Goal: Task Accomplishment & Management: Manage account settings

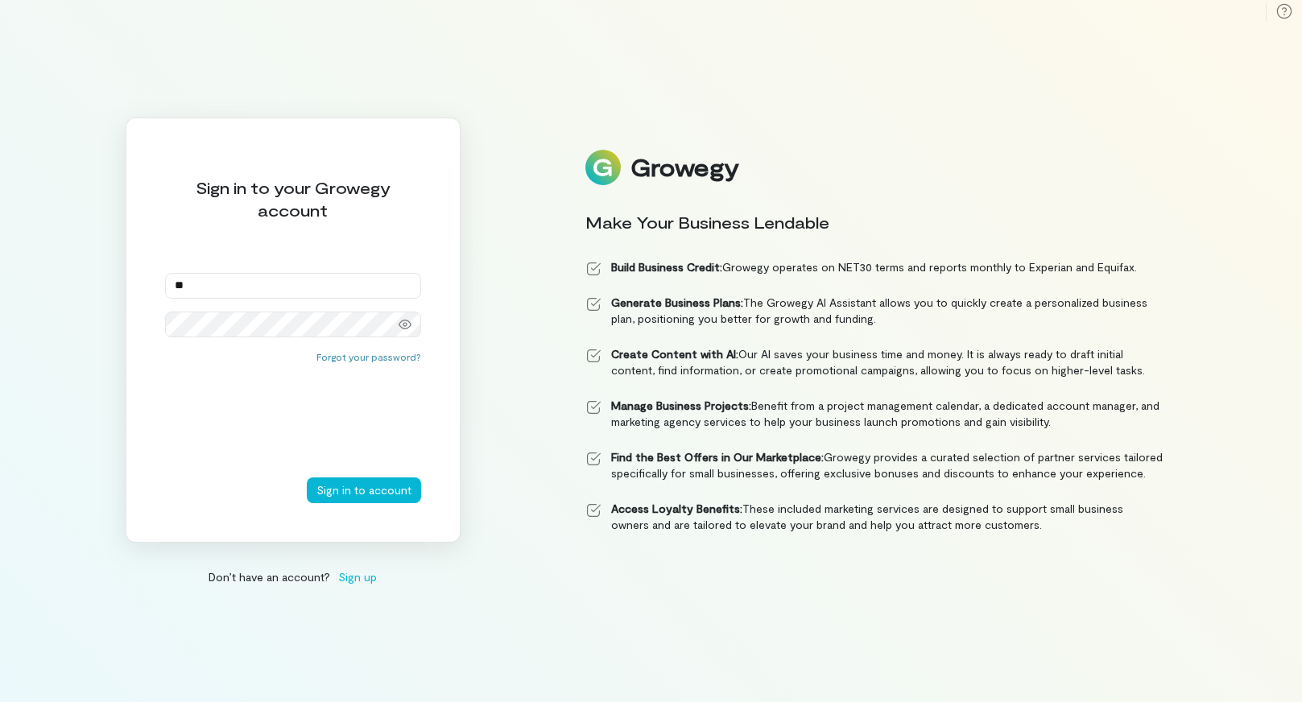
type input "*"
type input "**********"
click at [403, 319] on icon at bounding box center [405, 324] width 13 height 13
click at [357, 487] on button "Sign in to account" at bounding box center [364, 490] width 114 height 26
click at [407, 287] on input "email" at bounding box center [293, 286] width 256 height 26
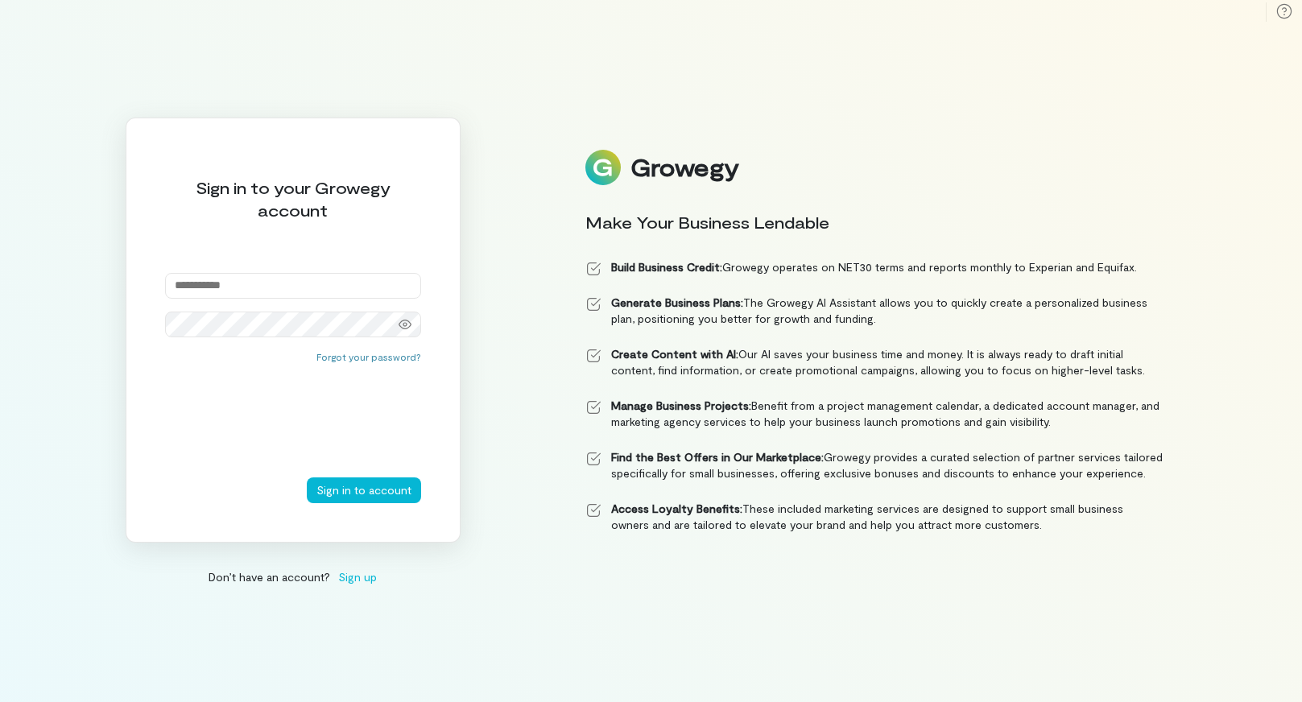
click at [234, 281] on input "email" at bounding box center [293, 286] width 256 height 26
click at [96, 315] on div "Sign in to your Growegy account Forgot your password? Sign in to account Don’t …" at bounding box center [651, 351] width 1302 height 702
click at [194, 287] on input "email" at bounding box center [293, 286] width 256 height 26
type input "**********"
click at [404, 326] on icon at bounding box center [405, 325] width 13 height 10
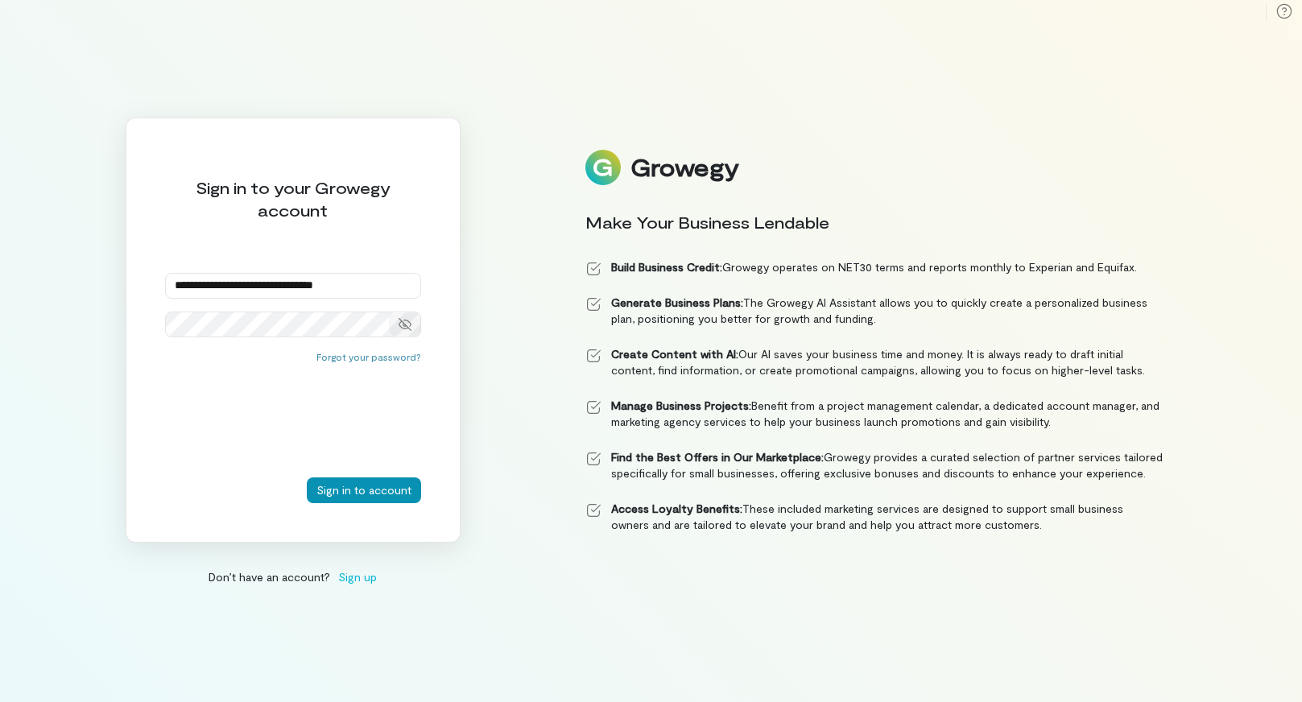
click at [385, 487] on button "Sign in to account" at bounding box center [364, 490] width 114 height 26
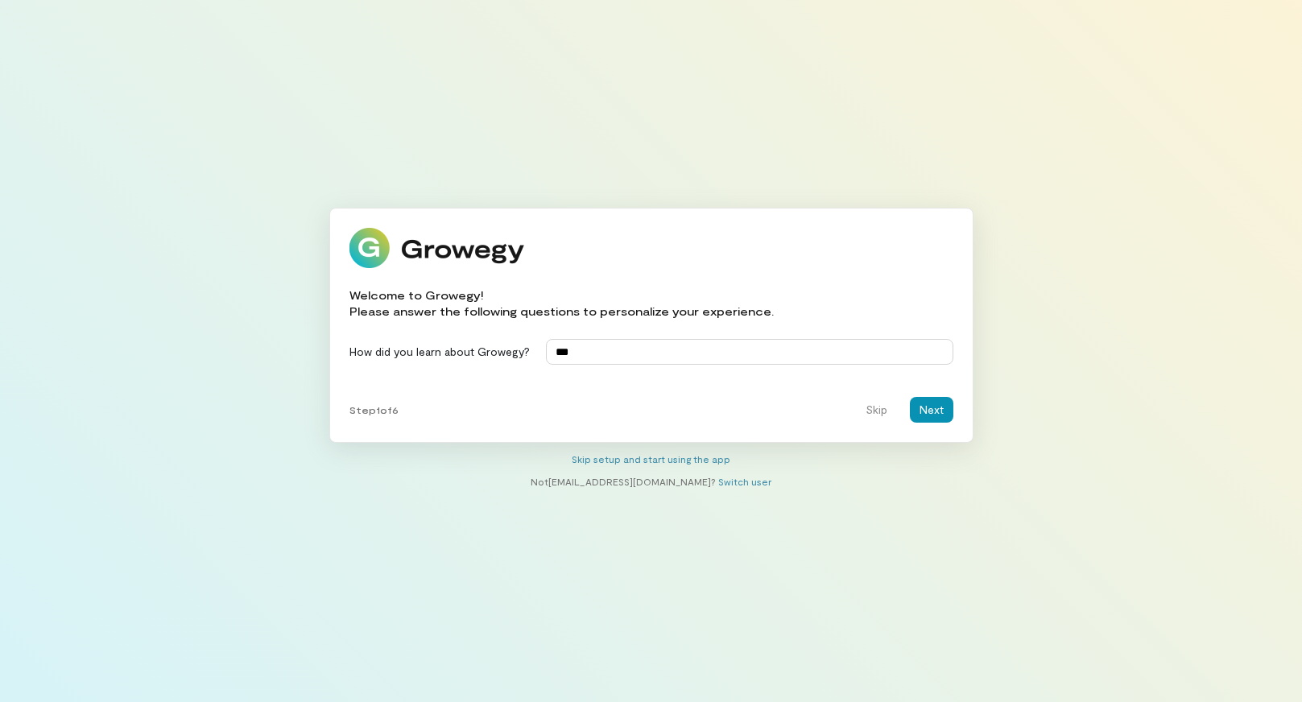
type input "***"
click at [932, 404] on button "Next" at bounding box center [931, 410] width 43 height 26
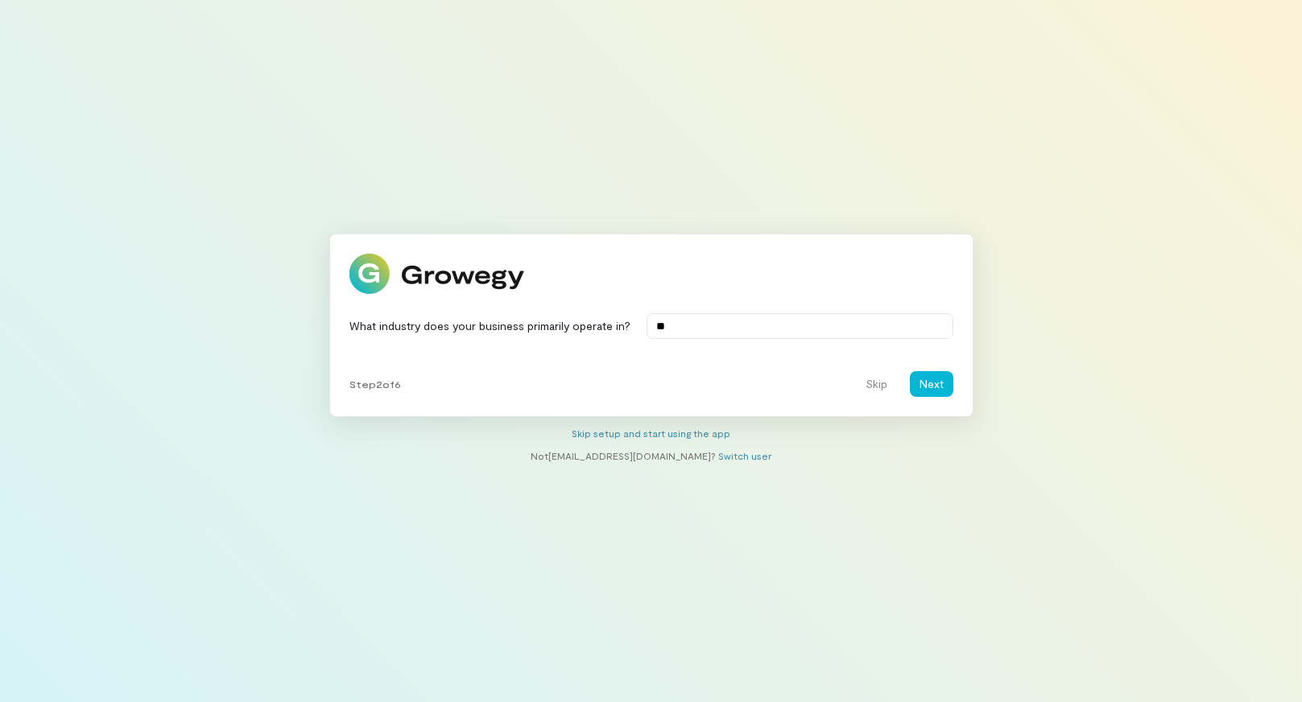
type input "*"
click at [871, 390] on button "Skip" at bounding box center [876, 384] width 41 height 26
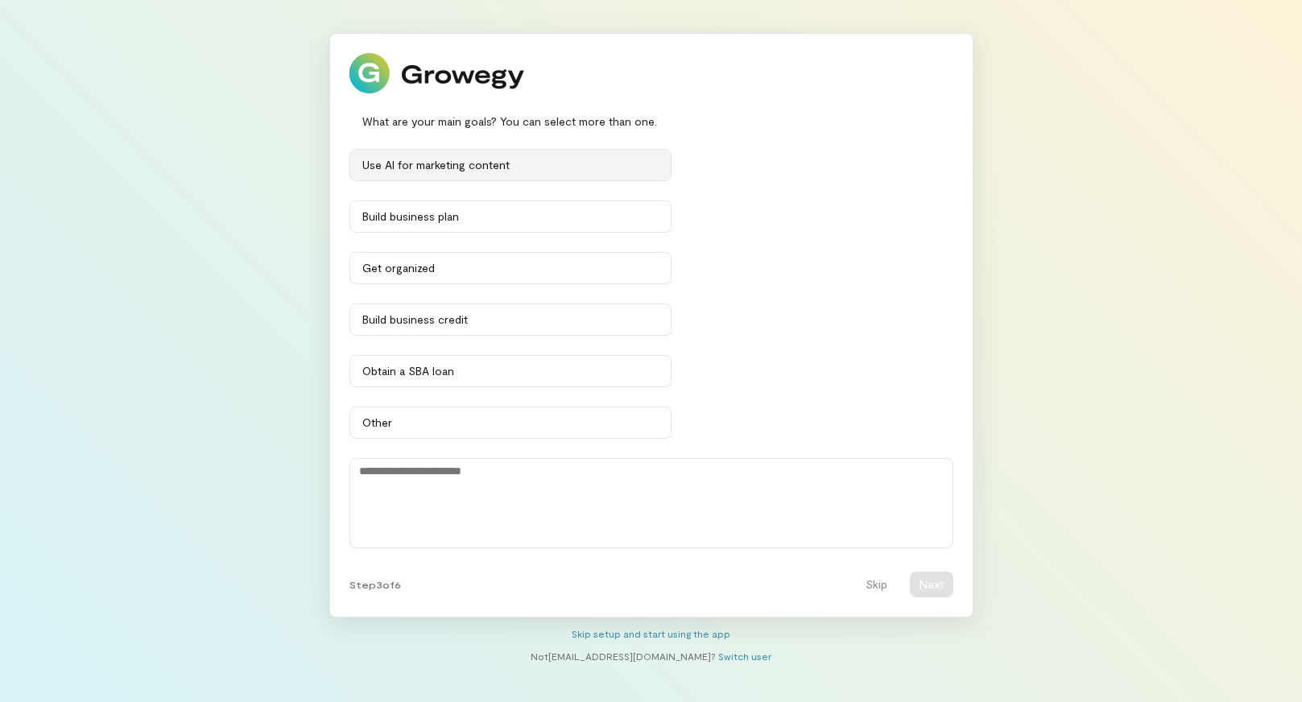
click at [409, 167] on div "Use AI for marketing content" at bounding box center [510, 165] width 296 height 16
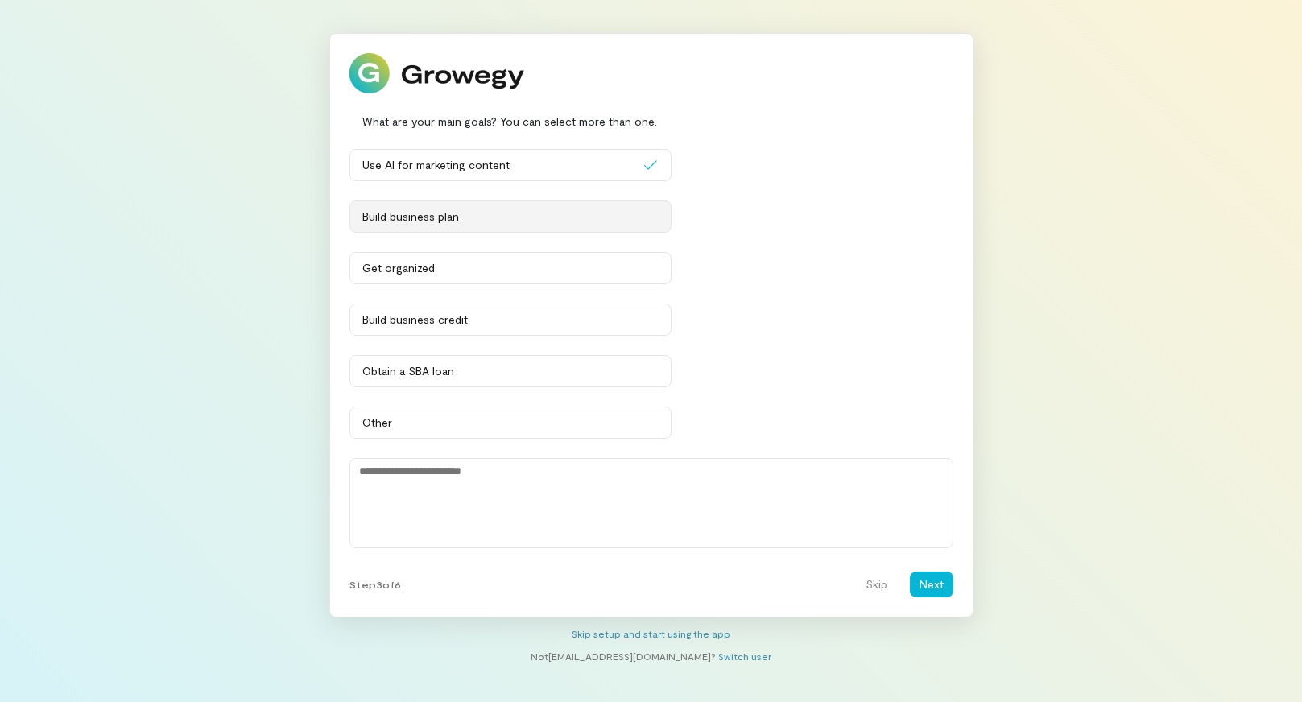
click at [422, 220] on div "Build business plan" at bounding box center [510, 217] width 296 height 16
click at [432, 366] on div "Obtain a SBA loan" at bounding box center [510, 371] width 296 height 16
click at [933, 587] on button "Next" at bounding box center [931, 585] width 43 height 26
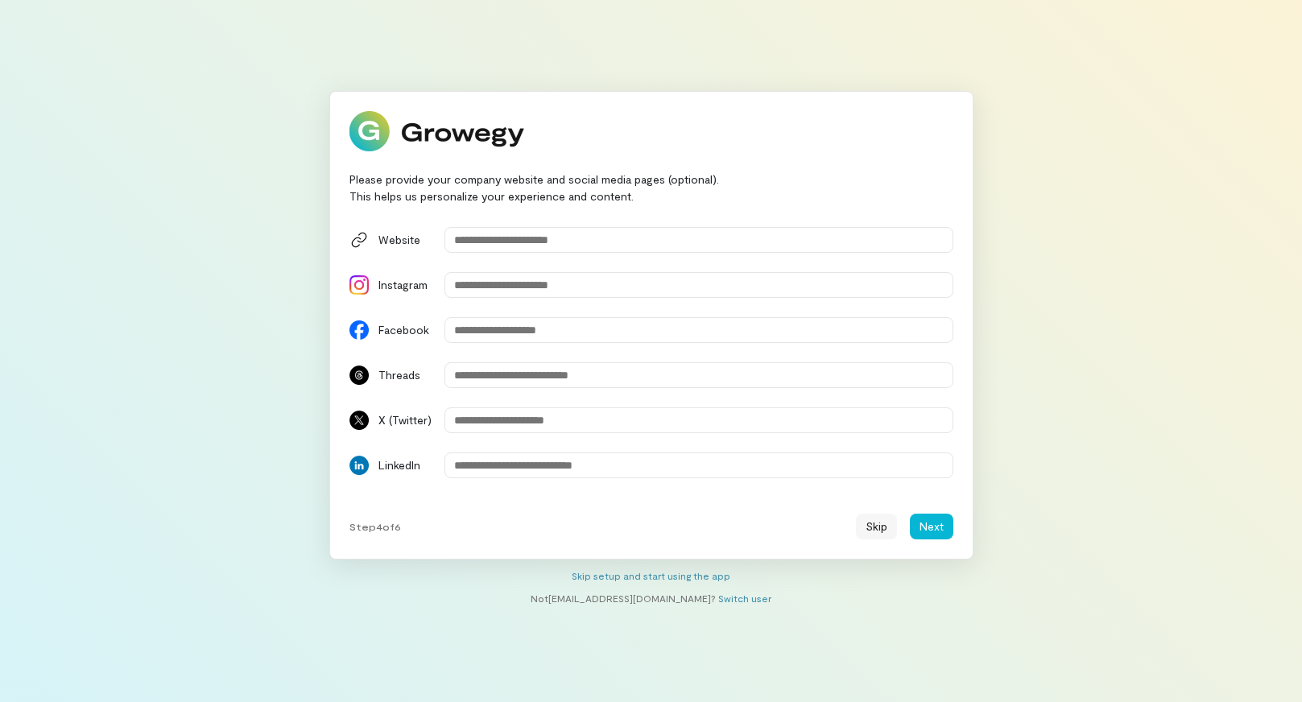
click at [885, 533] on button "Skip" at bounding box center [876, 527] width 41 height 26
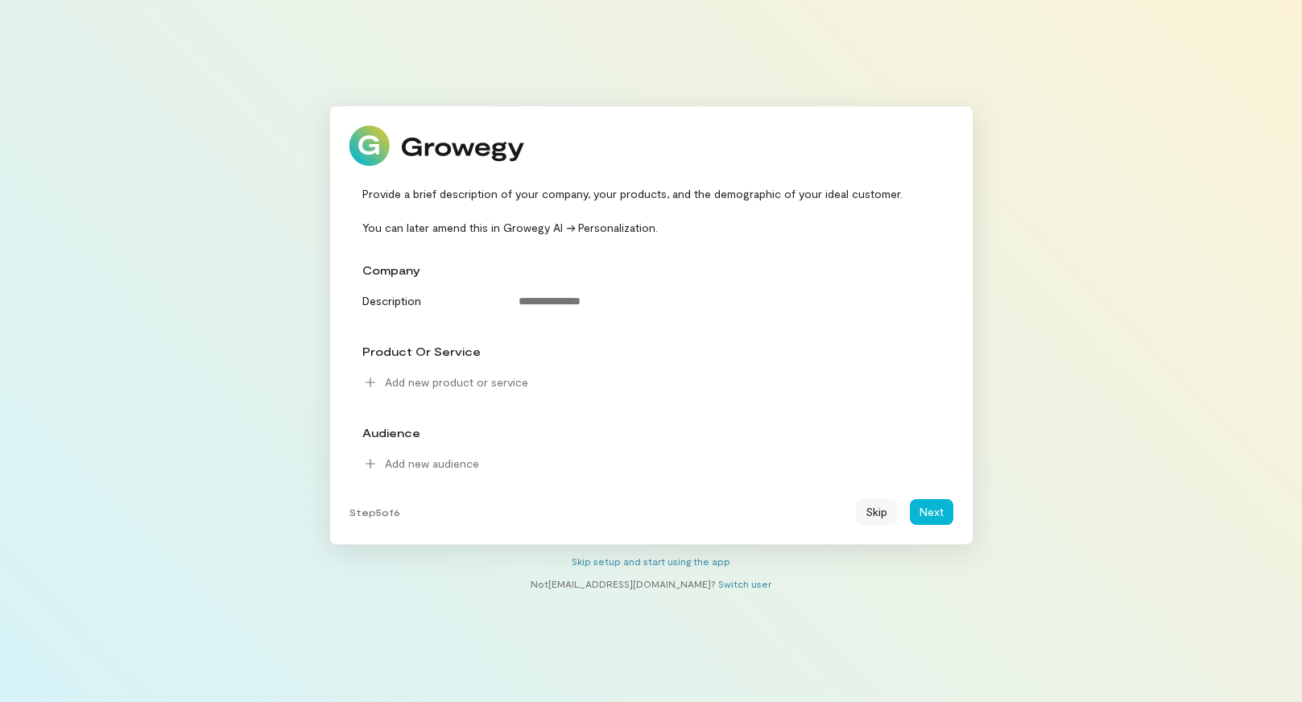
click at [886, 513] on button "Skip" at bounding box center [876, 512] width 41 height 26
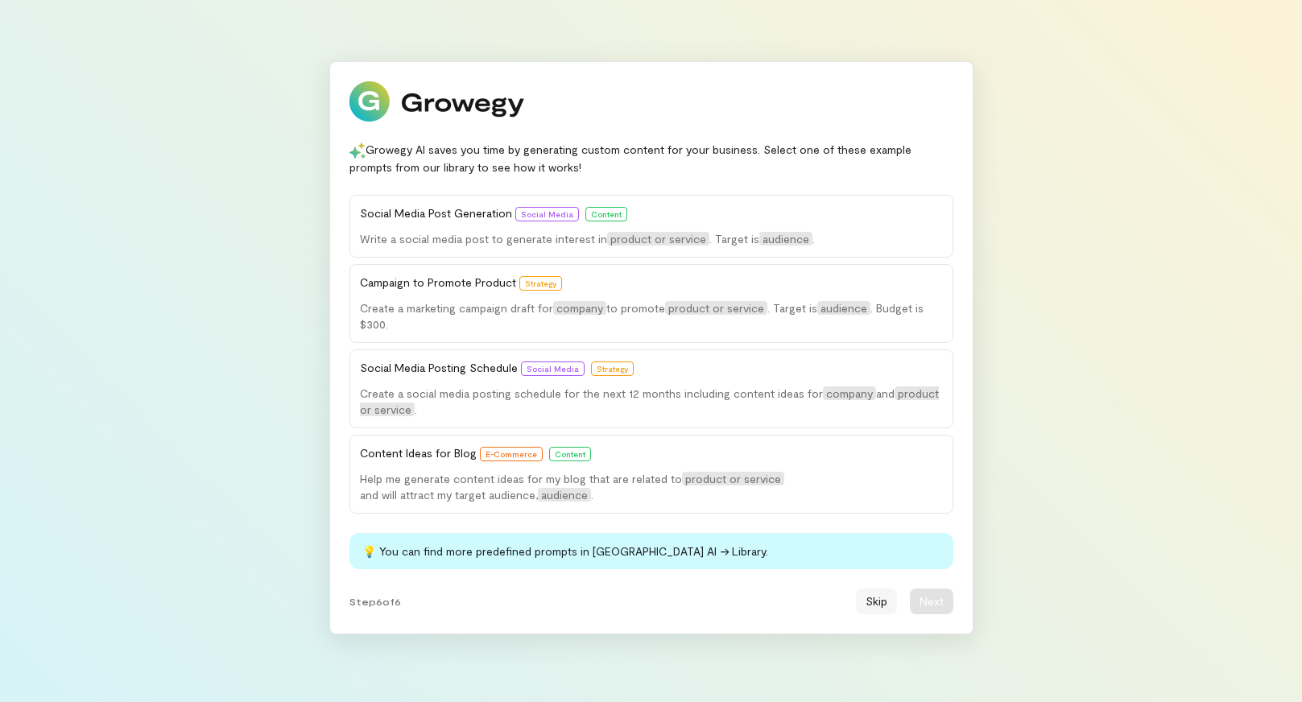
click at [879, 609] on button "Skip" at bounding box center [876, 602] width 41 height 26
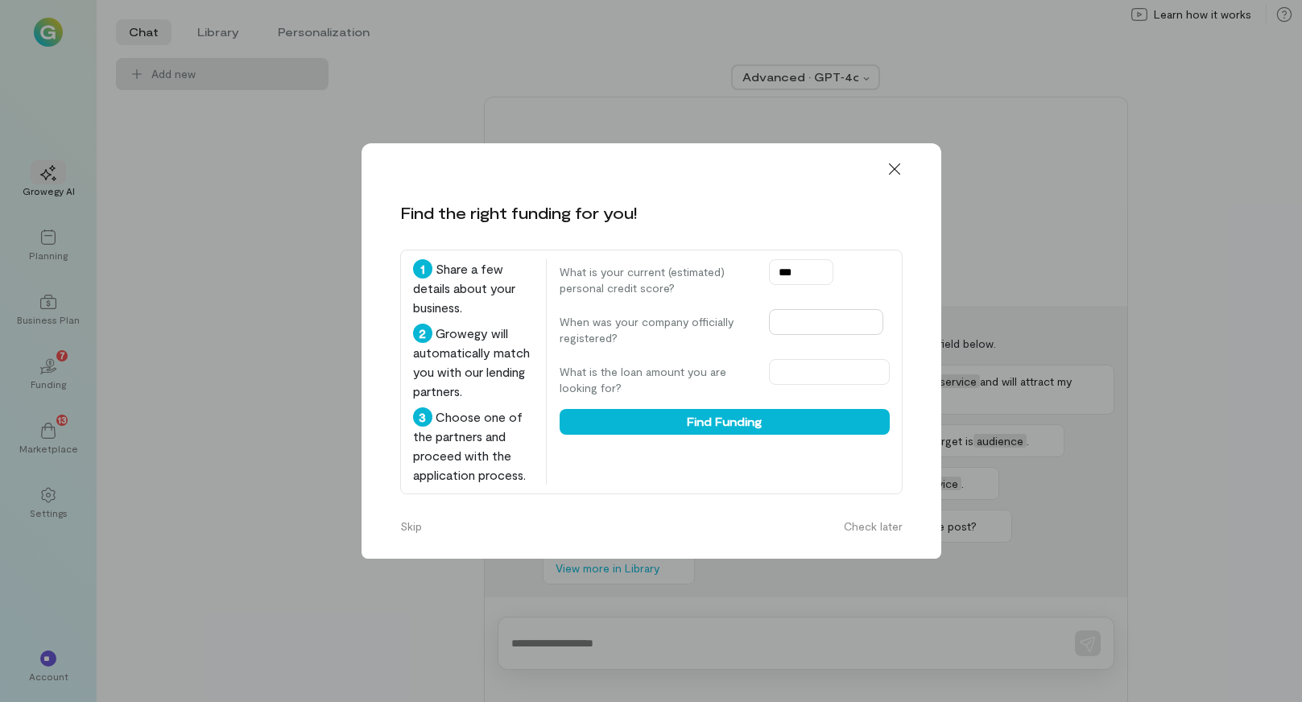
type input "***"
click at [771, 309] on input "text" at bounding box center [826, 322] width 114 height 26
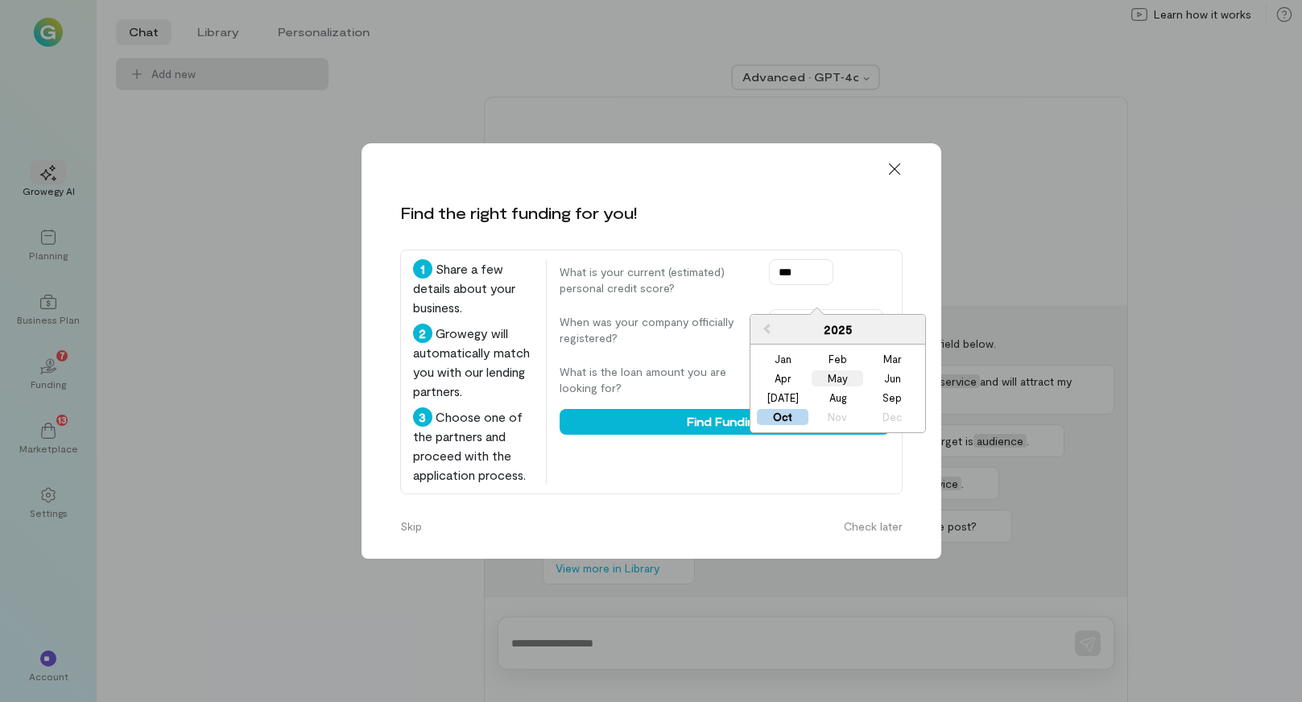
click at [845, 382] on div "May" at bounding box center [838, 378] width 52 height 16
type input "********"
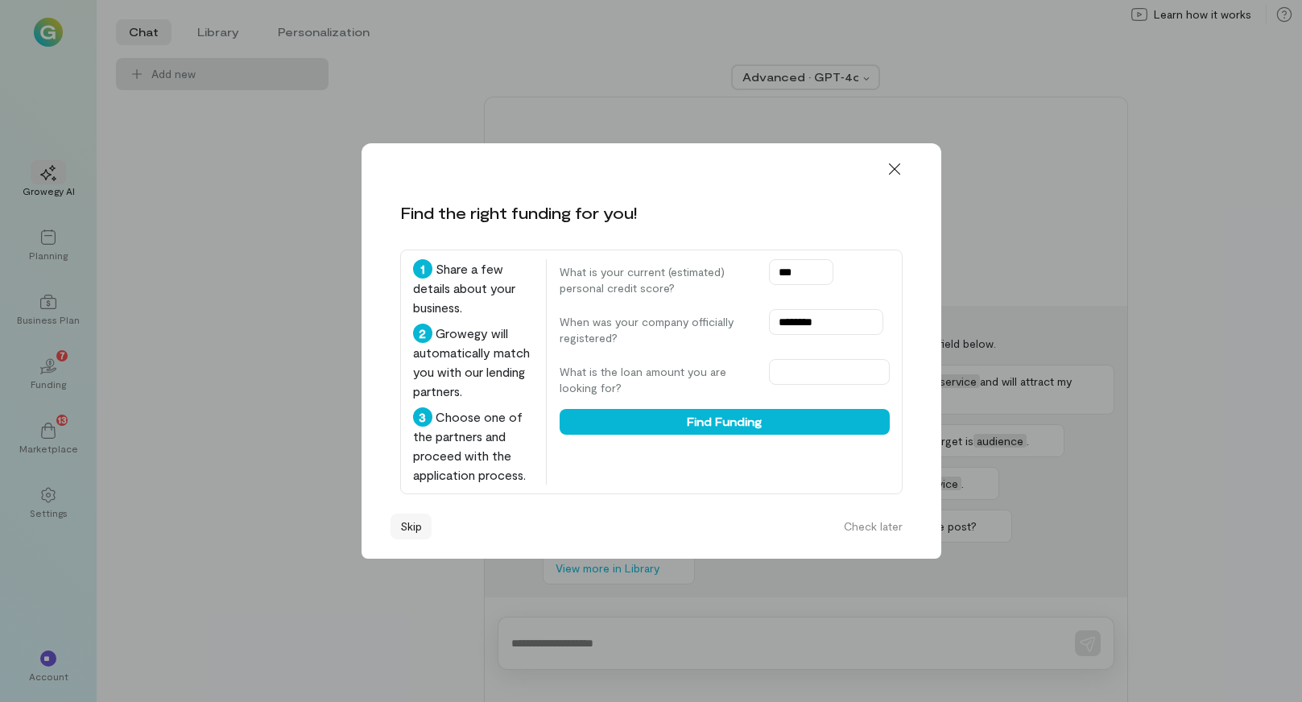
click at [410, 539] on button "Skip" at bounding box center [411, 527] width 41 height 26
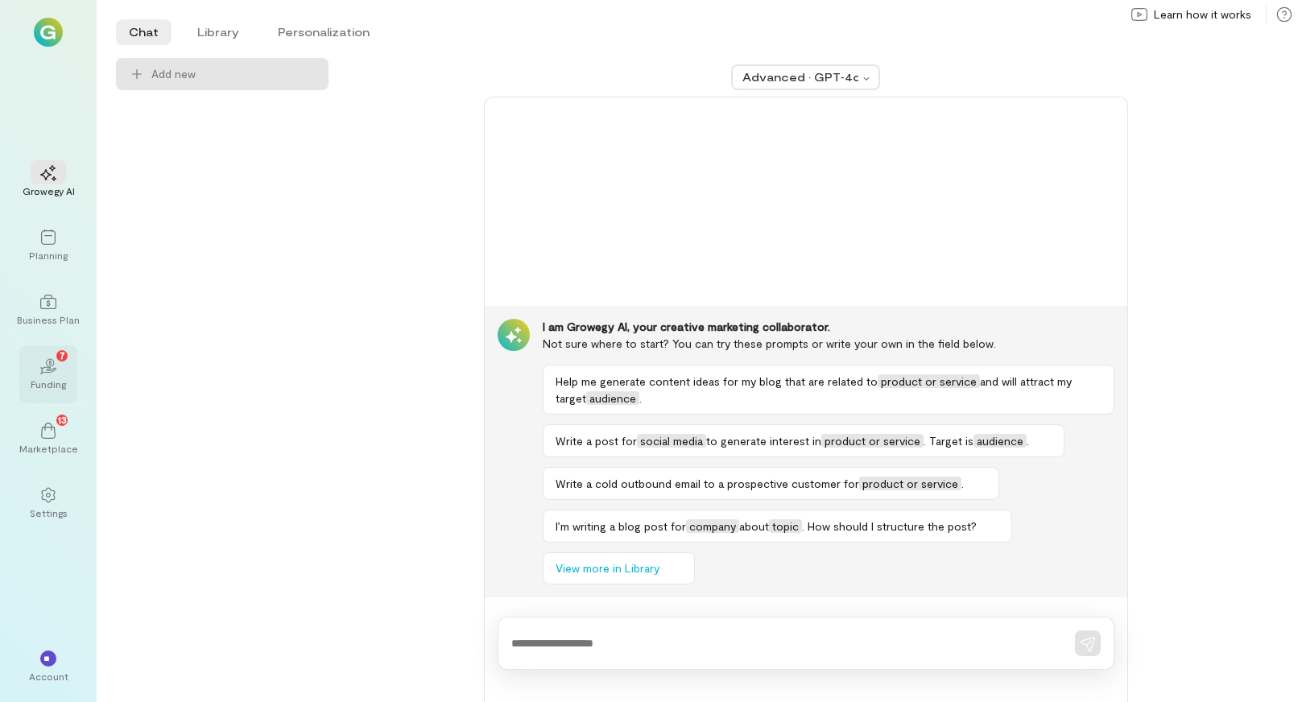
click at [51, 376] on div "02 7" at bounding box center [48, 365] width 35 height 24
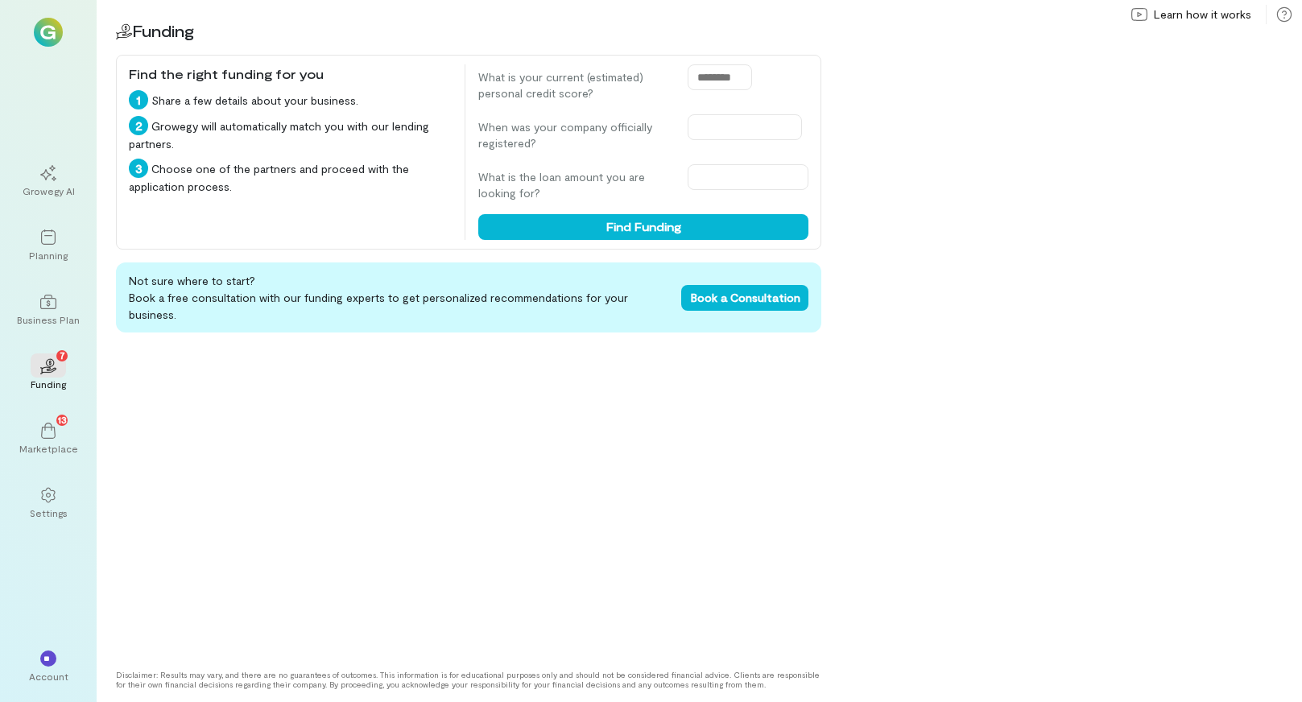
drag, startPoint x: 666, startPoint y: 448, endPoint x: 657, endPoint y: 418, distance: 31.1
click at [666, 448] on div "Not sure where to start? Book a free consultation with our funding experts to g…" at bounding box center [468, 459] width 705 height 395
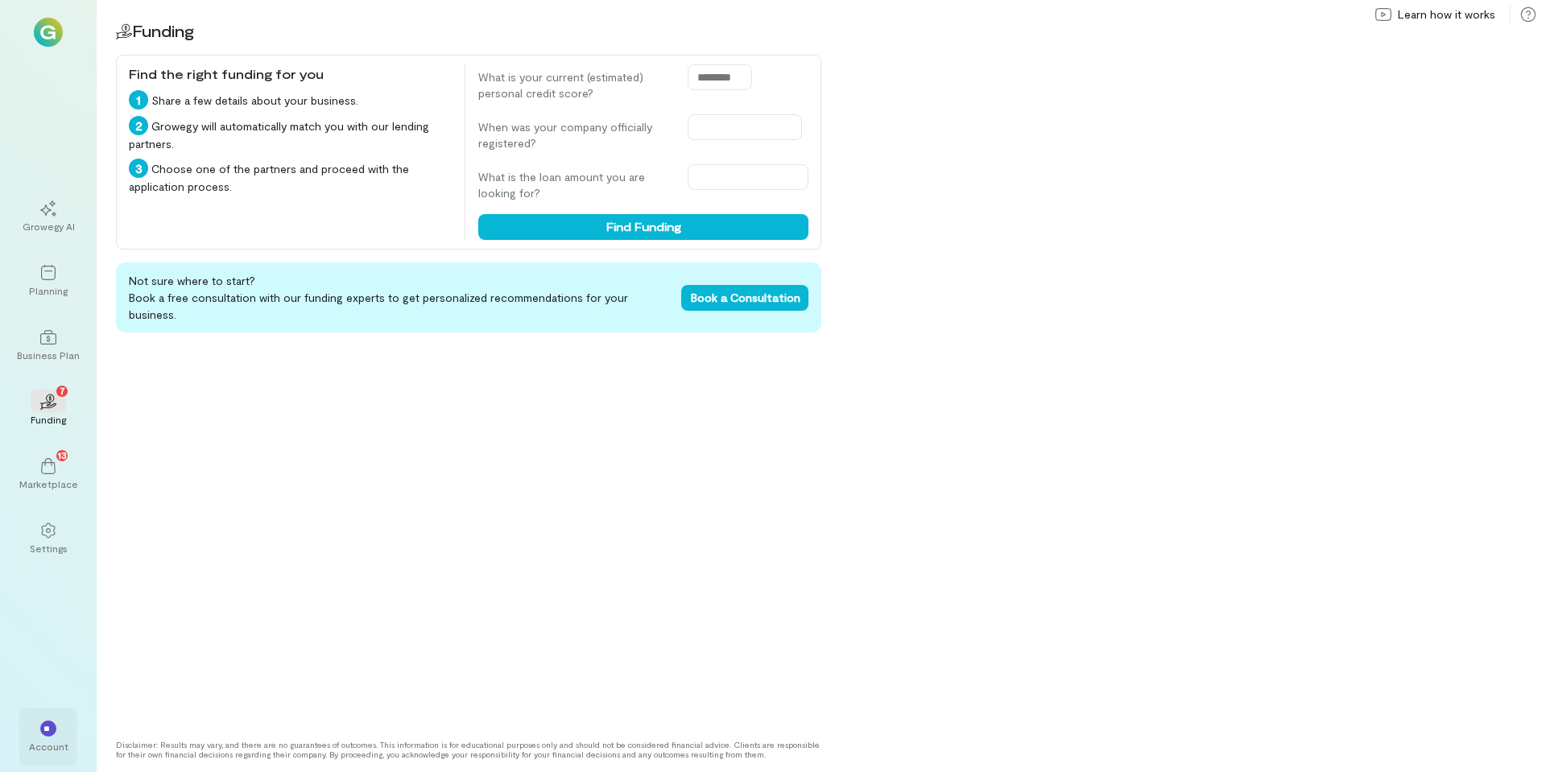
click at [57, 701] on div "**" at bounding box center [48, 728] width 35 height 24
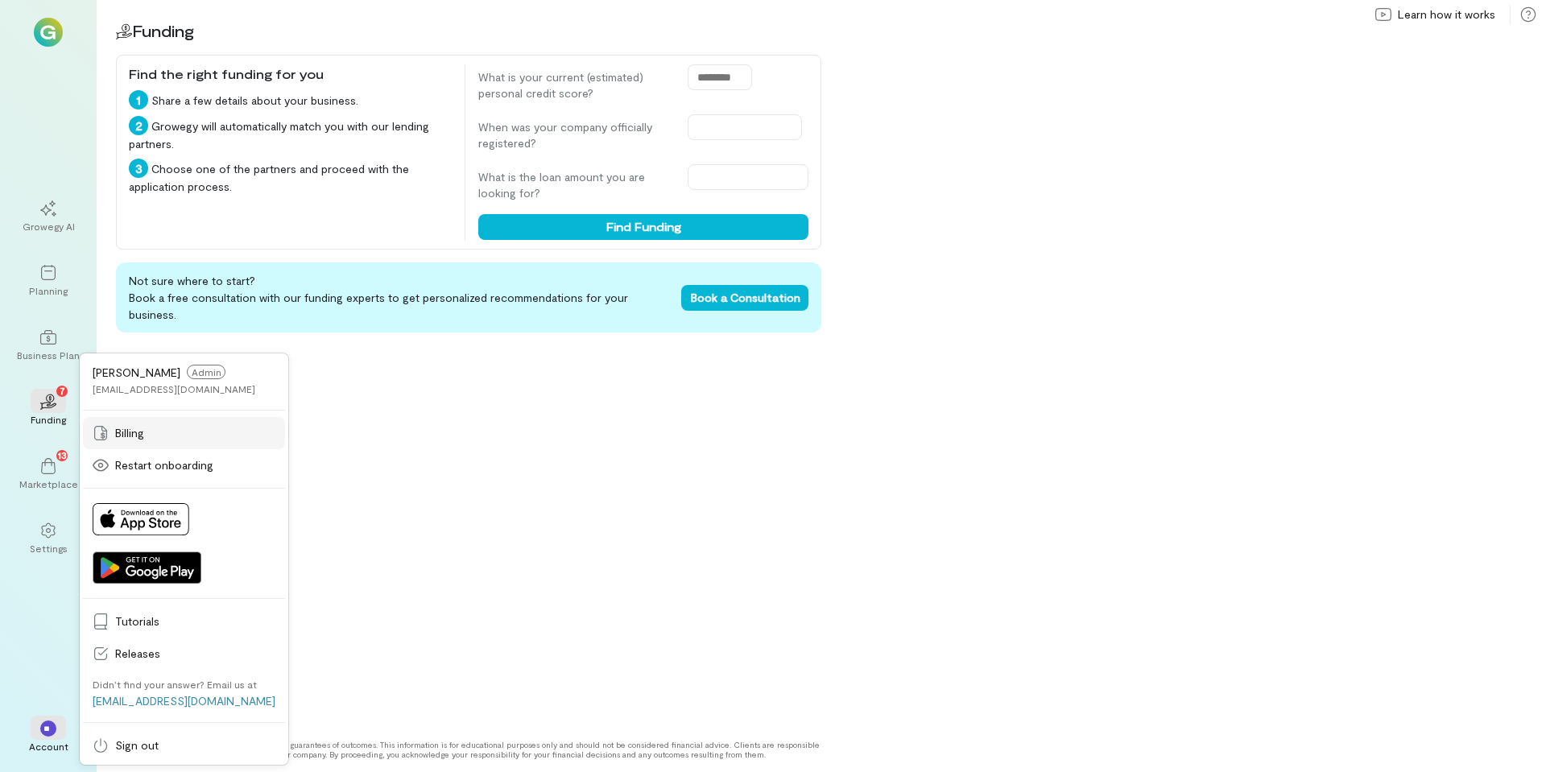
click at [128, 433] on span "Billing" at bounding box center [195, 433] width 160 height 16
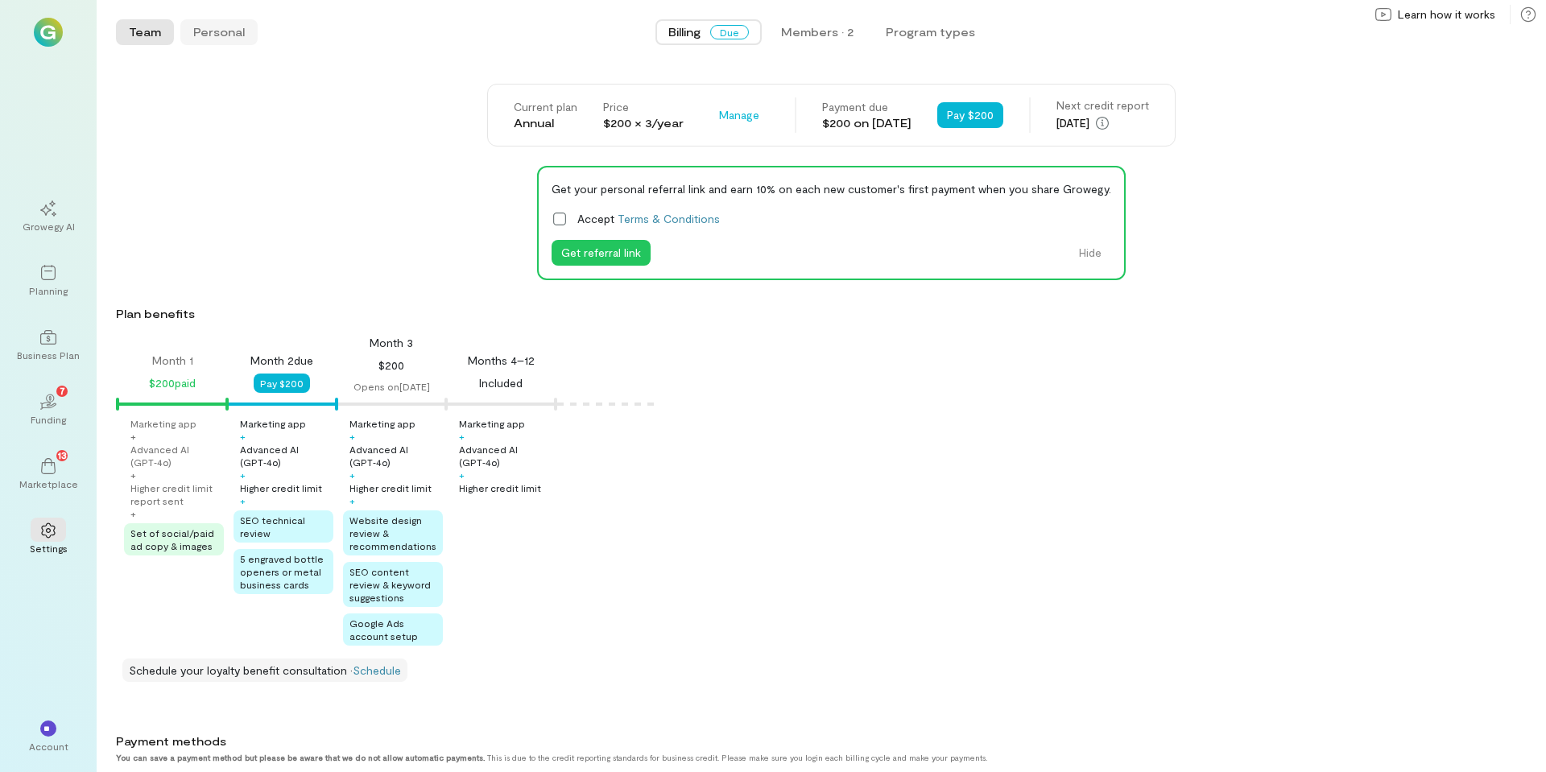
click at [223, 35] on button "Personal" at bounding box center [218, 32] width 77 height 26
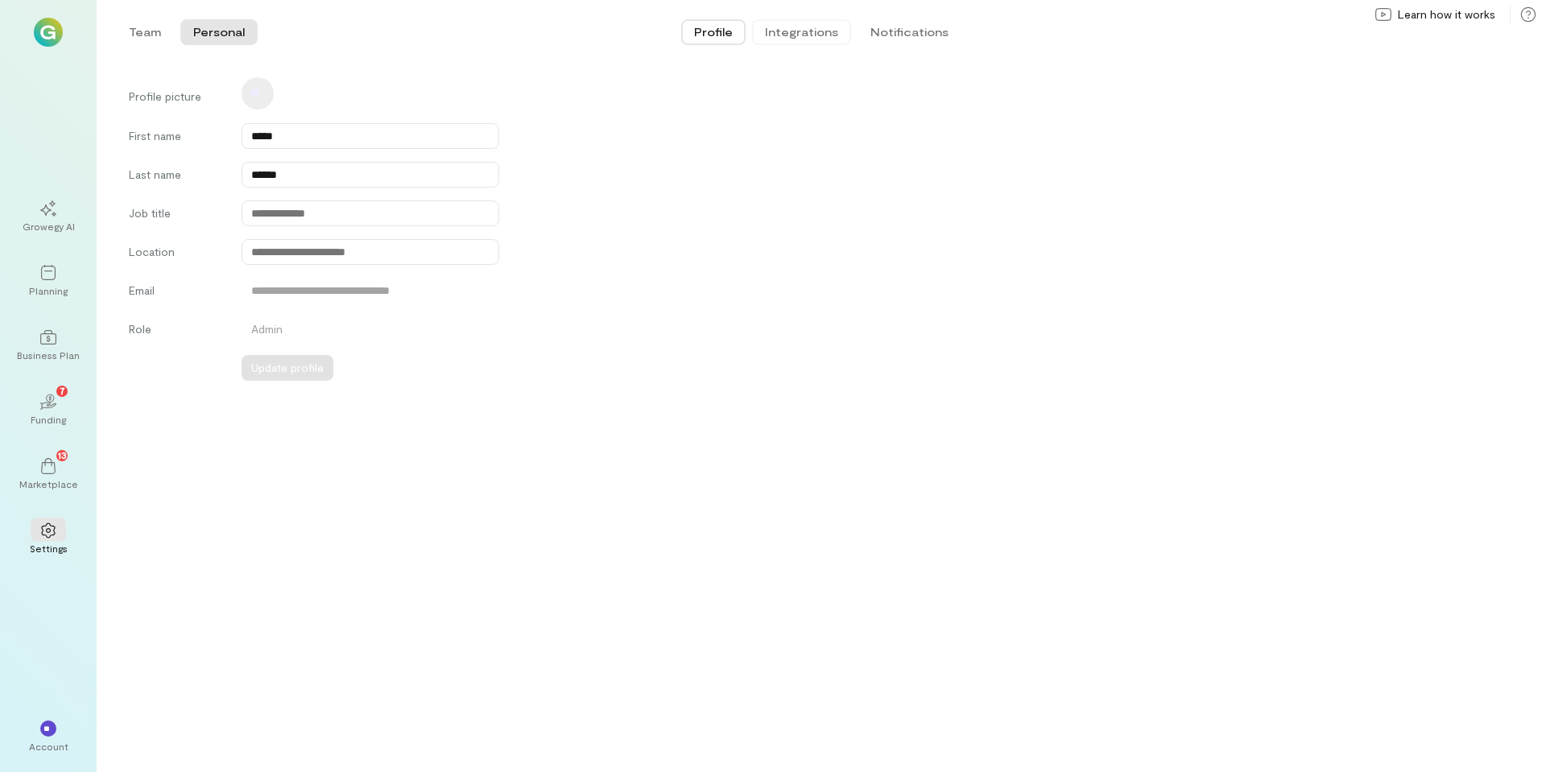
click at [797, 35] on button "Integrations" at bounding box center [801, 32] width 99 height 26
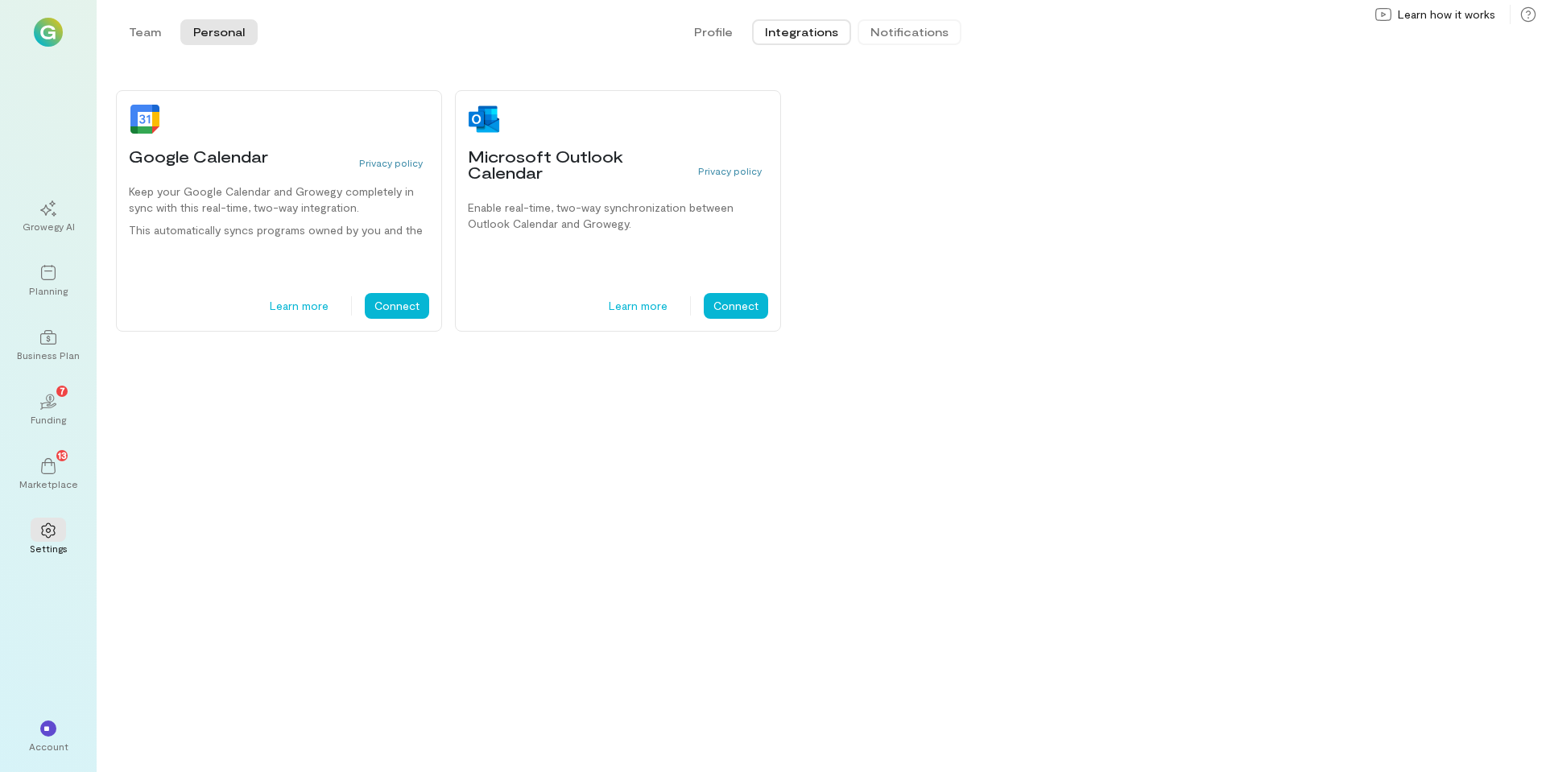
click at [919, 34] on button "Notifications" at bounding box center [910, 32] width 104 height 26
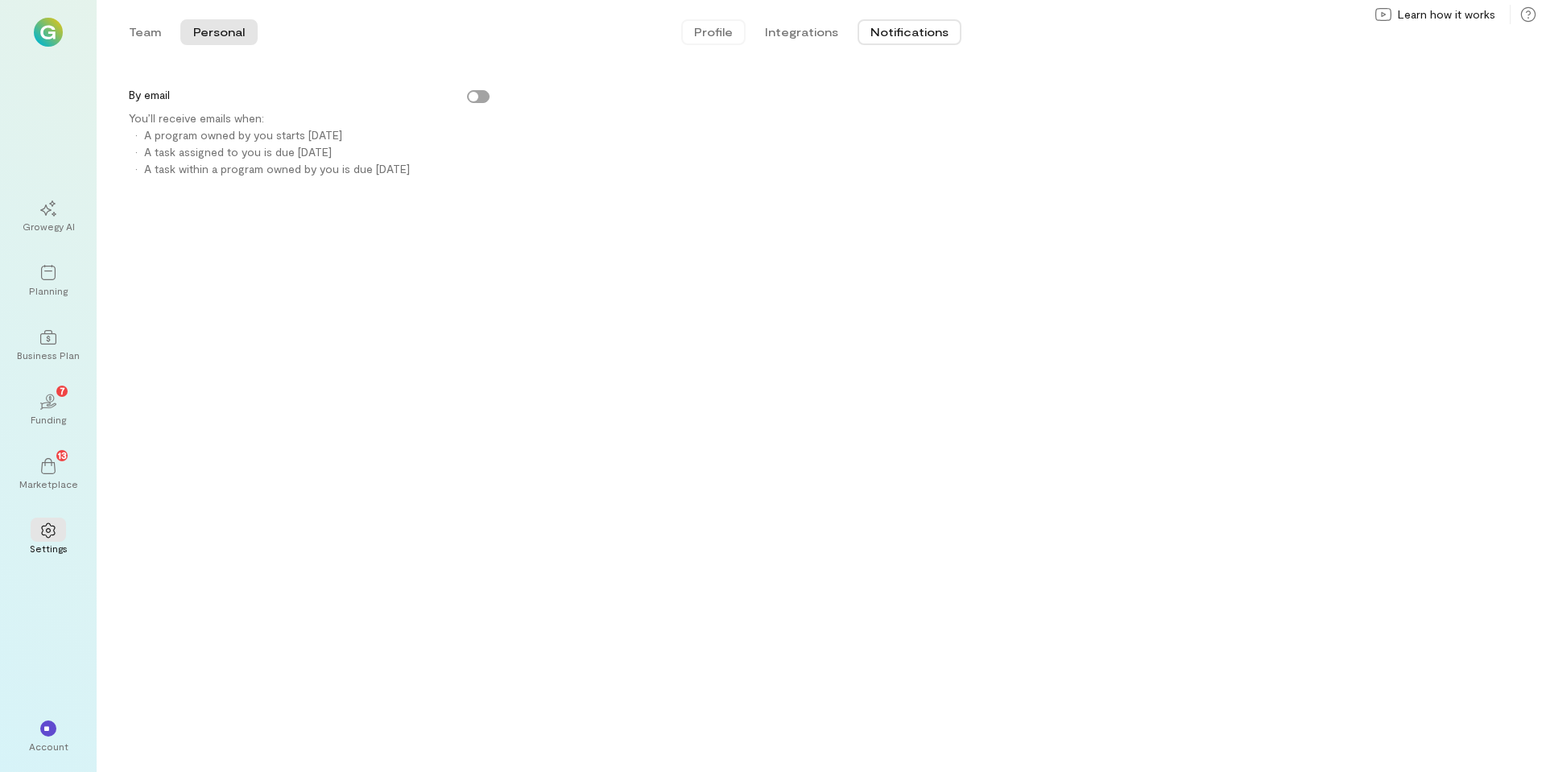
click at [720, 34] on button "Profile" at bounding box center [713, 32] width 64 height 26
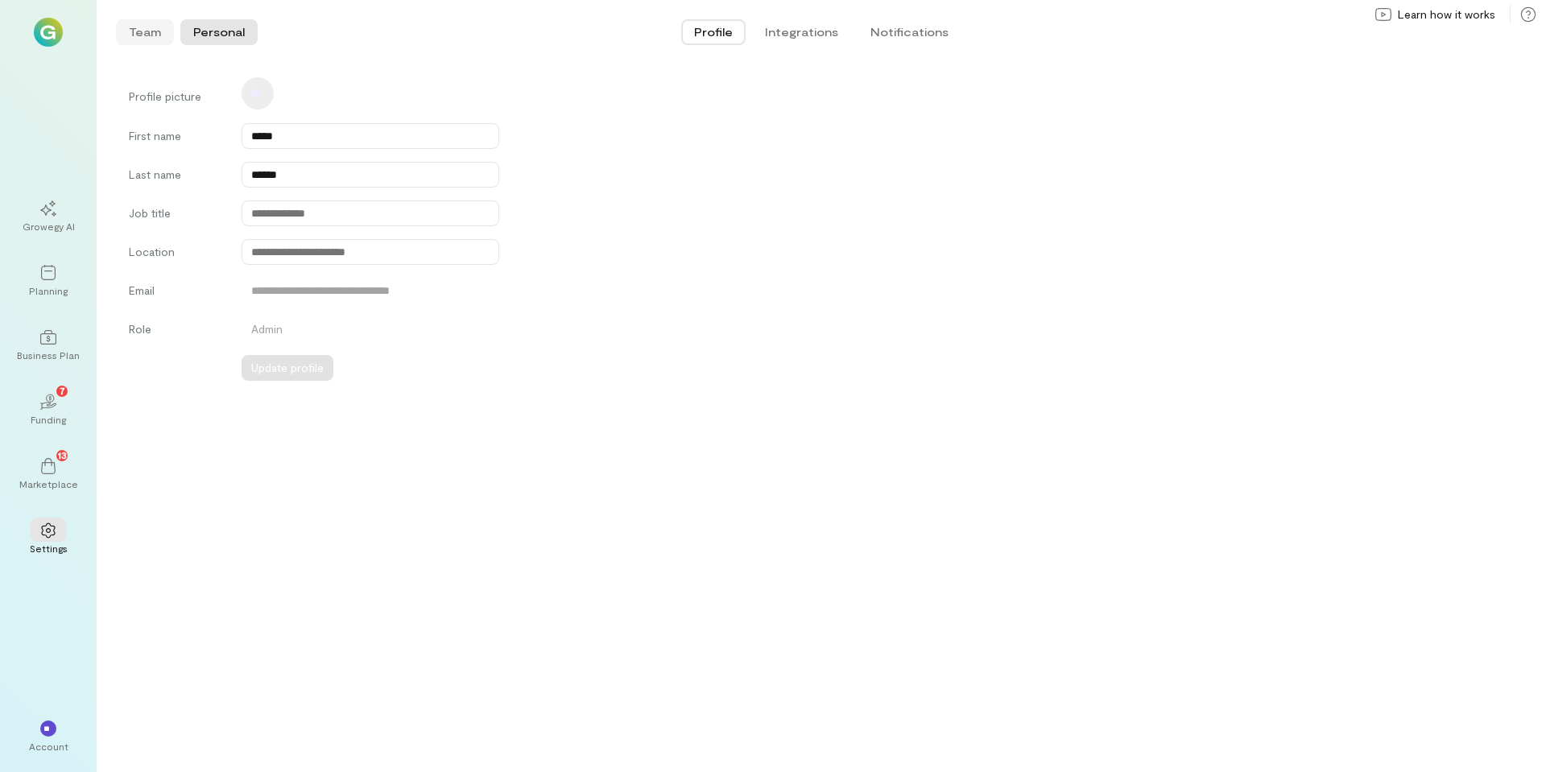
click at [146, 38] on button "Team" at bounding box center [145, 32] width 58 height 26
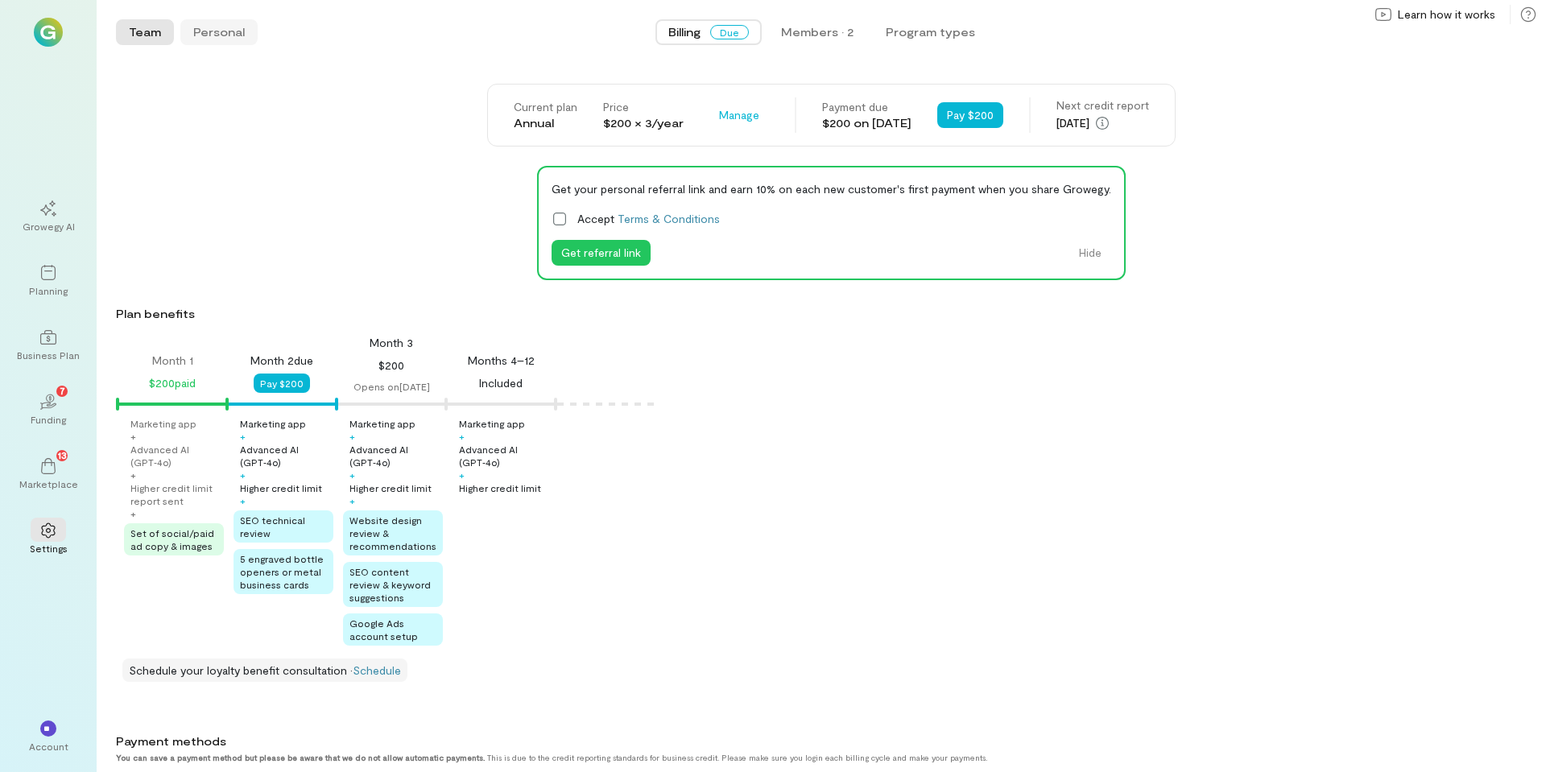
click at [200, 35] on button "Personal" at bounding box center [218, 32] width 77 height 26
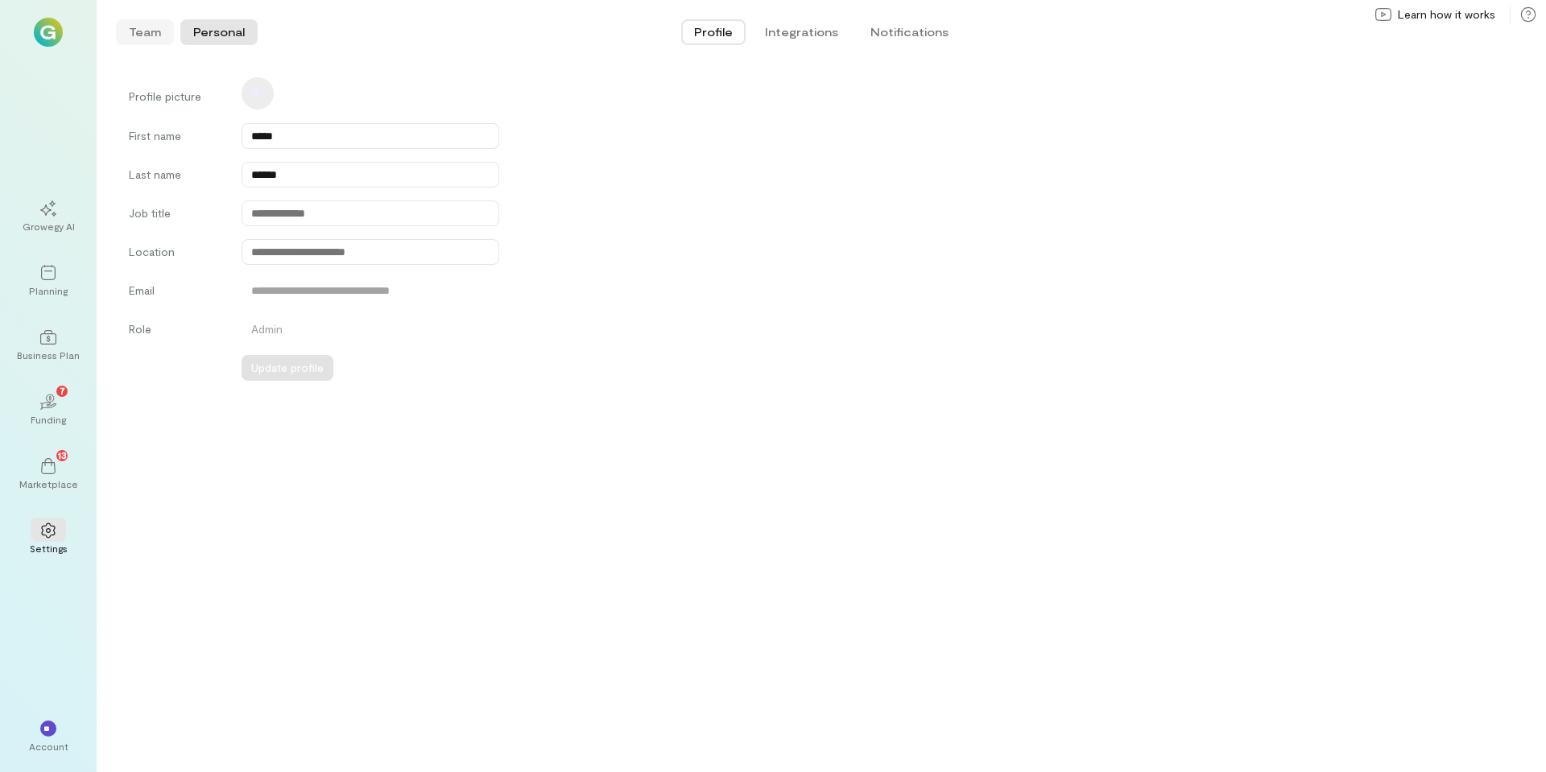
click at [155, 33] on button "Team" at bounding box center [145, 32] width 58 height 26
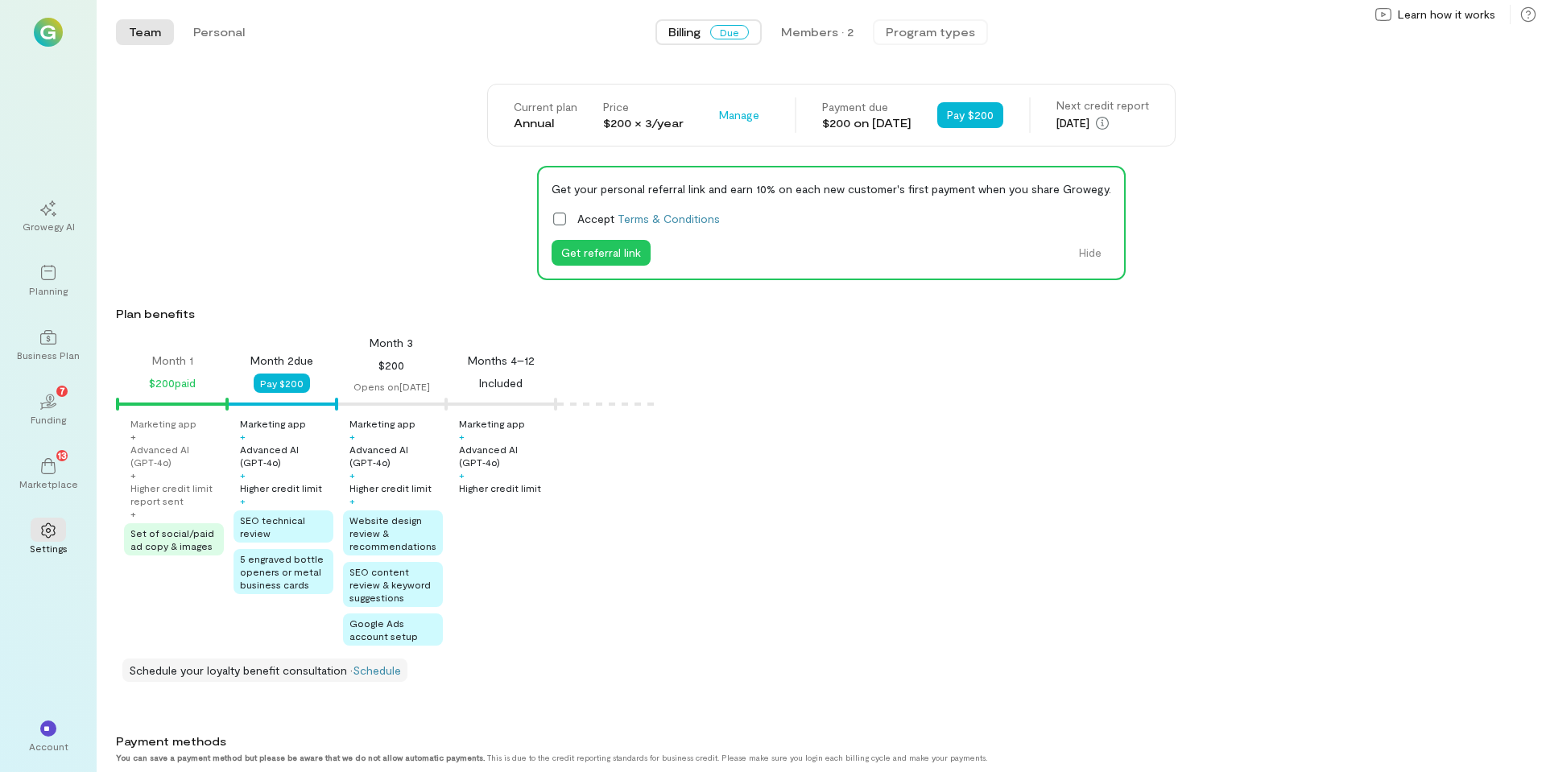
click at [929, 32] on button "Program types" at bounding box center [930, 32] width 115 height 26
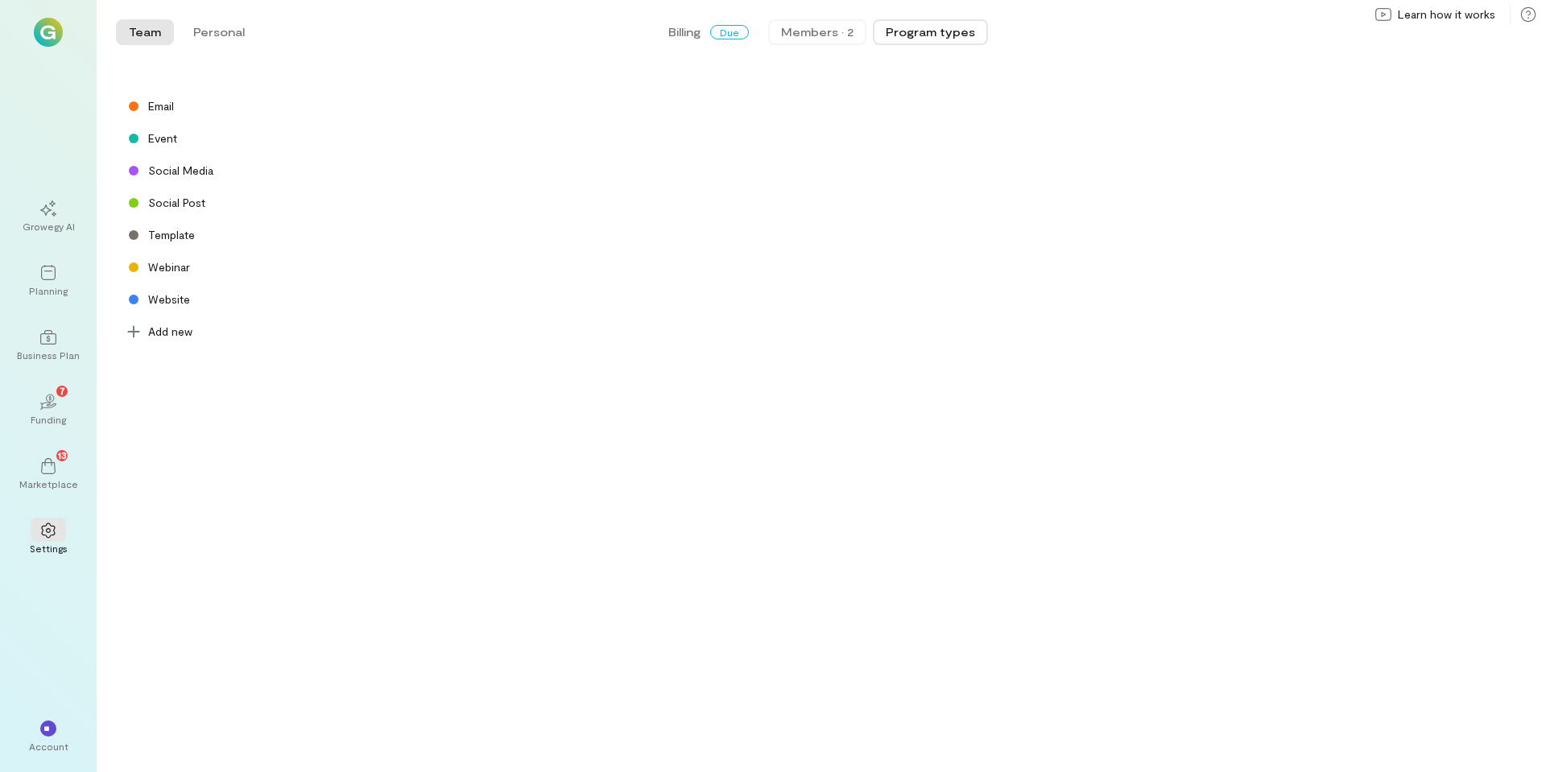
click at [835, 39] on div "Members · 2" at bounding box center [817, 32] width 72 height 16
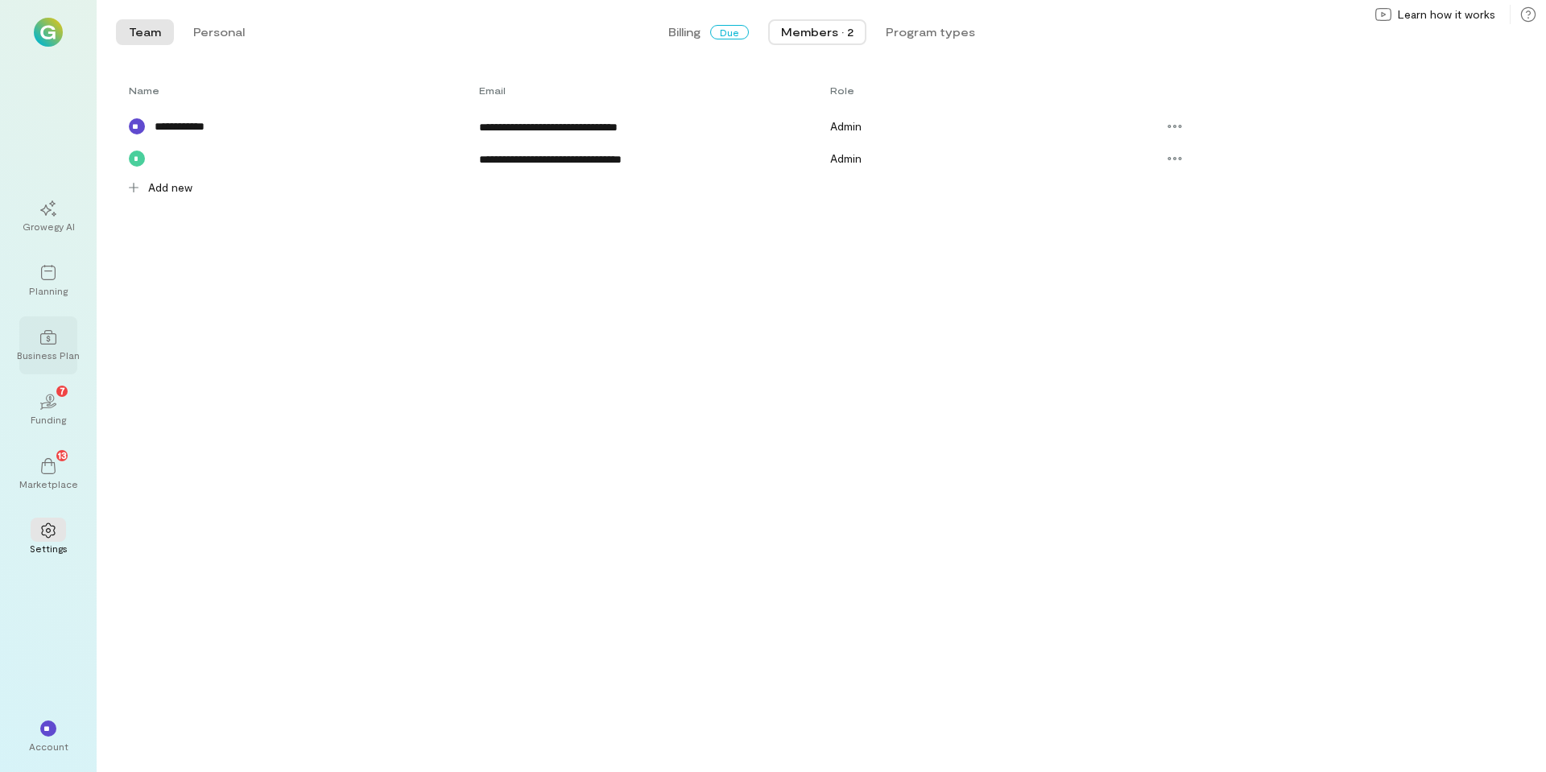
click at [48, 350] on div "Business Plan" at bounding box center [48, 355] width 63 height 13
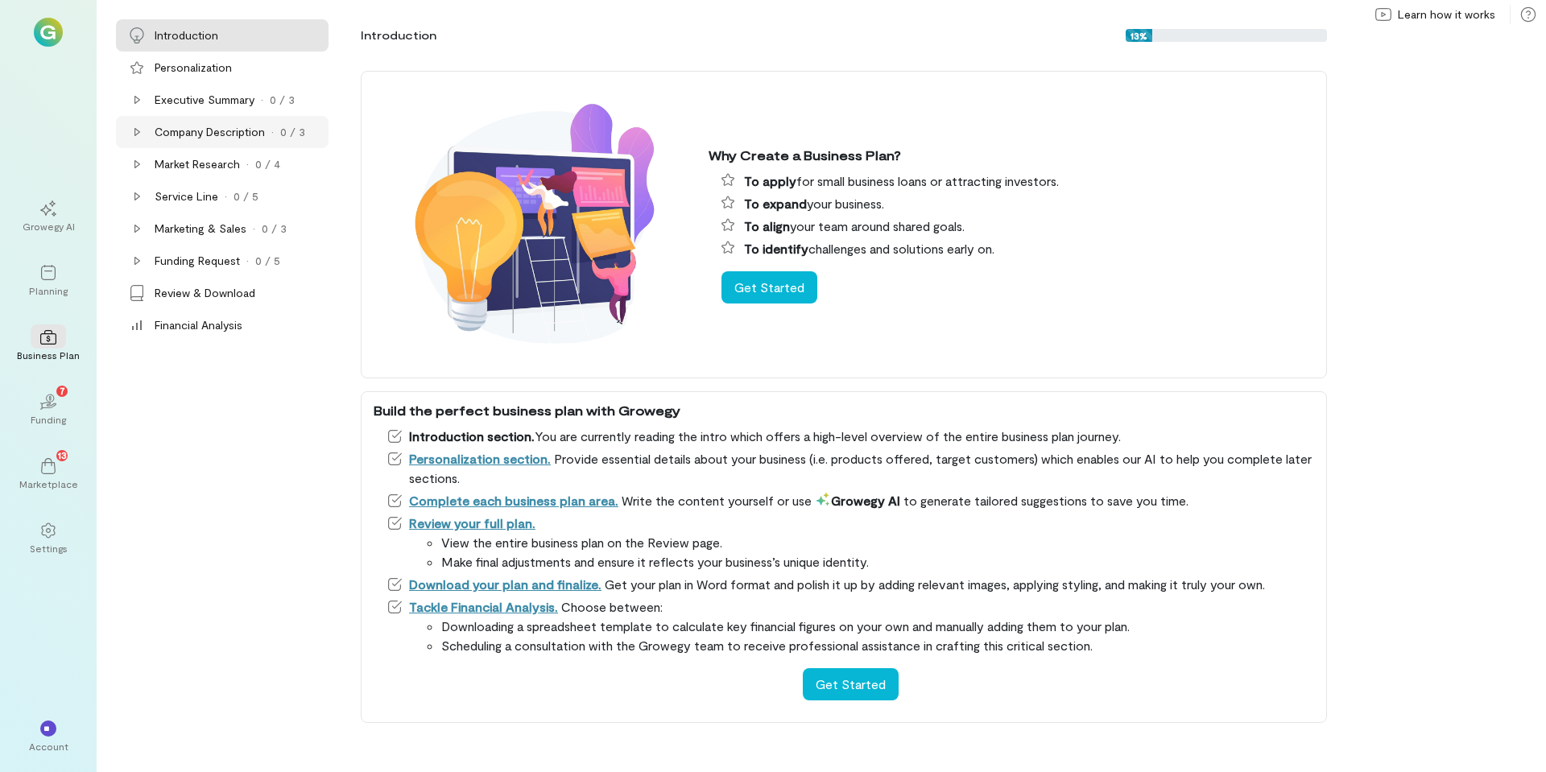
click at [138, 131] on icon at bounding box center [137, 132] width 6 height 8
click at [137, 101] on icon at bounding box center [136, 99] width 13 height 13
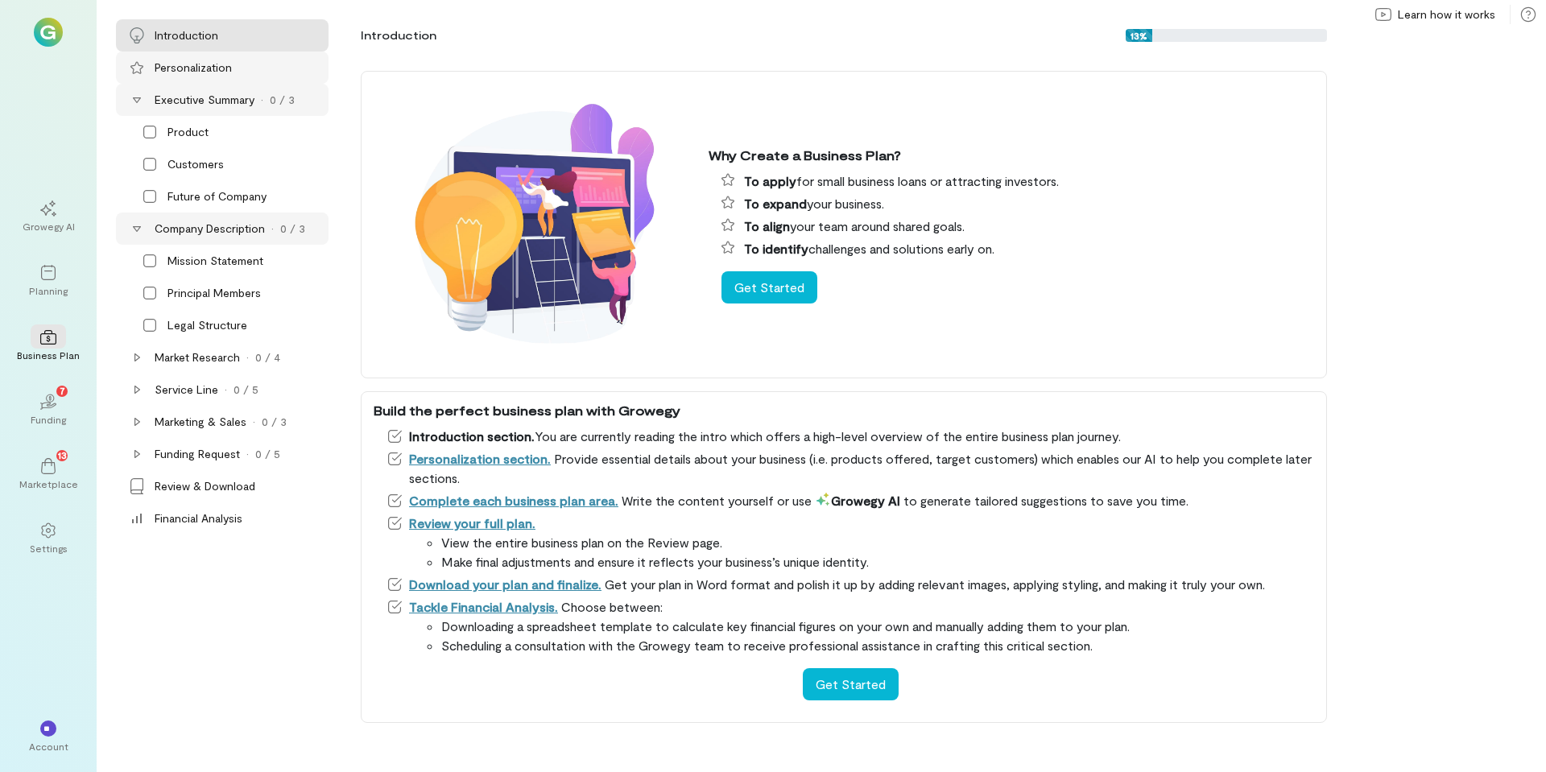
click at [175, 69] on div "Personalization" at bounding box center [193, 68] width 77 height 16
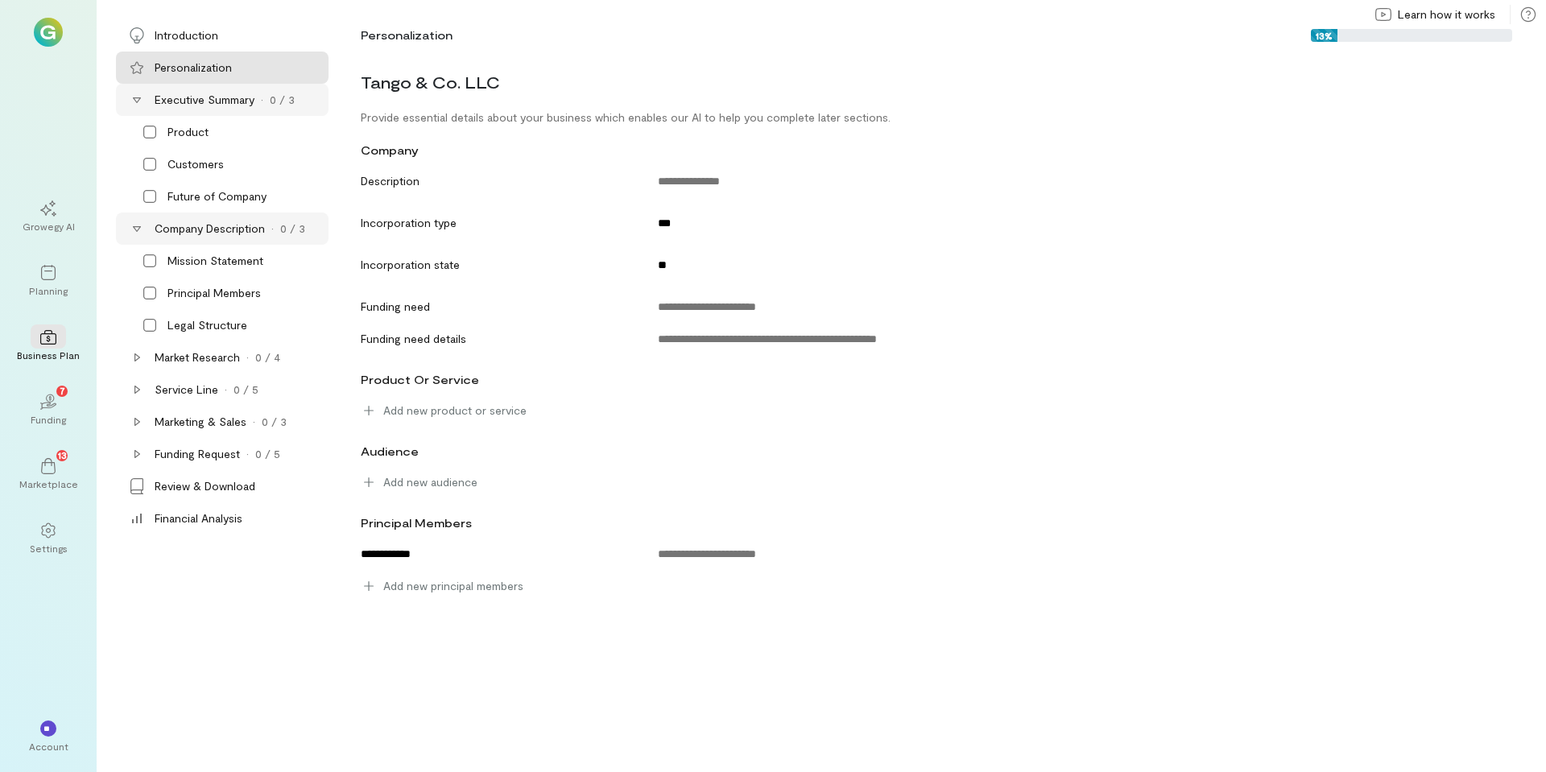
click at [497, 84] on div "Tango & Co. LLC" at bounding box center [932, 81] width 1163 height 35
click at [504, 83] on div "Tango & Co. LLC" at bounding box center [932, 81] width 1163 height 35
click at [48, 535] on icon at bounding box center [48, 531] width 16 height 16
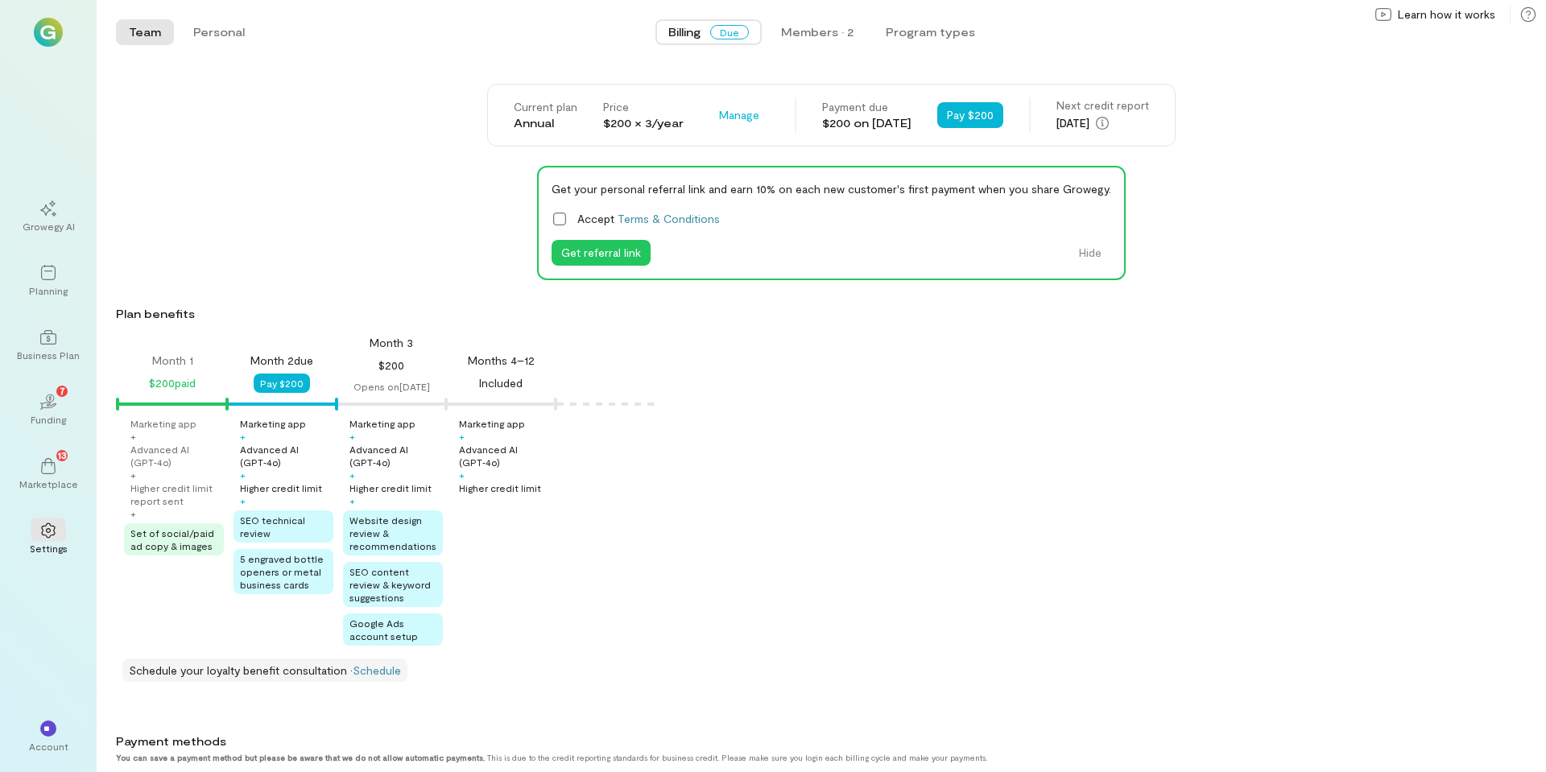
click at [52, 31] on img at bounding box center [48, 32] width 29 height 29
click at [43, 701] on div "Account" at bounding box center [48, 746] width 39 height 13
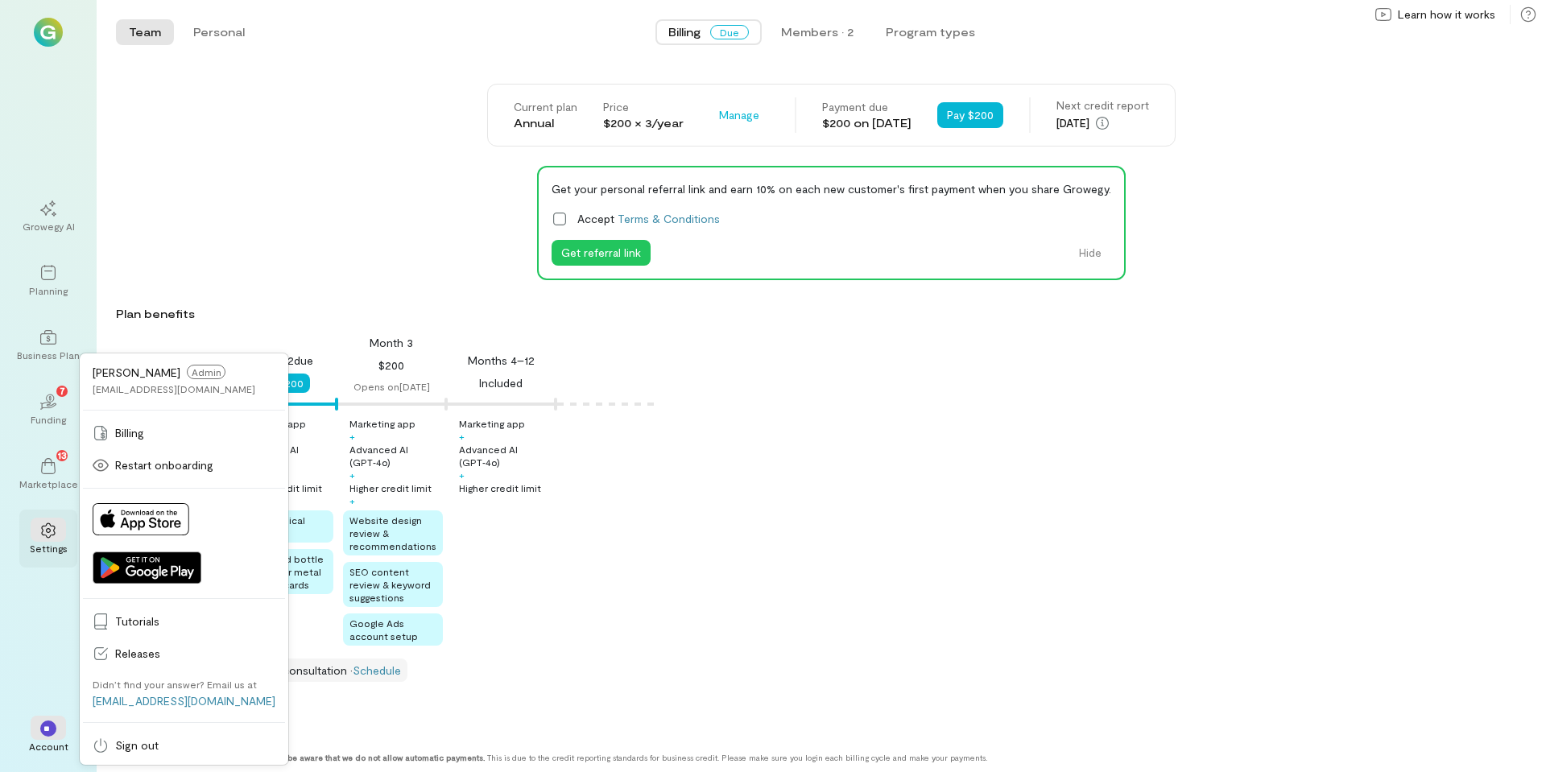
click at [43, 533] on icon at bounding box center [48, 531] width 16 height 16
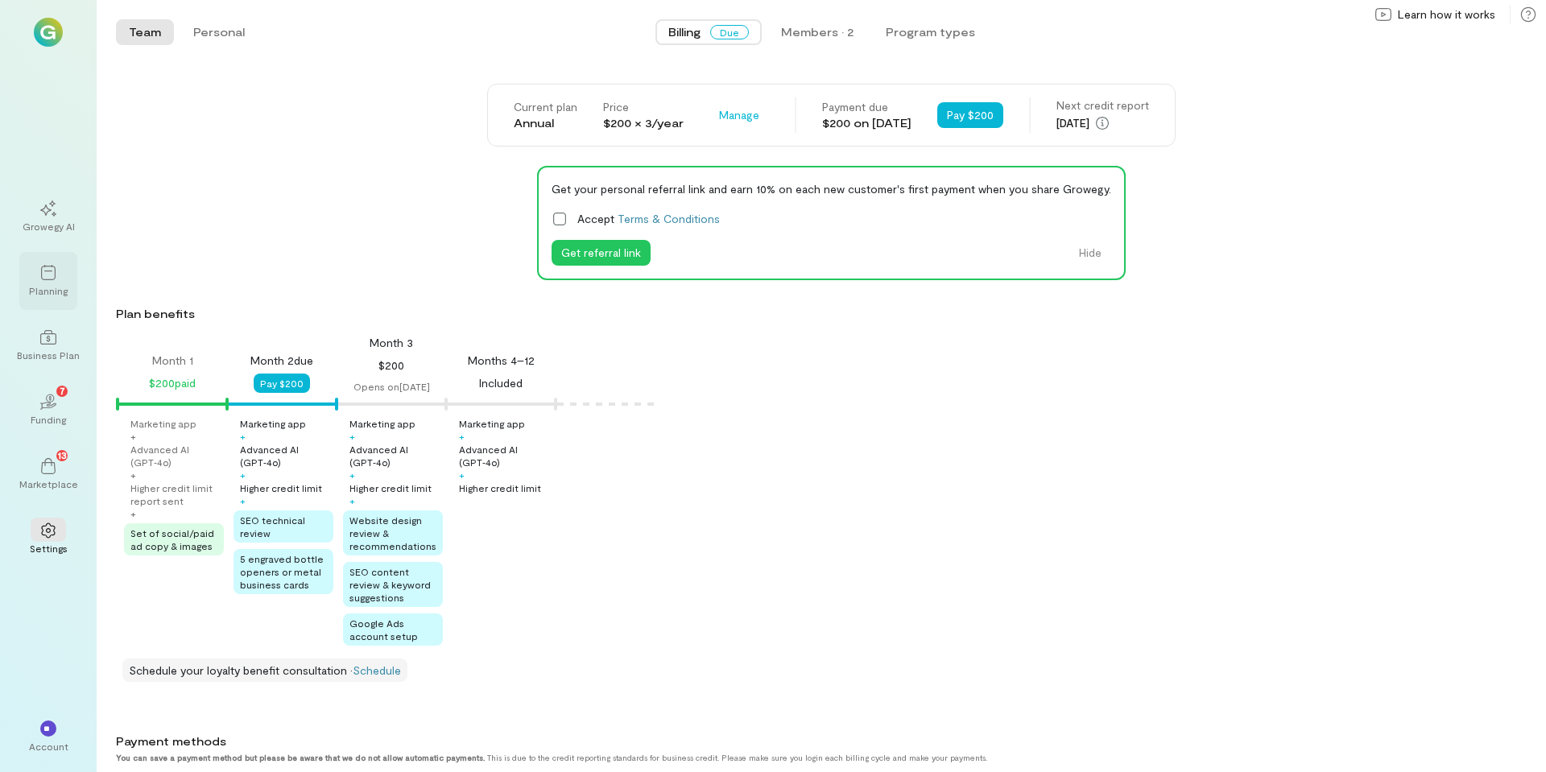
click at [42, 277] on icon at bounding box center [48, 272] width 14 height 15
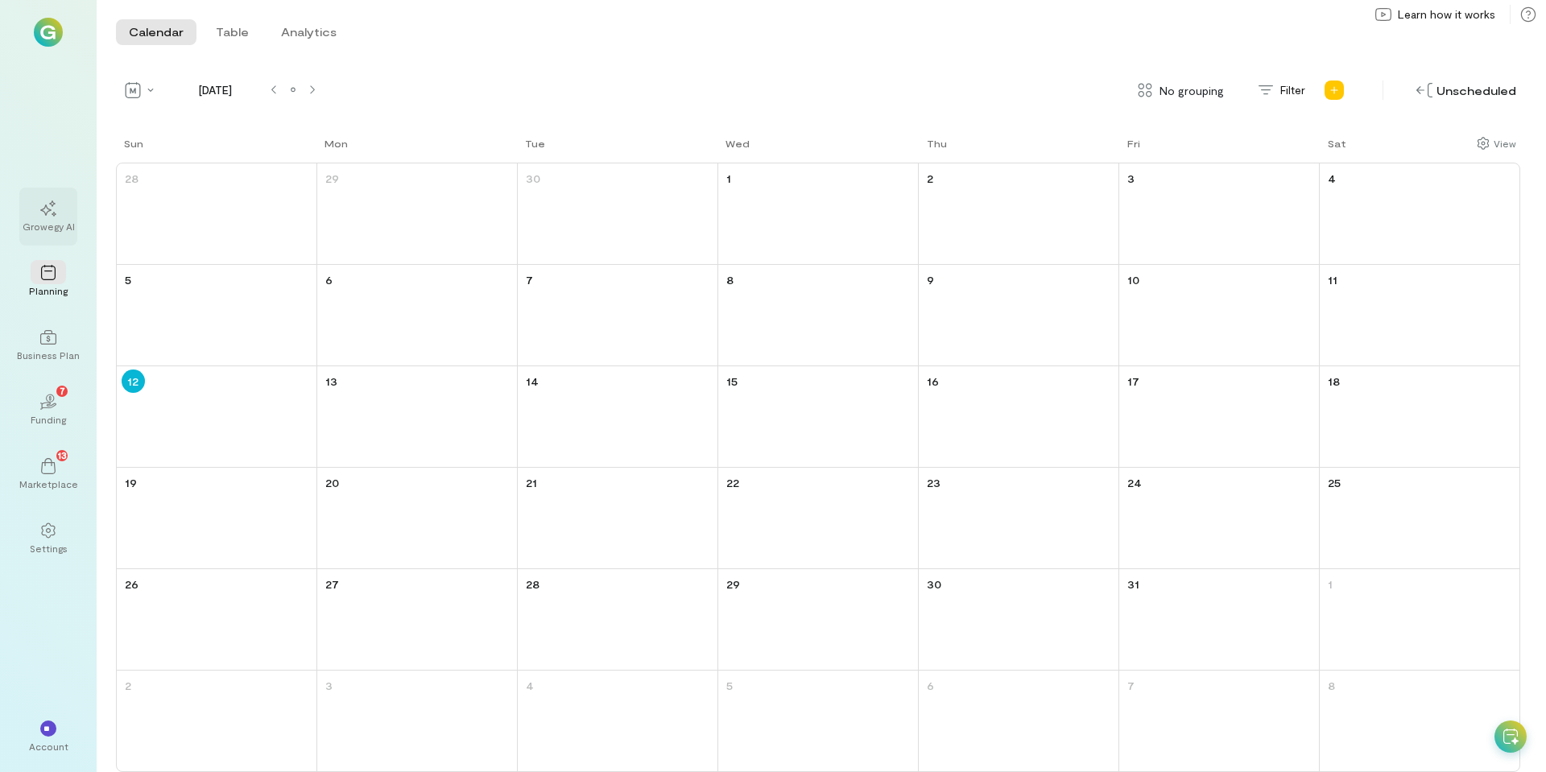
click at [52, 207] on icon at bounding box center [48, 208] width 16 height 16
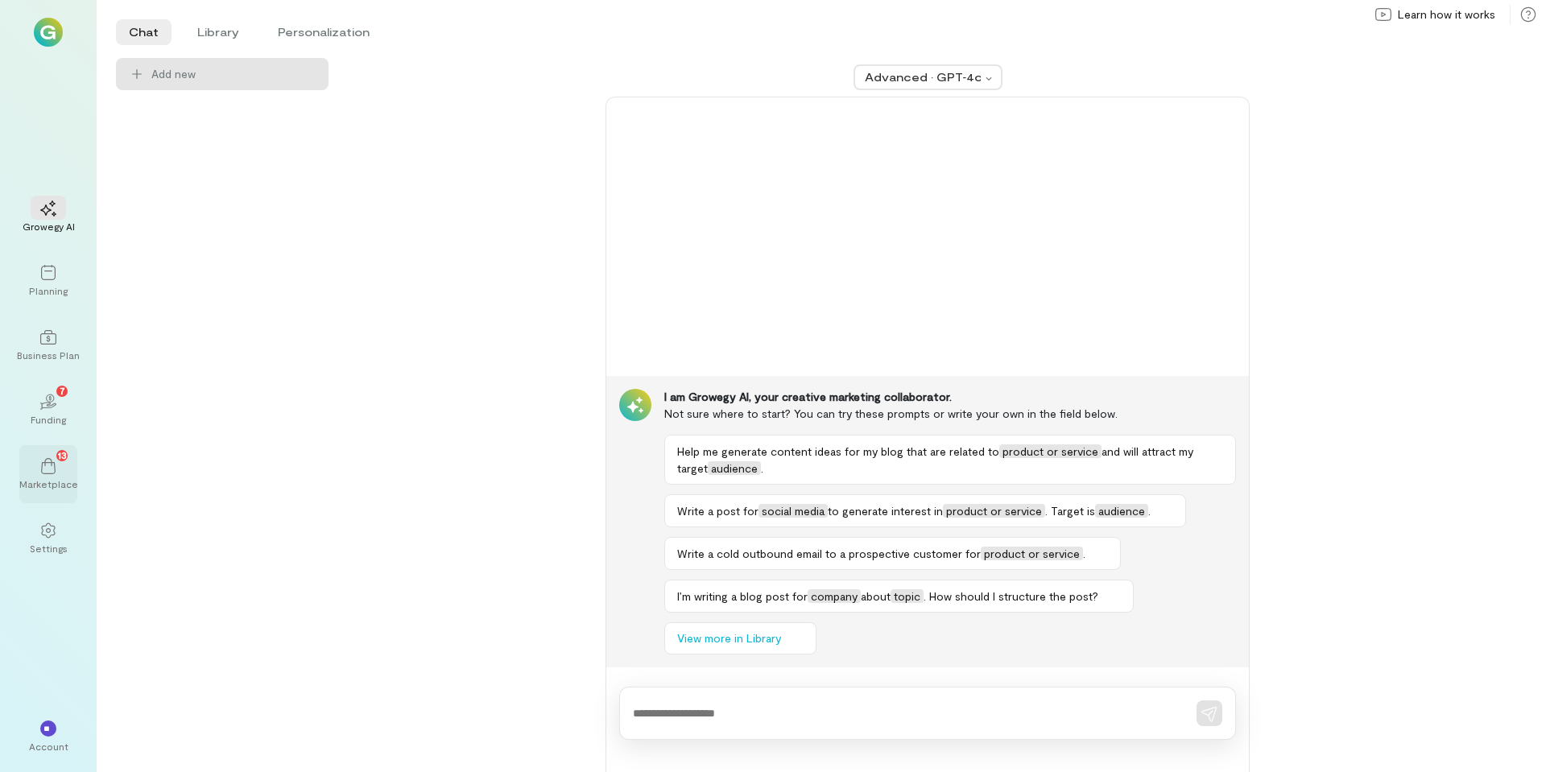
click at [54, 477] on div "Marketplace" at bounding box center [48, 483] width 59 height 13
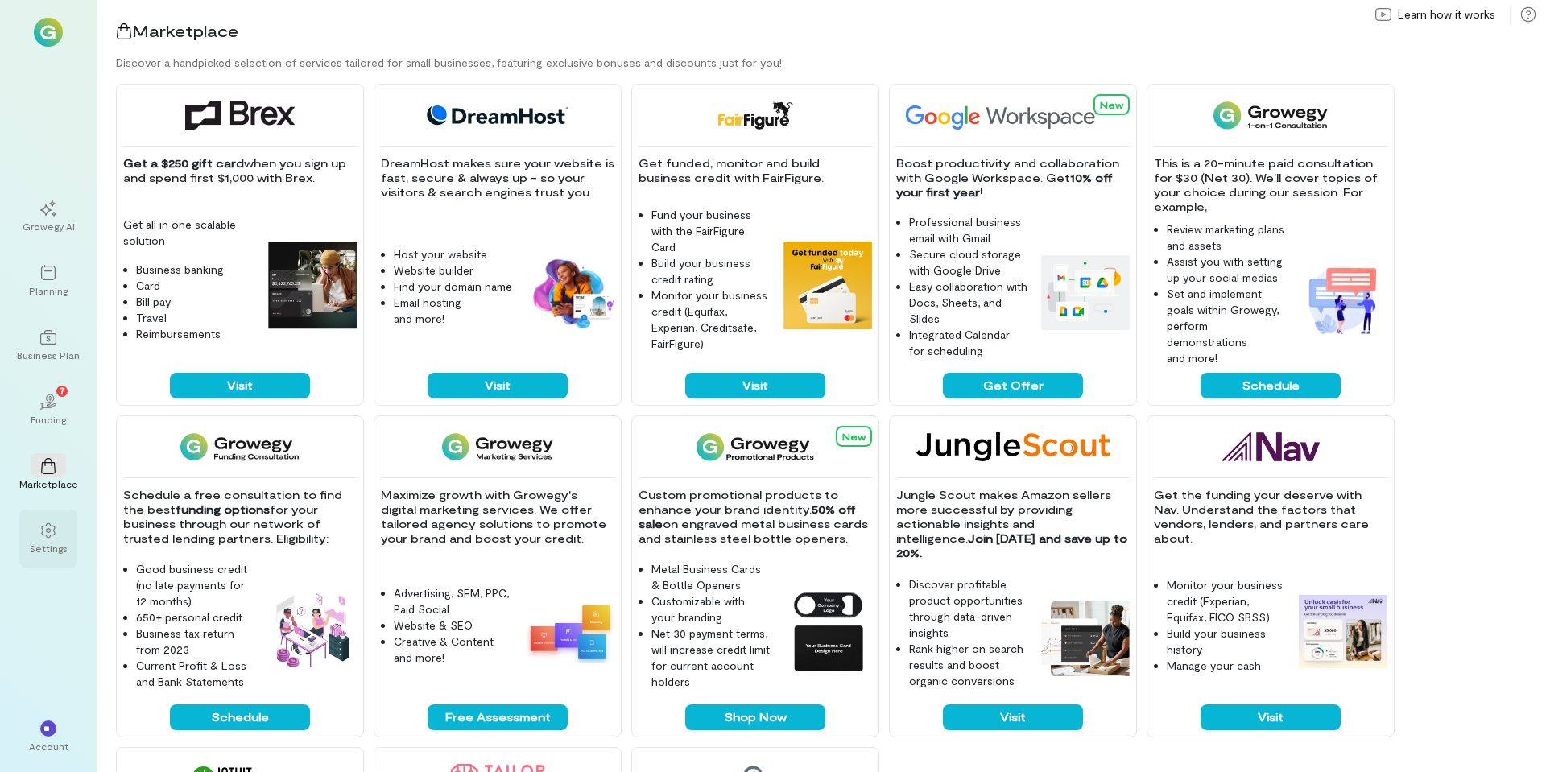
click at [53, 549] on div "Settings" at bounding box center [49, 548] width 38 height 13
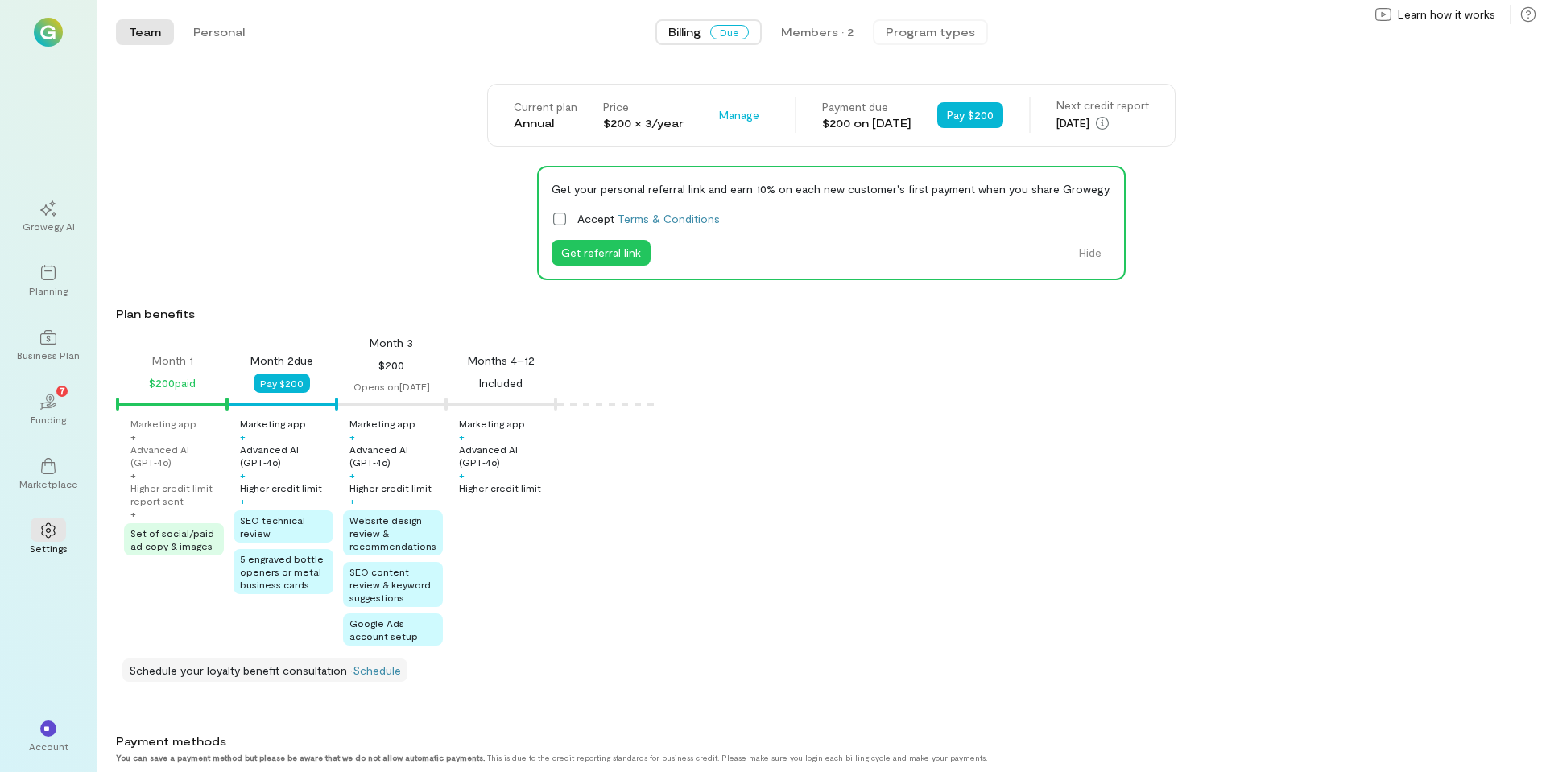
click at [943, 35] on button "Program types" at bounding box center [930, 32] width 115 height 26
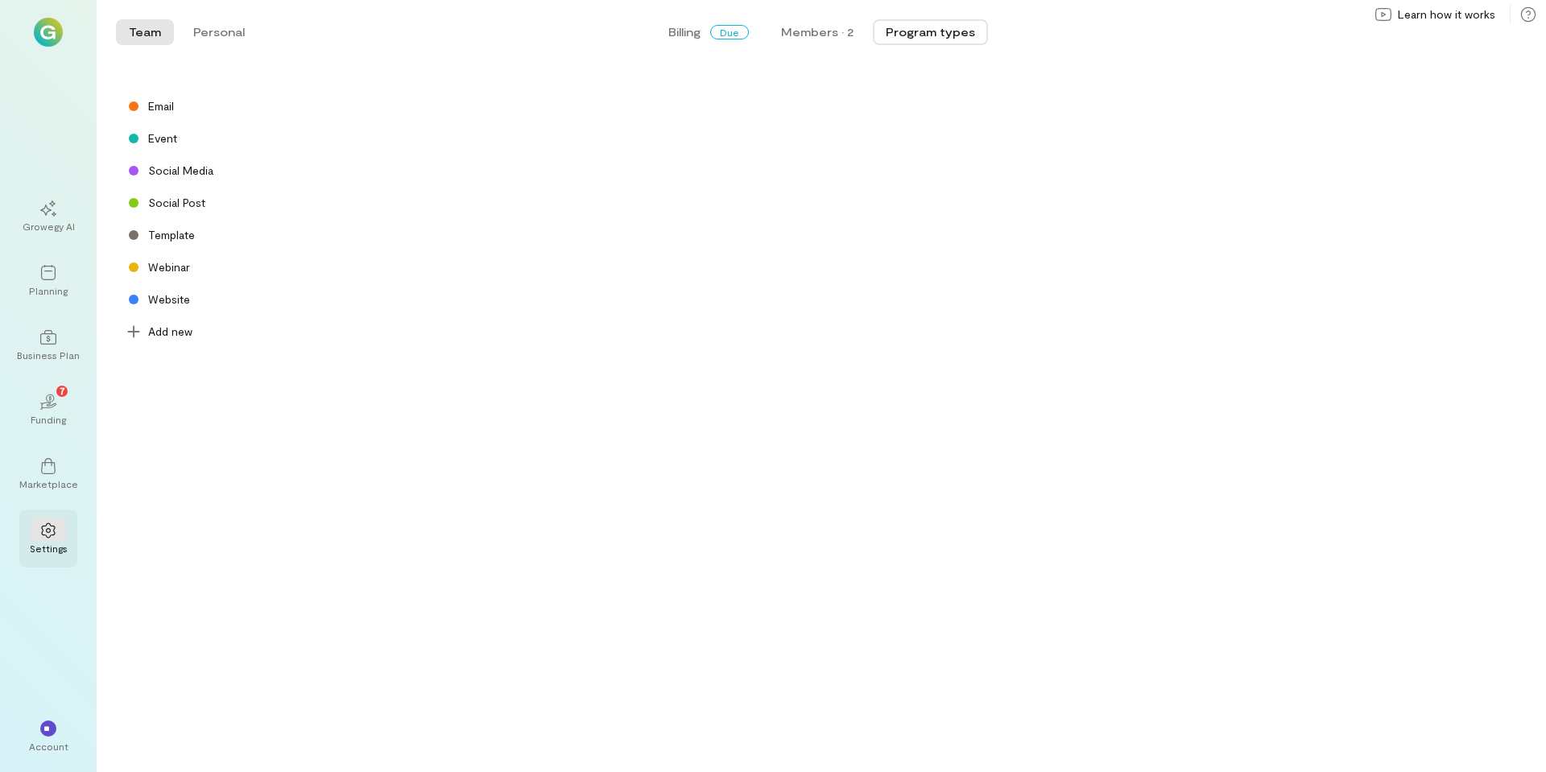
click at [48, 535] on icon at bounding box center [48, 531] width 16 height 16
click at [56, 701] on div "**" at bounding box center [48, 728] width 35 height 24
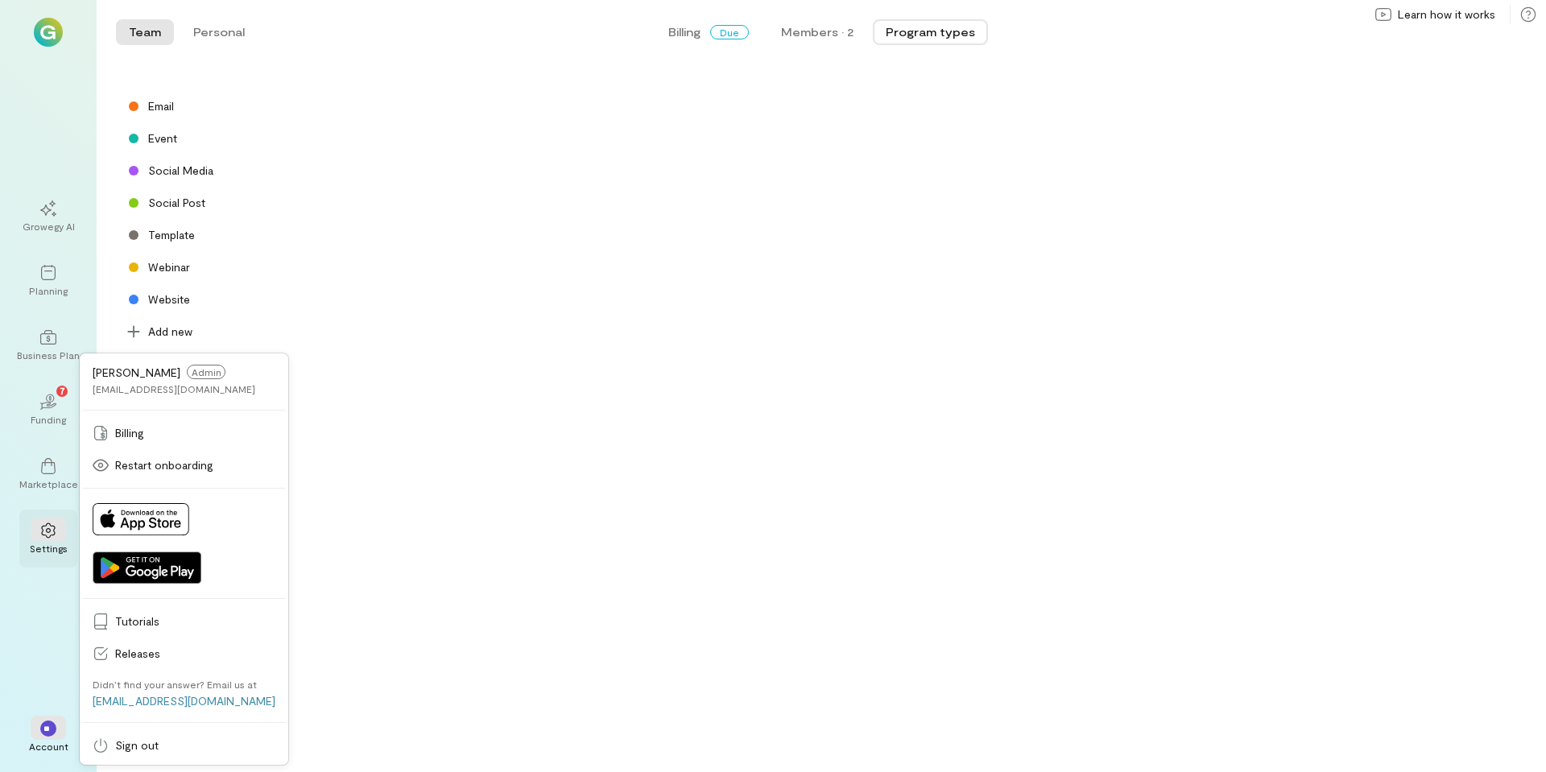
click at [53, 529] on icon at bounding box center [48, 531] width 16 height 16
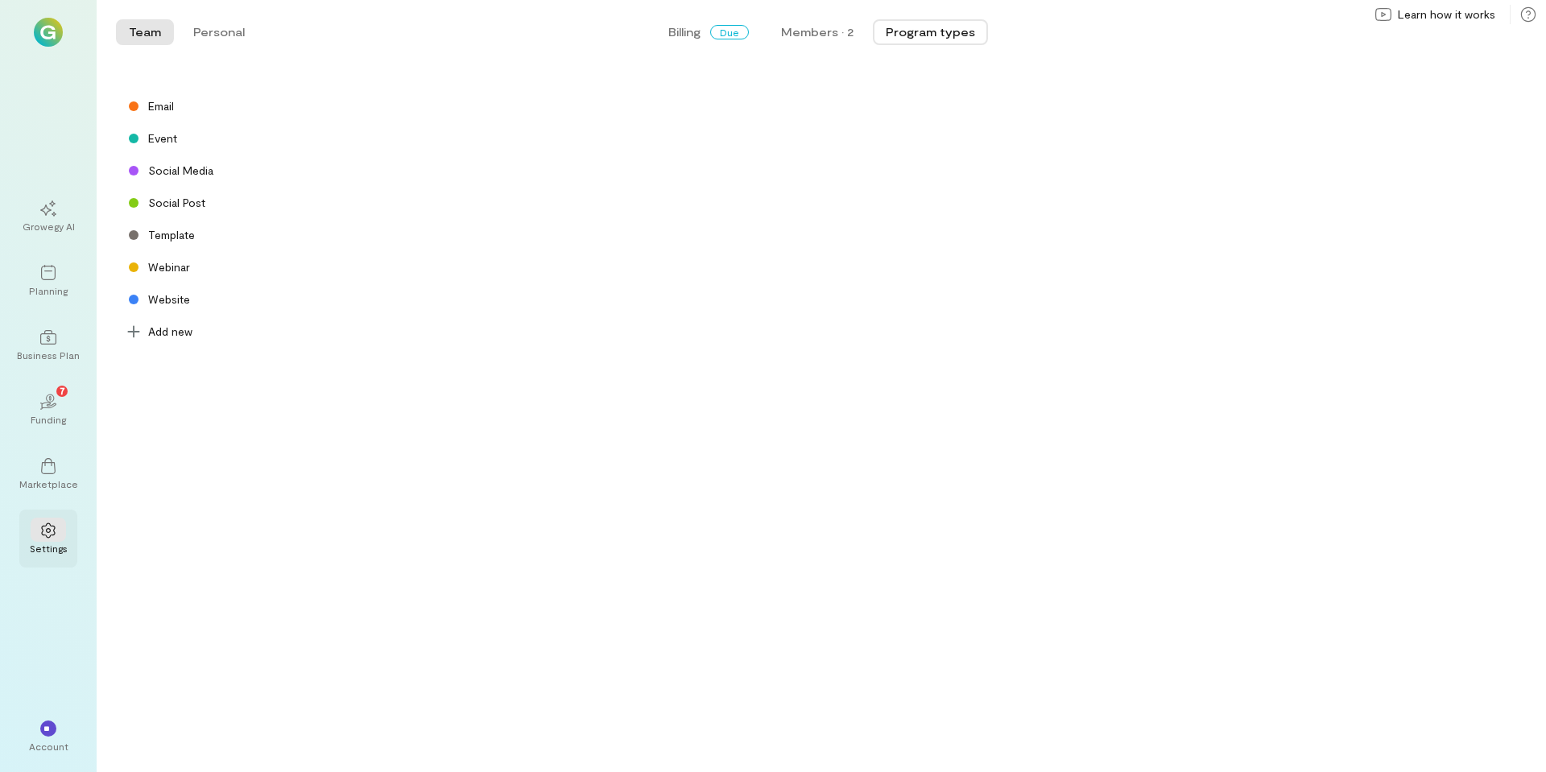
click at [53, 529] on icon at bounding box center [48, 531] width 16 height 16
click at [50, 477] on div "Marketplace" at bounding box center [48, 483] width 59 height 13
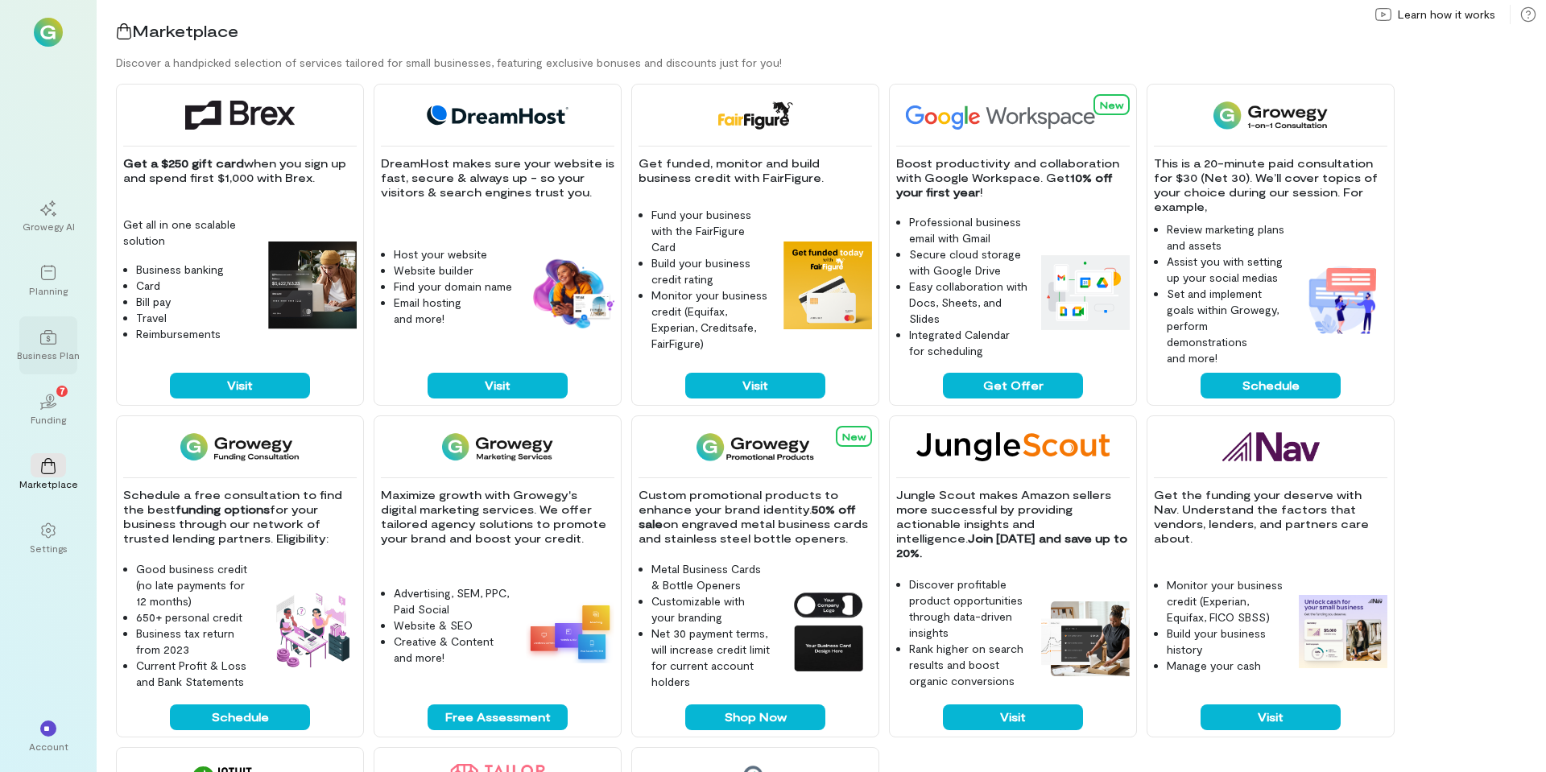
click at [58, 349] on div "Business Plan" at bounding box center [48, 355] width 63 height 13
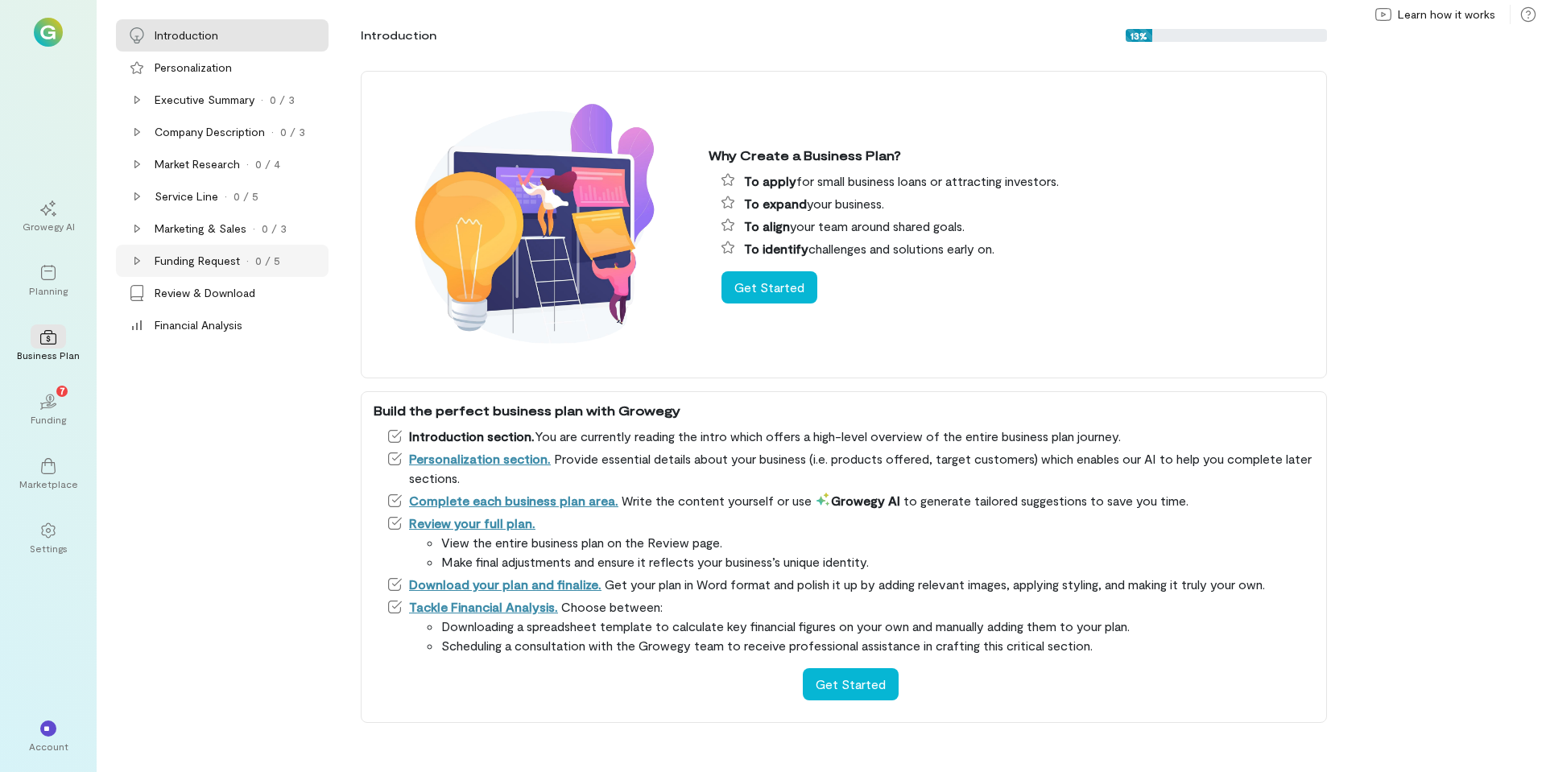
click at [136, 260] on icon at bounding box center [136, 260] width 13 height 13
click at [138, 236] on div at bounding box center [137, 229] width 16 height 16
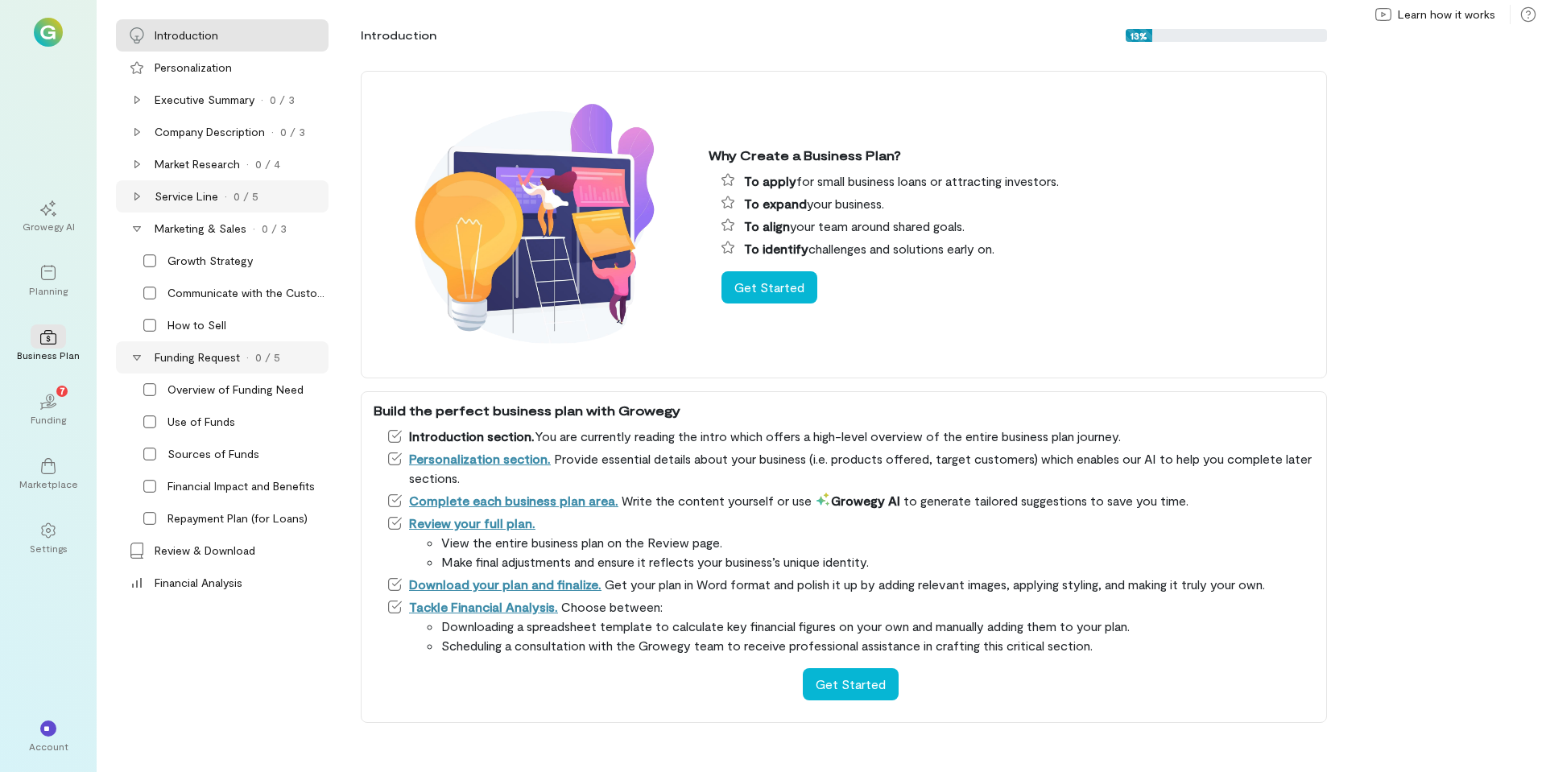
click at [138, 204] on div at bounding box center [137, 196] width 16 height 16
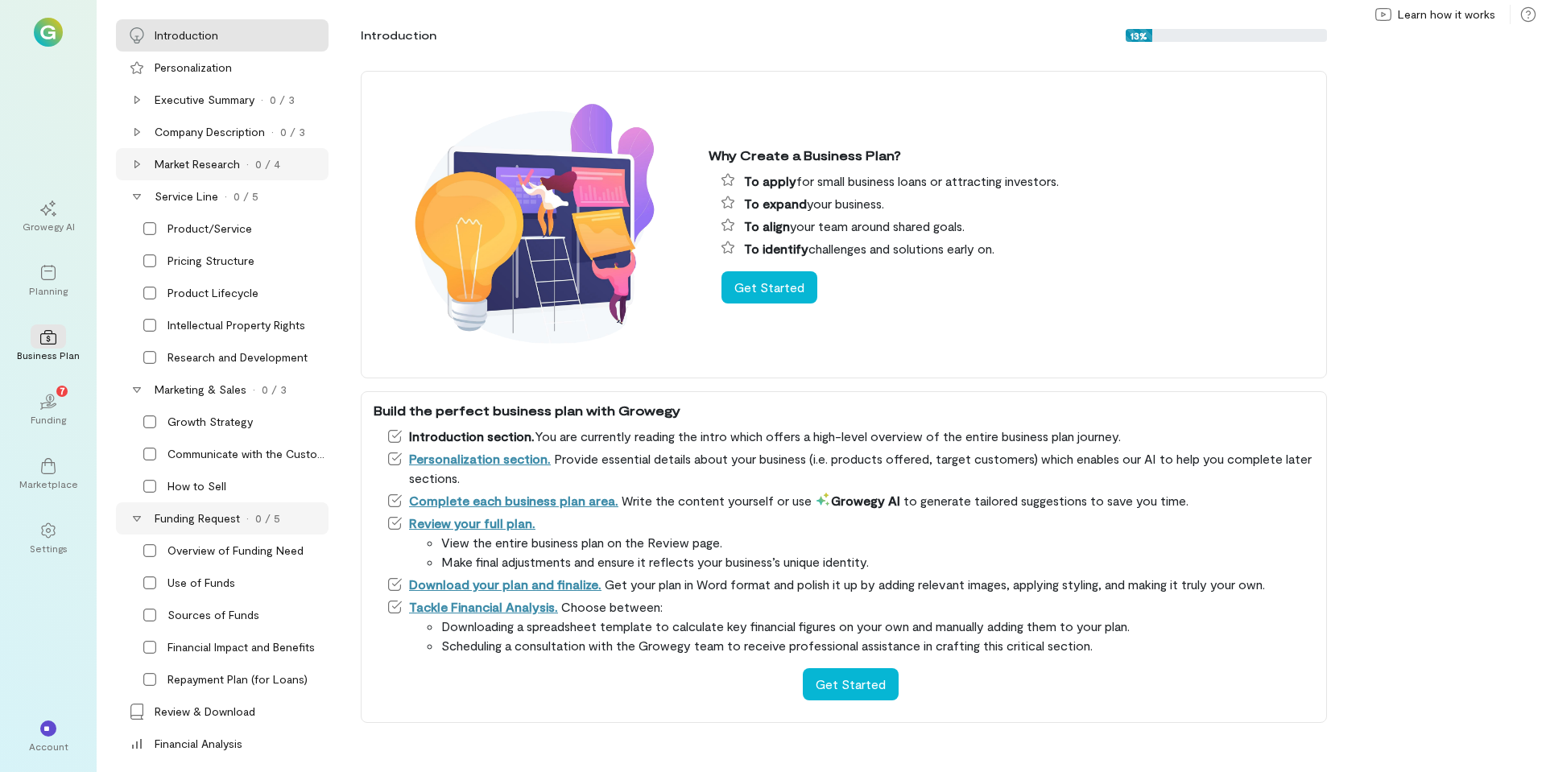
click at [135, 166] on icon at bounding box center [137, 164] width 6 height 8
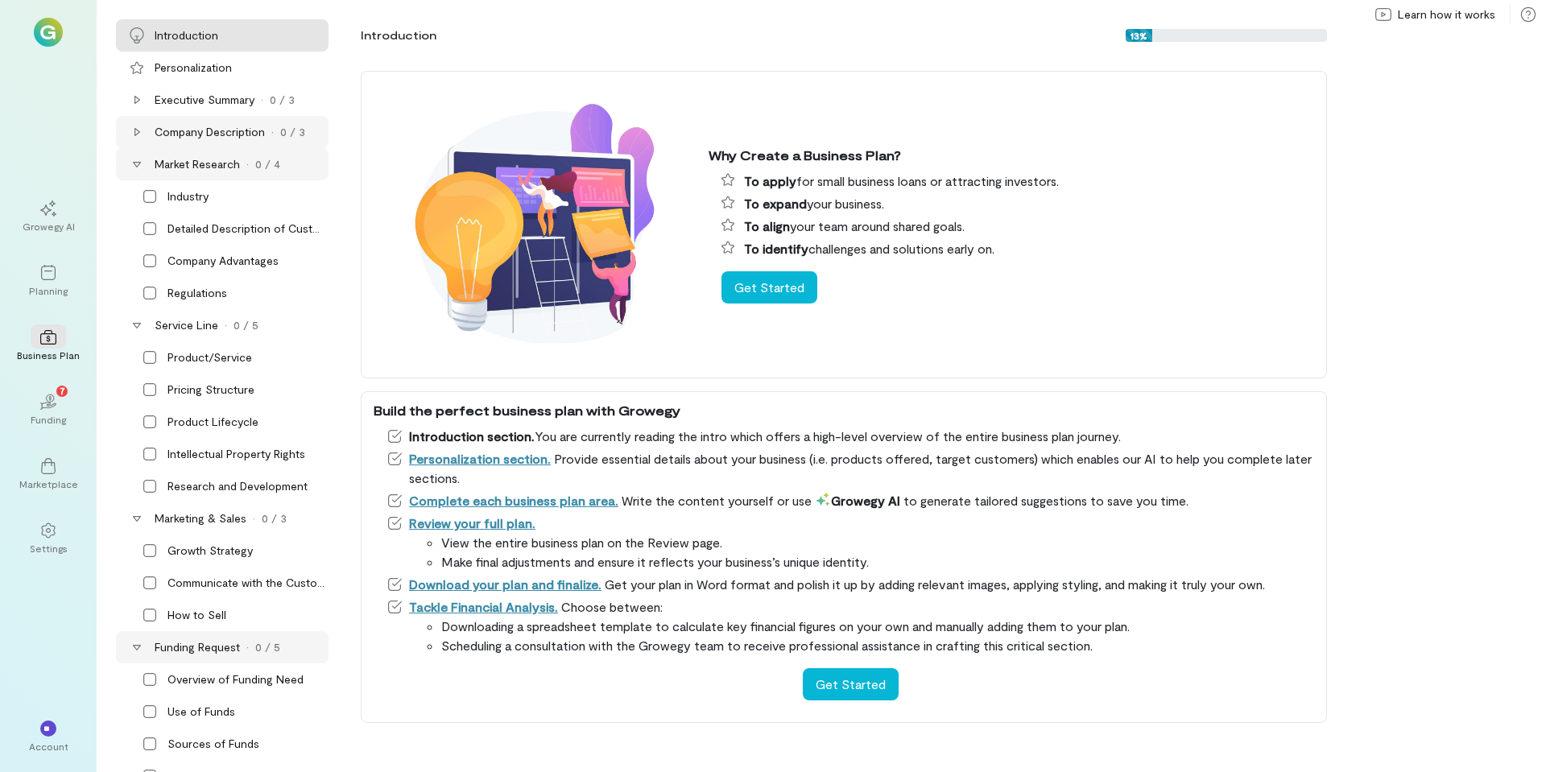
click at [136, 134] on icon at bounding box center [136, 132] width 13 height 13
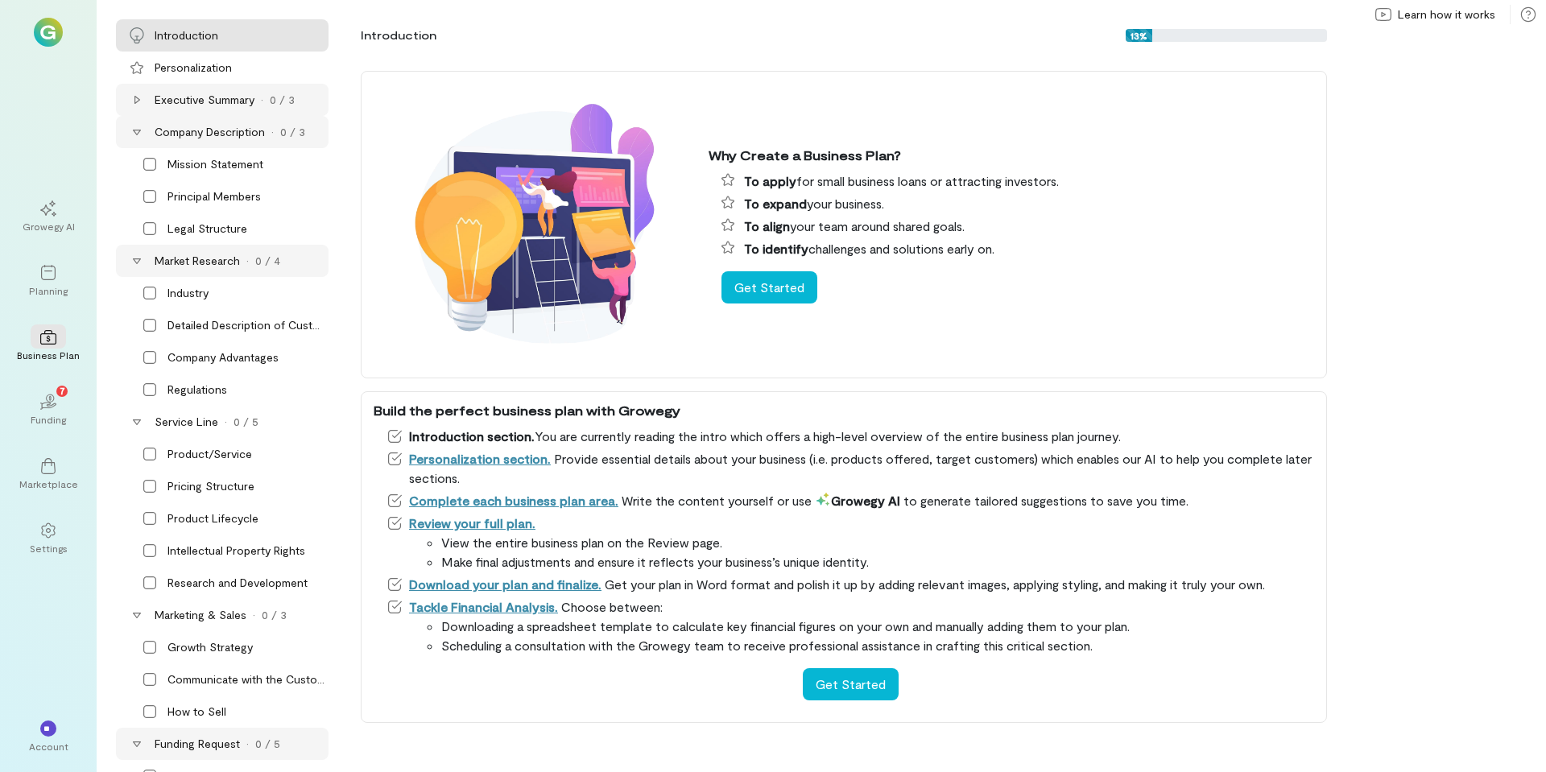
click at [136, 104] on icon at bounding box center [136, 99] width 13 height 13
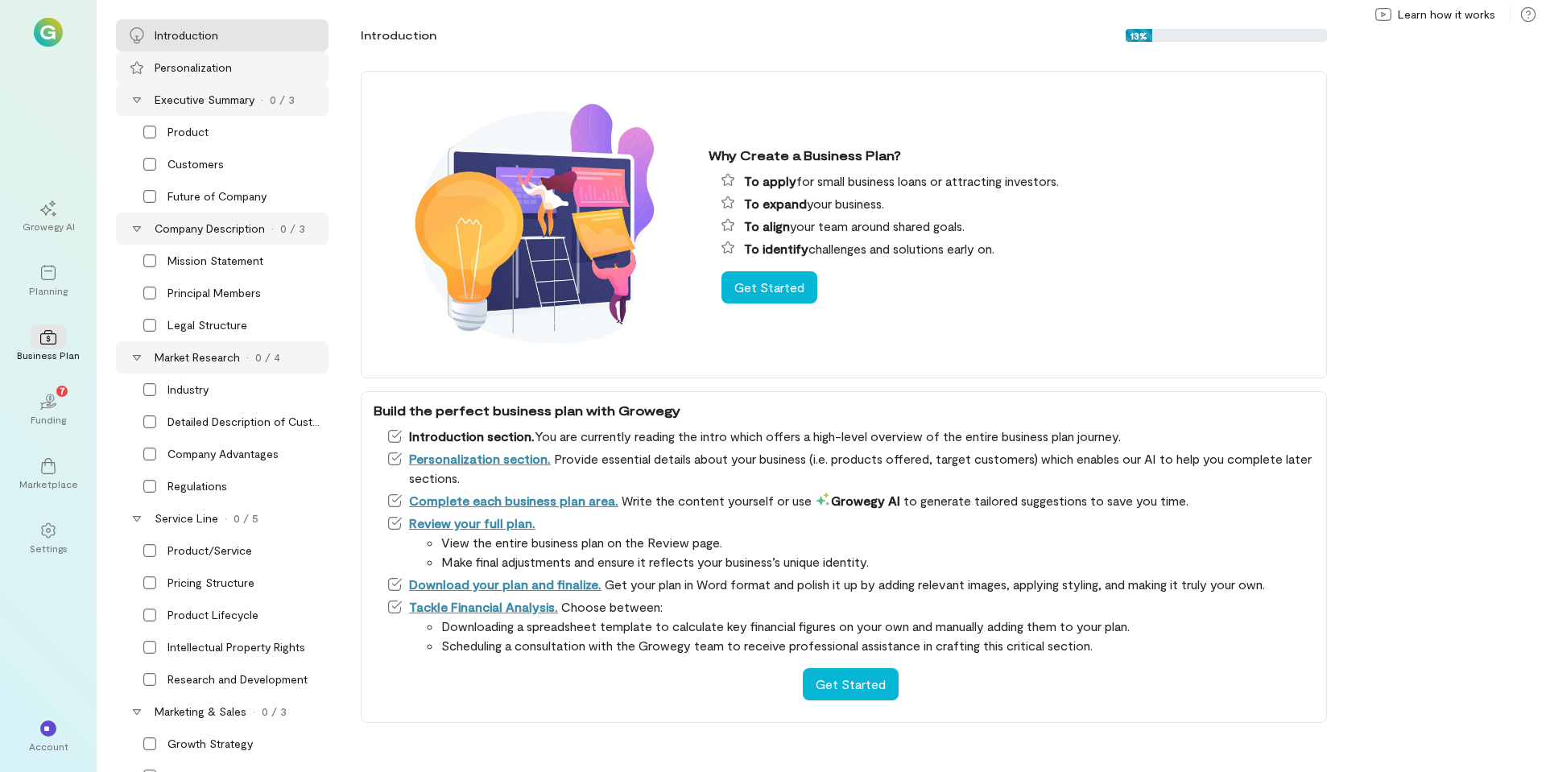
click at [139, 64] on icon at bounding box center [136, 67] width 13 height 13
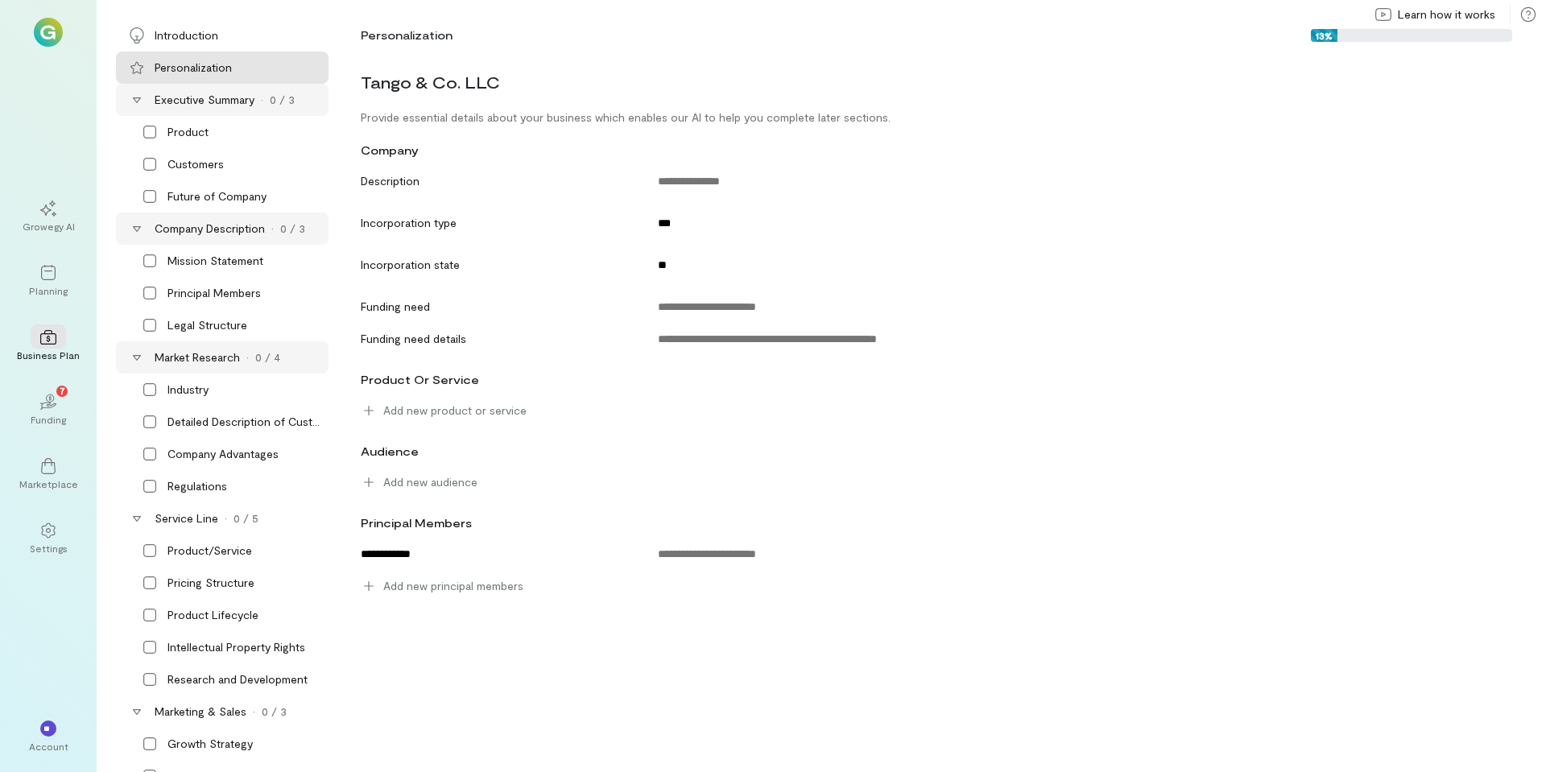
click at [428, 118] on div "Provide essential details about your business which enables our AI to help you …" at bounding box center [932, 118] width 1163 height 16
click at [494, 60] on div "**********" at bounding box center [947, 327] width 1198 height 551
click at [462, 93] on div "Tango & Co. LLC" at bounding box center [932, 81] width 1163 height 35
drag, startPoint x: 452, startPoint y: 95, endPoint x: 381, endPoint y: 114, distance: 73.4
click at [451, 95] on div "Tango & Co. LLC" at bounding box center [932, 81] width 1163 height 35
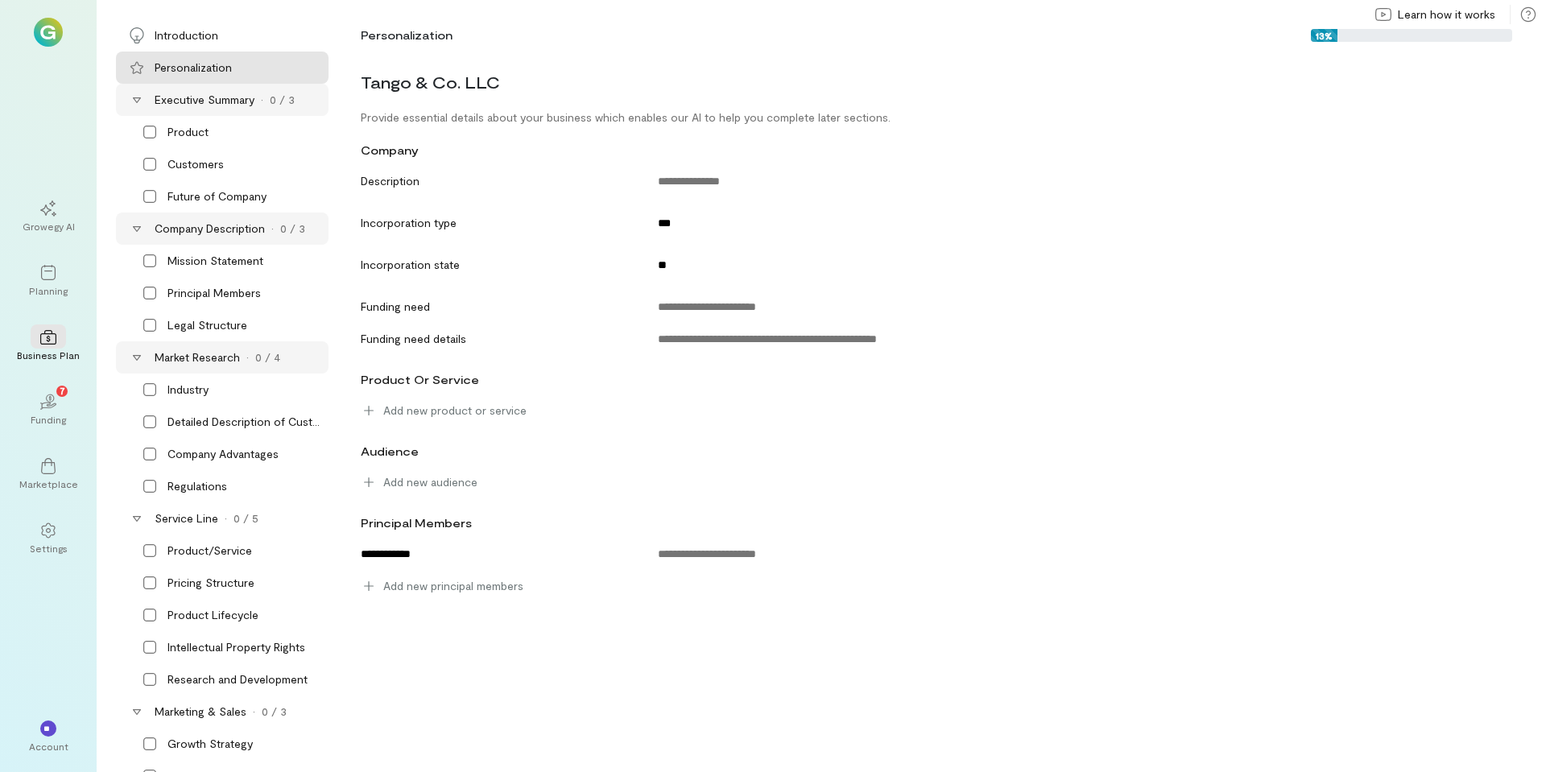
click at [377, 140] on div "company" at bounding box center [932, 150] width 1163 height 30
drag, startPoint x: 381, startPoint y: 145, endPoint x: 421, endPoint y: 157, distance: 42.0
click at [381, 145] on span "company" at bounding box center [390, 150] width 58 height 14
click at [436, 159] on div "company" at bounding box center [932, 150] width 1163 height 30
click at [386, 156] on span "company" at bounding box center [390, 150] width 58 height 14
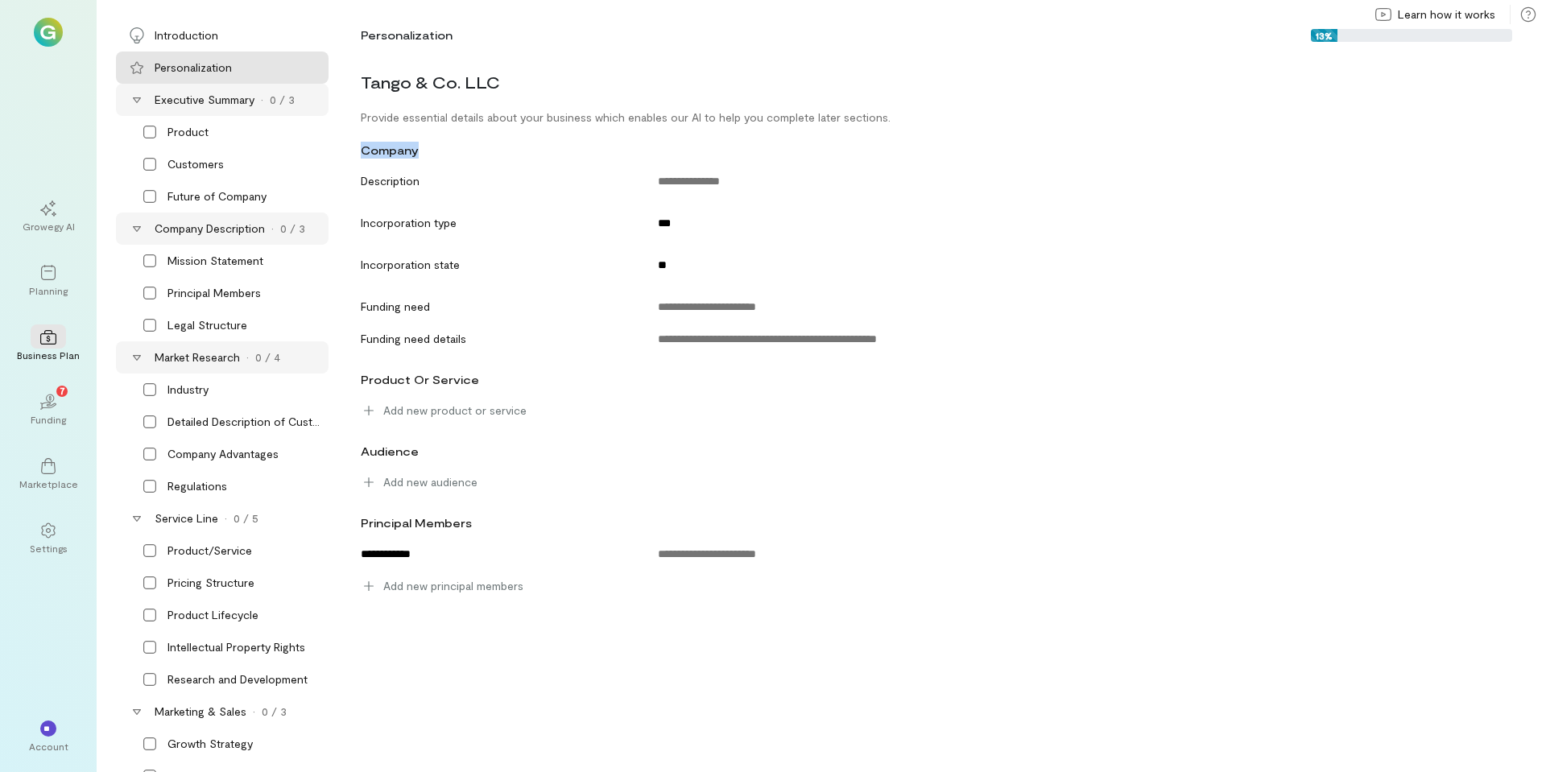
click at [386, 155] on span "company" at bounding box center [390, 150] width 58 height 14
drag, startPoint x: 489, startPoint y: 148, endPoint x: 503, endPoint y: 147, distance: 14.5
click at [503, 147] on div "company" at bounding box center [932, 150] width 1163 height 30
click at [413, 149] on span "company" at bounding box center [390, 150] width 58 height 14
click at [190, 35] on div "Introduction" at bounding box center [187, 35] width 64 height 16
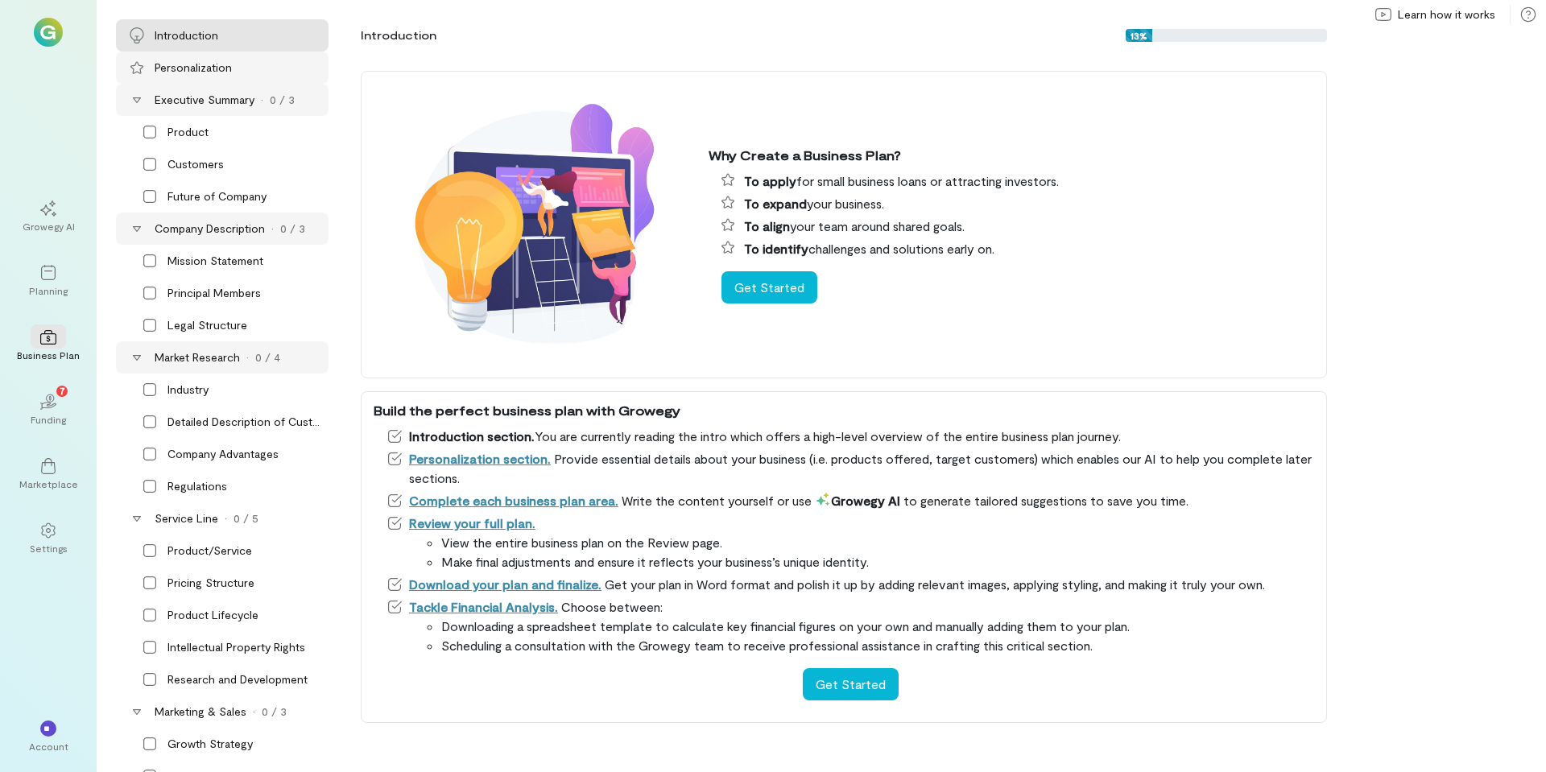
click at [172, 67] on div "Personalization" at bounding box center [193, 68] width 77 height 16
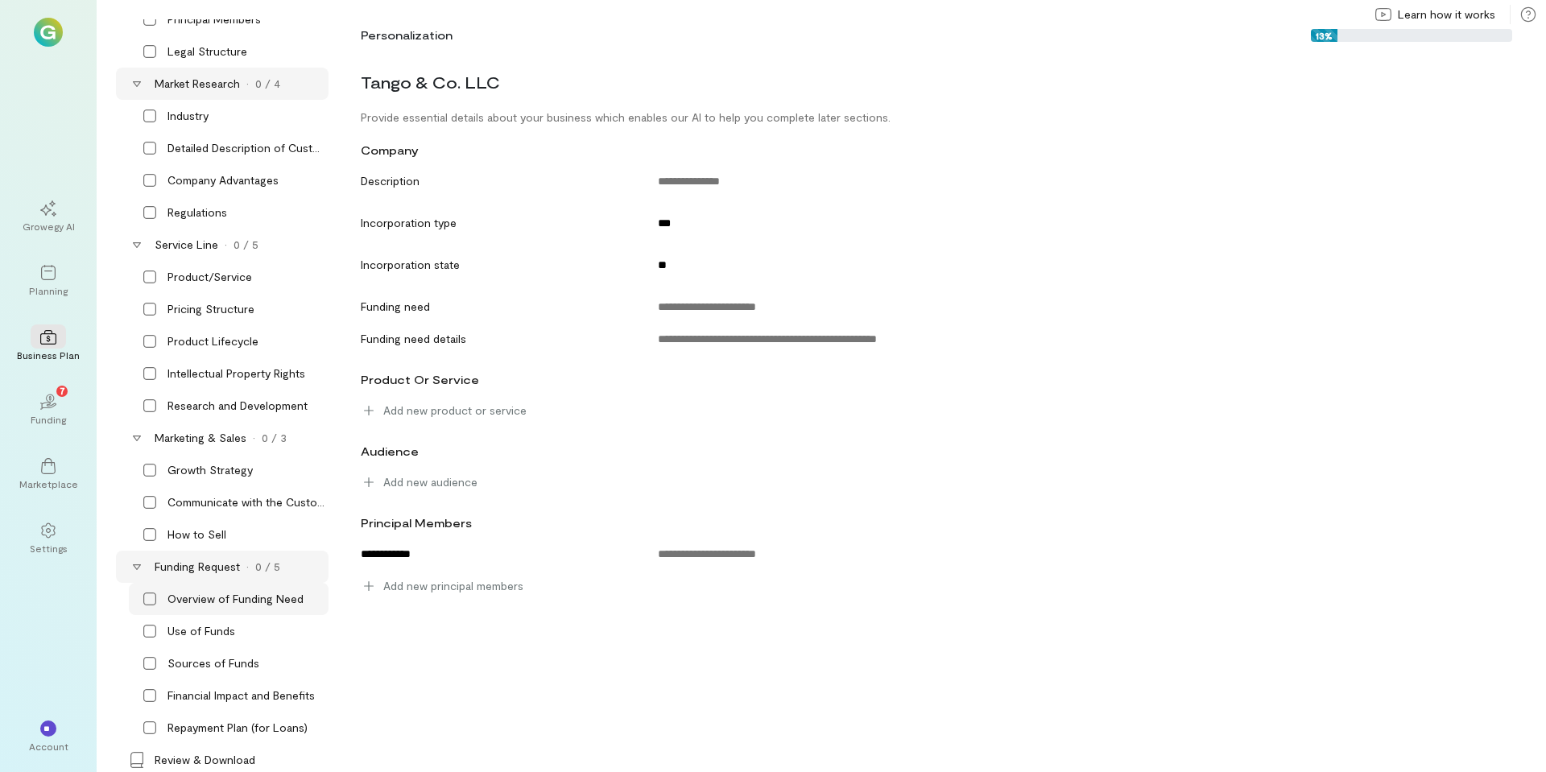
scroll to position [323, 0]
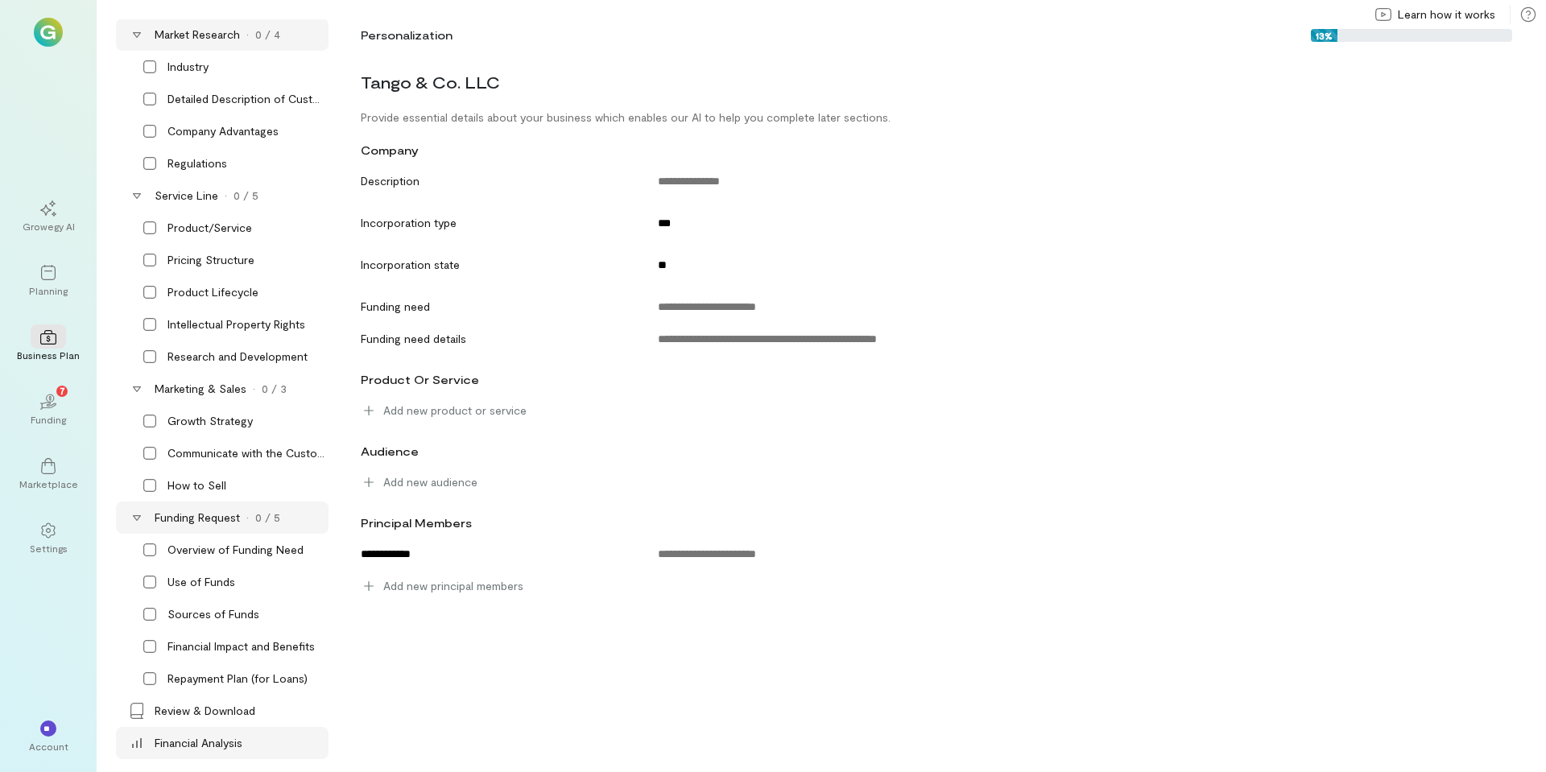
click at [139, 701] on icon at bounding box center [137, 743] width 16 height 16
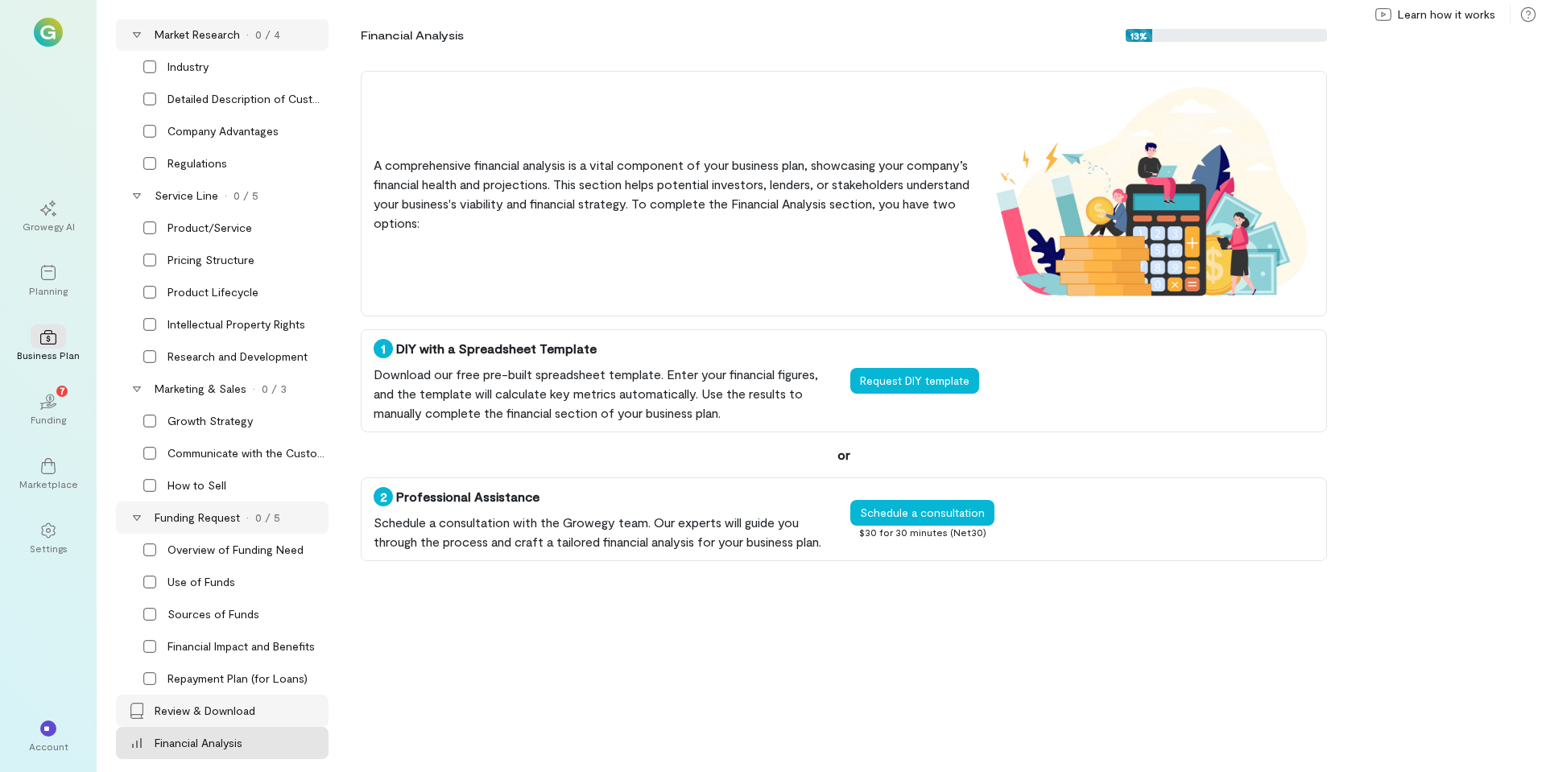
click at [147, 701] on div "Review & Download" at bounding box center [222, 711] width 213 height 32
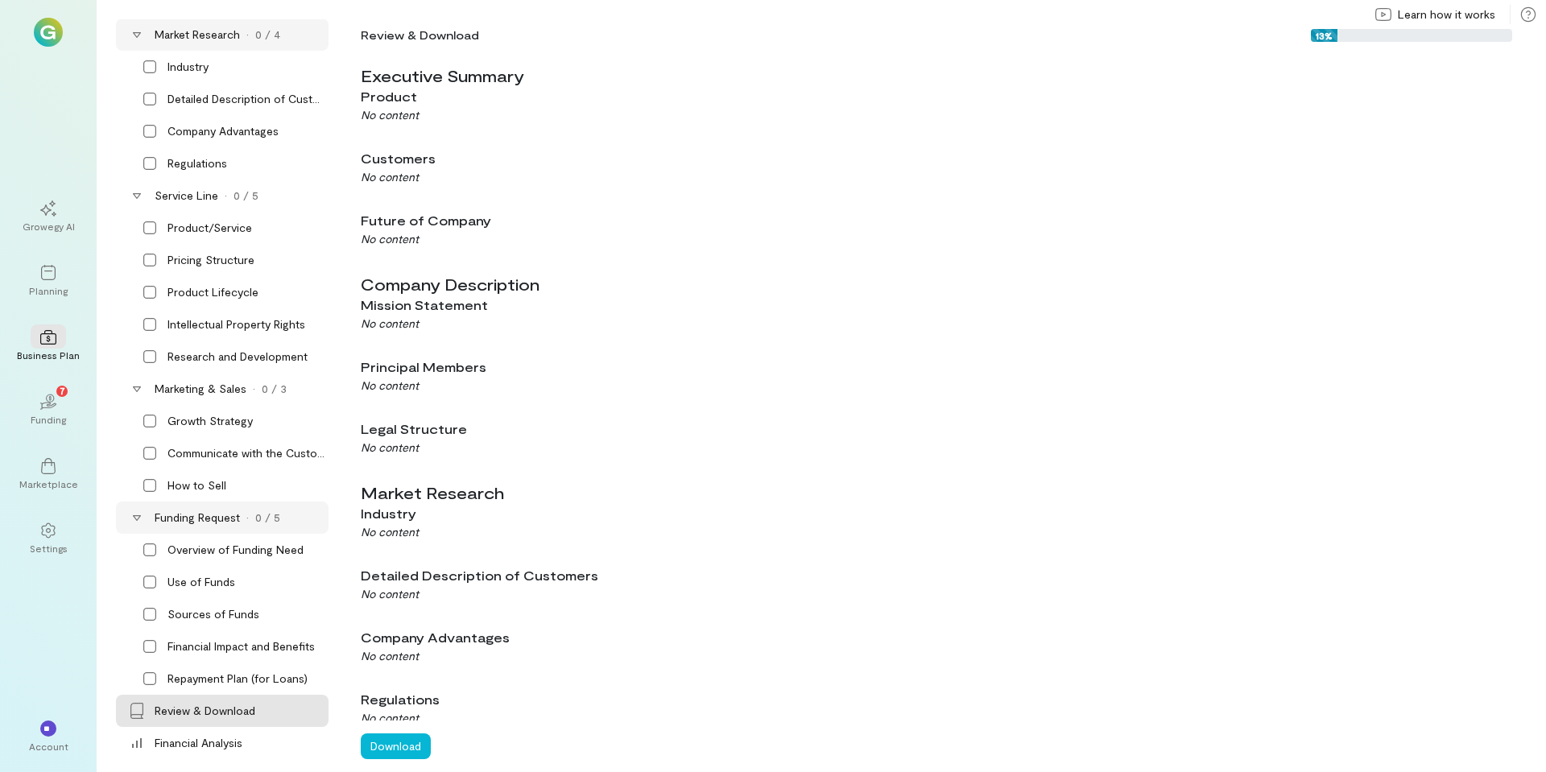
click at [413, 75] on div "Executive Summary" at bounding box center [937, 75] width 1153 height 23
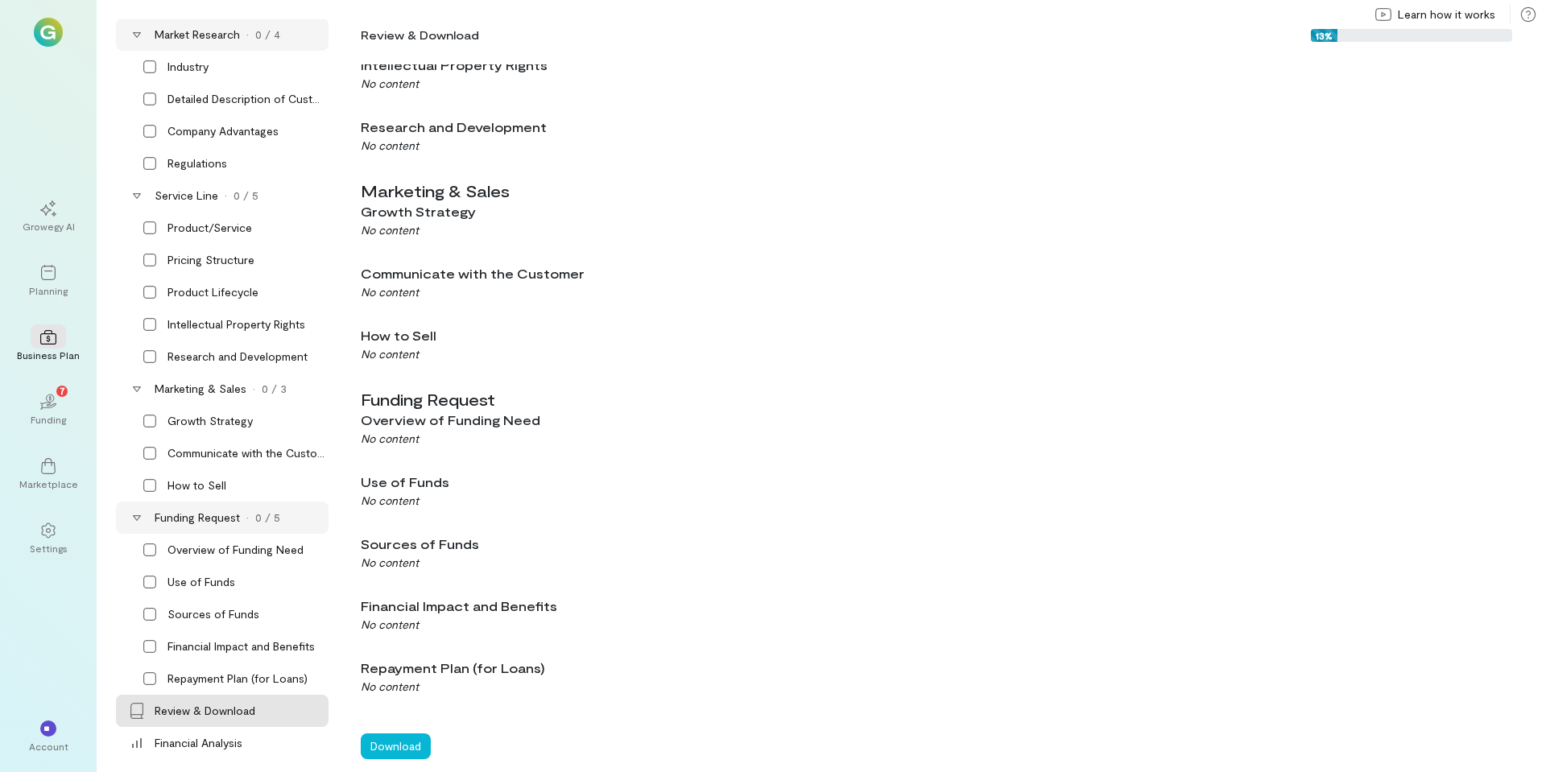
scroll to position [0, 0]
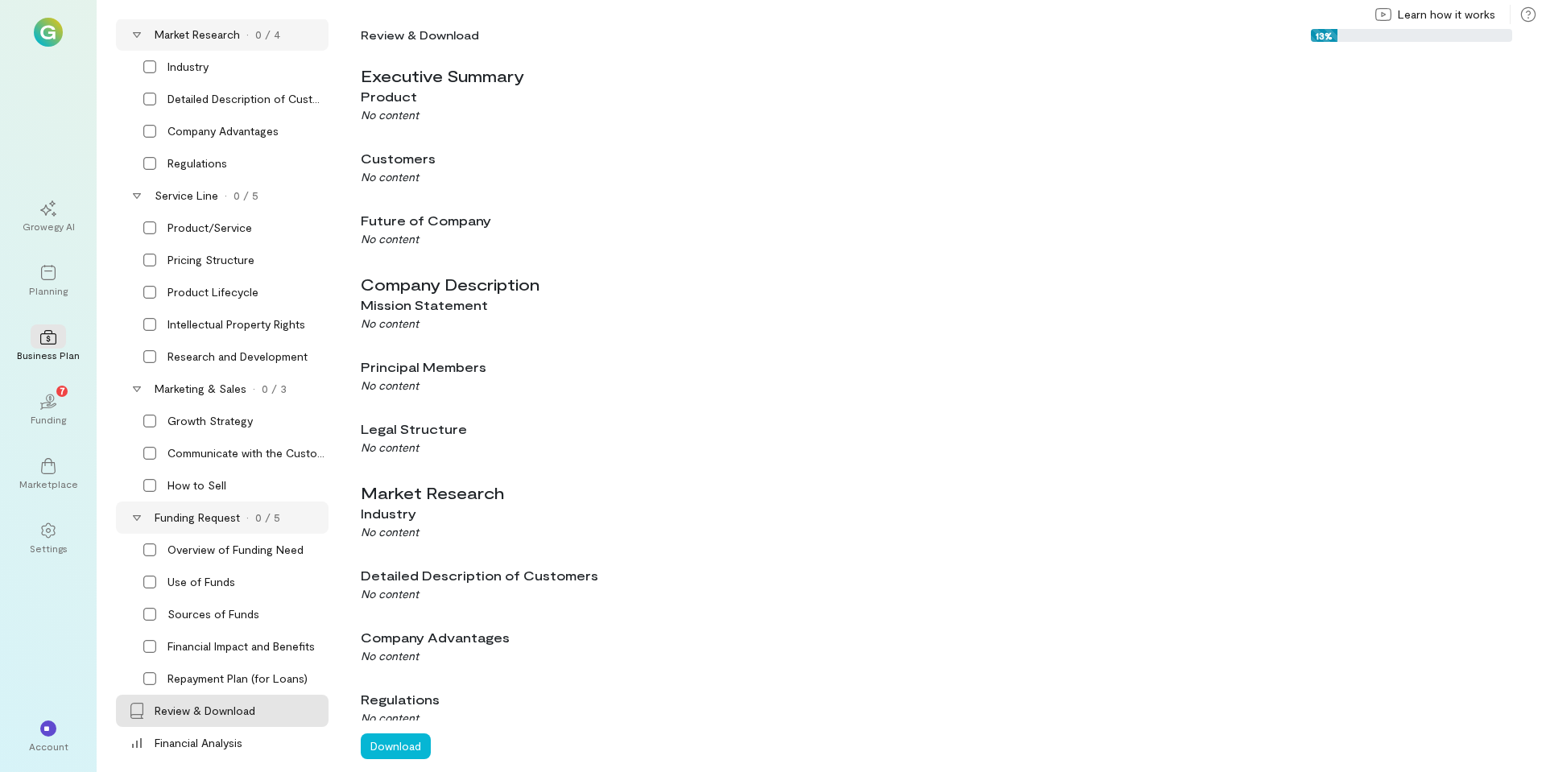
click at [48, 41] on img at bounding box center [48, 32] width 29 height 29
click at [52, 701] on div "Account" at bounding box center [48, 746] width 39 height 13
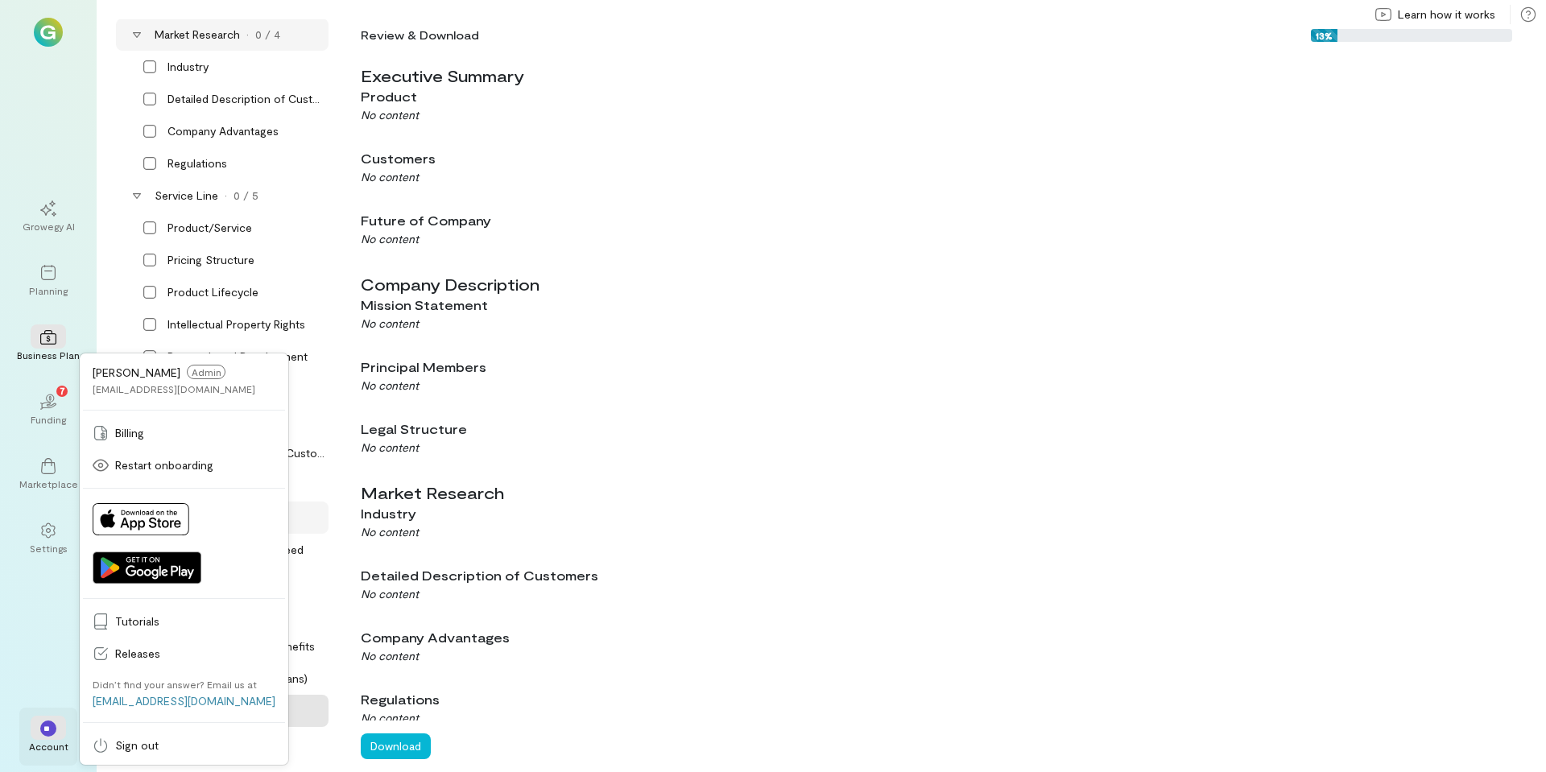
click at [52, 701] on div "Account" at bounding box center [48, 746] width 39 height 13
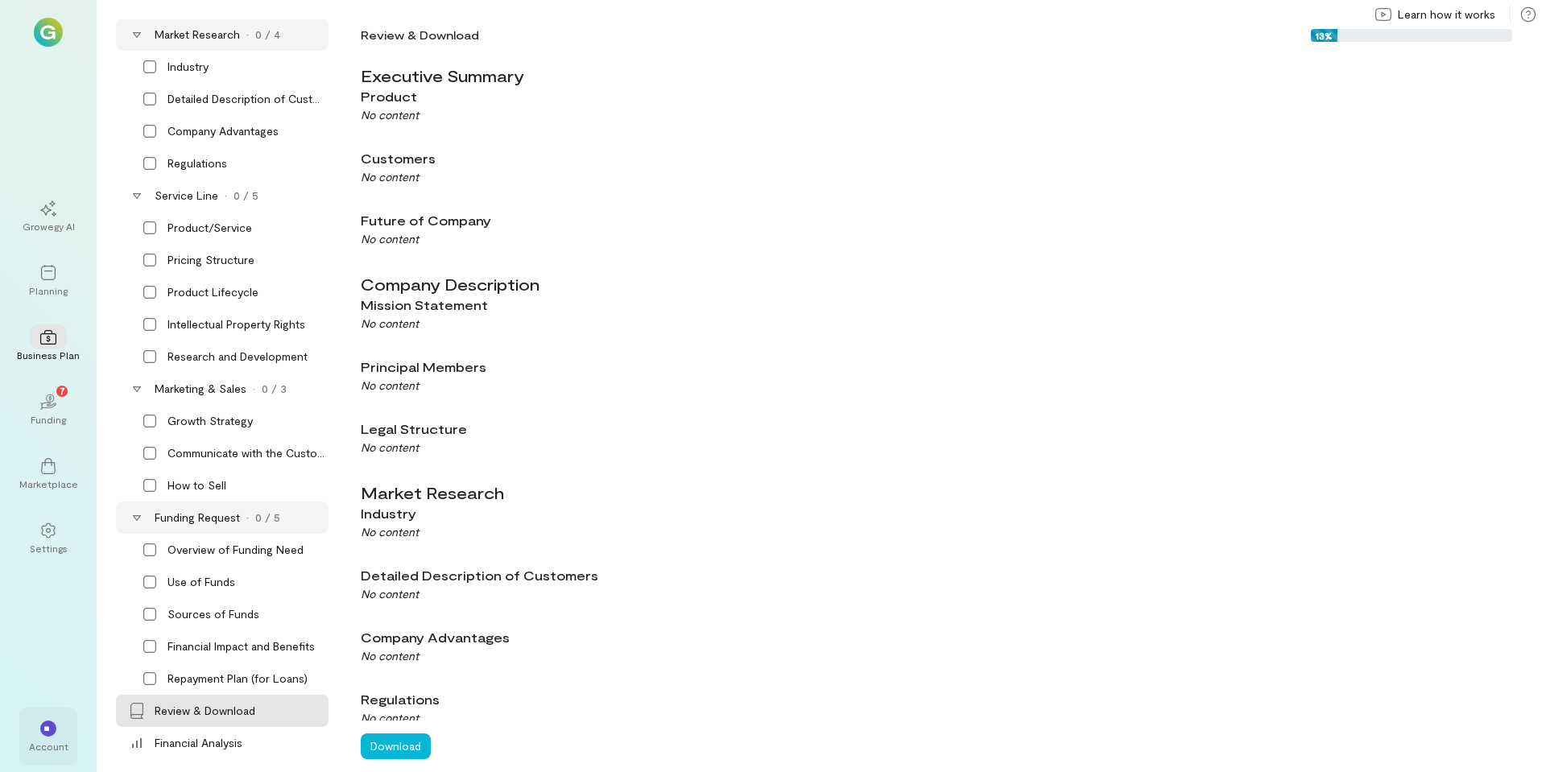
click at [48, 701] on span "**" at bounding box center [48, 729] width 10 height 10
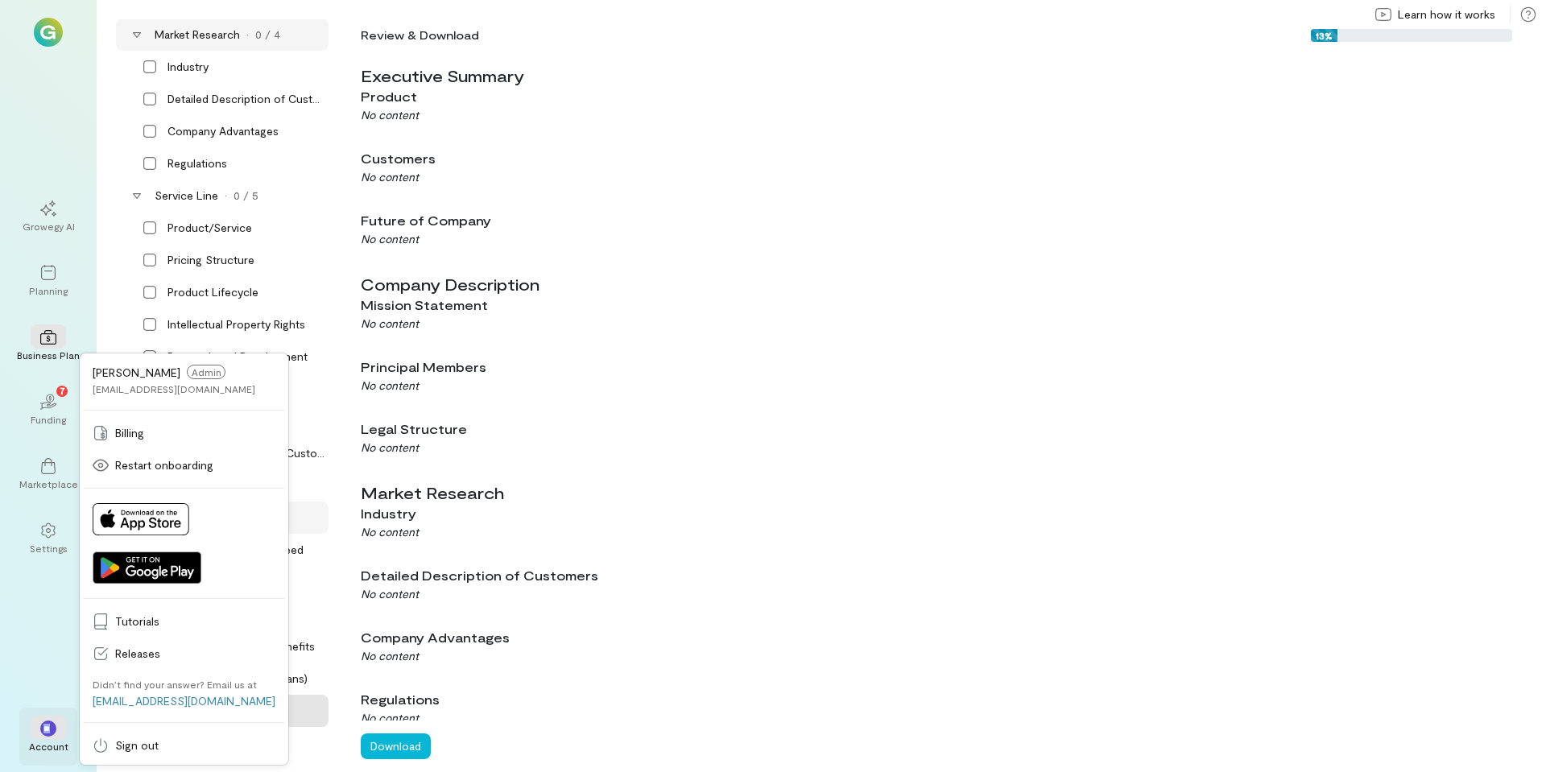
click at [48, 701] on span "**" at bounding box center [48, 729] width 10 height 10
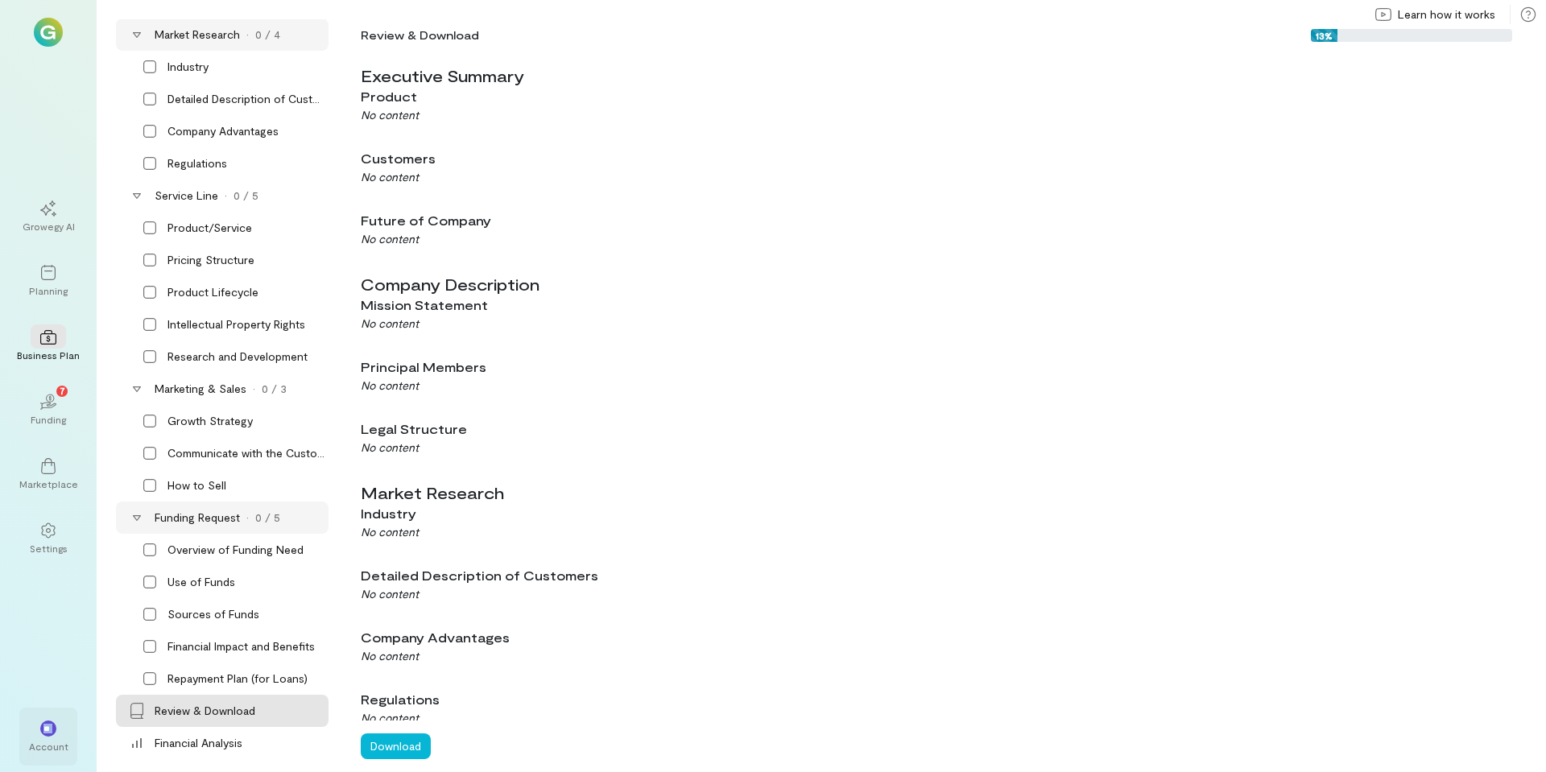
click at [48, 701] on span "**" at bounding box center [48, 729] width 10 height 10
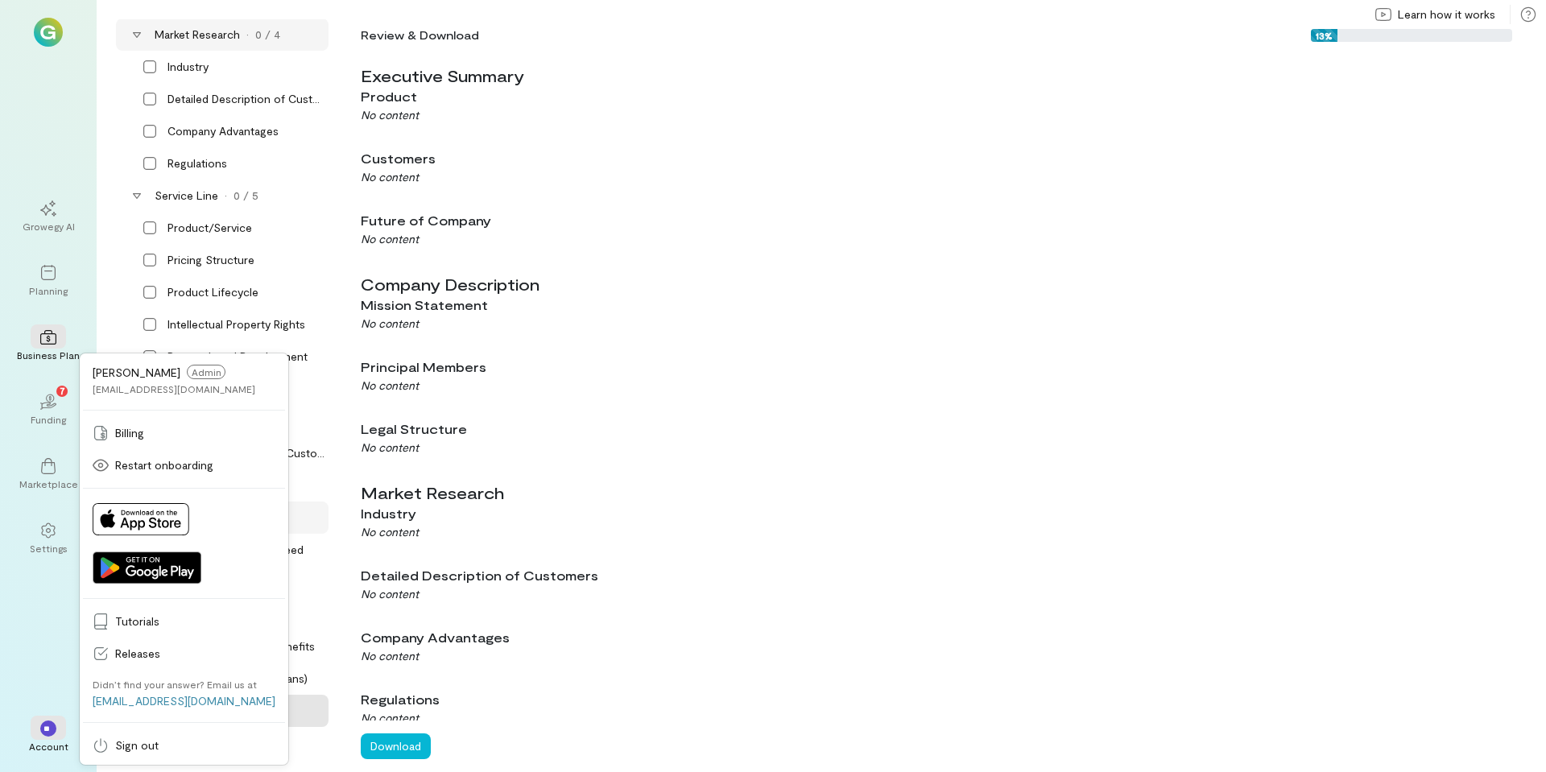
click at [134, 380] on div "[PERSON_NAME] Admin [EMAIL_ADDRESS][DOMAIN_NAME]" at bounding box center [174, 380] width 163 height 31
click at [130, 375] on span "[PERSON_NAME]" at bounding box center [137, 373] width 88 height 14
click at [53, 701] on span "**" at bounding box center [48, 729] width 10 height 10
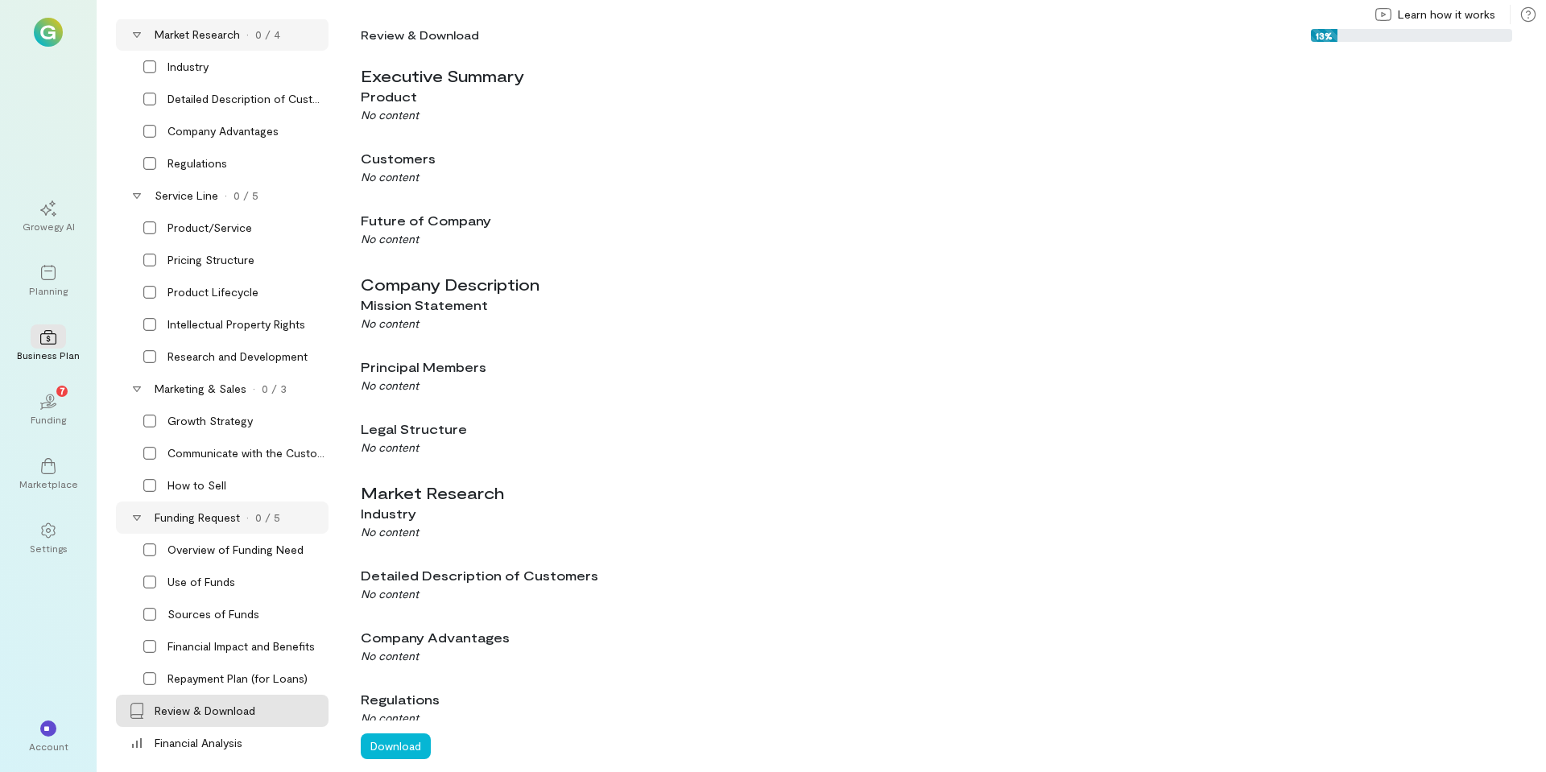
click at [39, 601] on div "Growegy AI Planning Business Plan 02 7 Funding Marketplace Settings ** Account …" at bounding box center [48, 386] width 97 height 772
click at [40, 45] on img at bounding box center [48, 32] width 29 height 29
click at [217, 59] on div "Industry" at bounding box center [246, 67] width 158 height 16
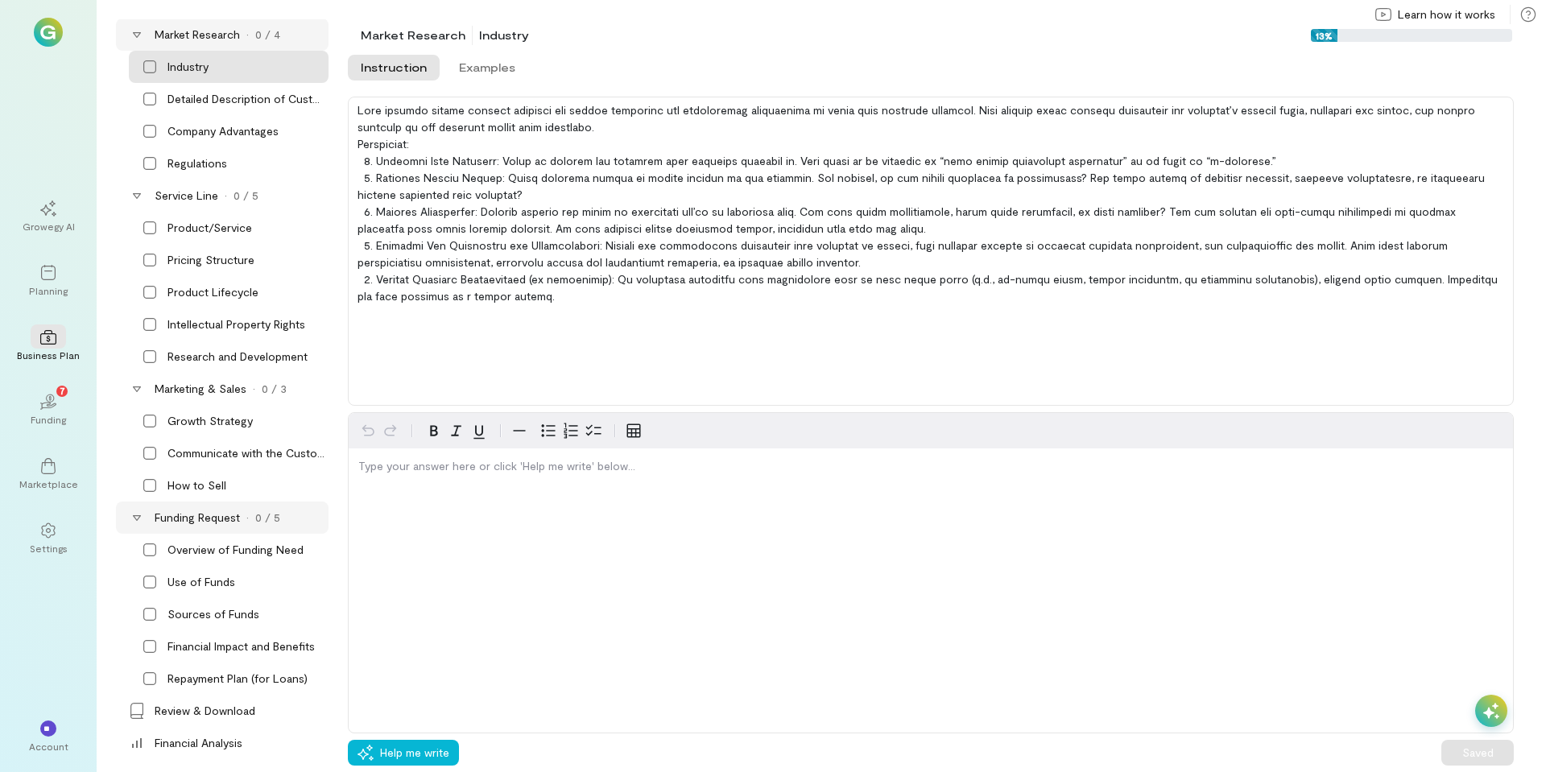
click at [122, 31] on div "Market Research · 0 / 4" at bounding box center [222, 35] width 213 height 32
click at [134, 34] on icon at bounding box center [137, 35] width 8 height 6
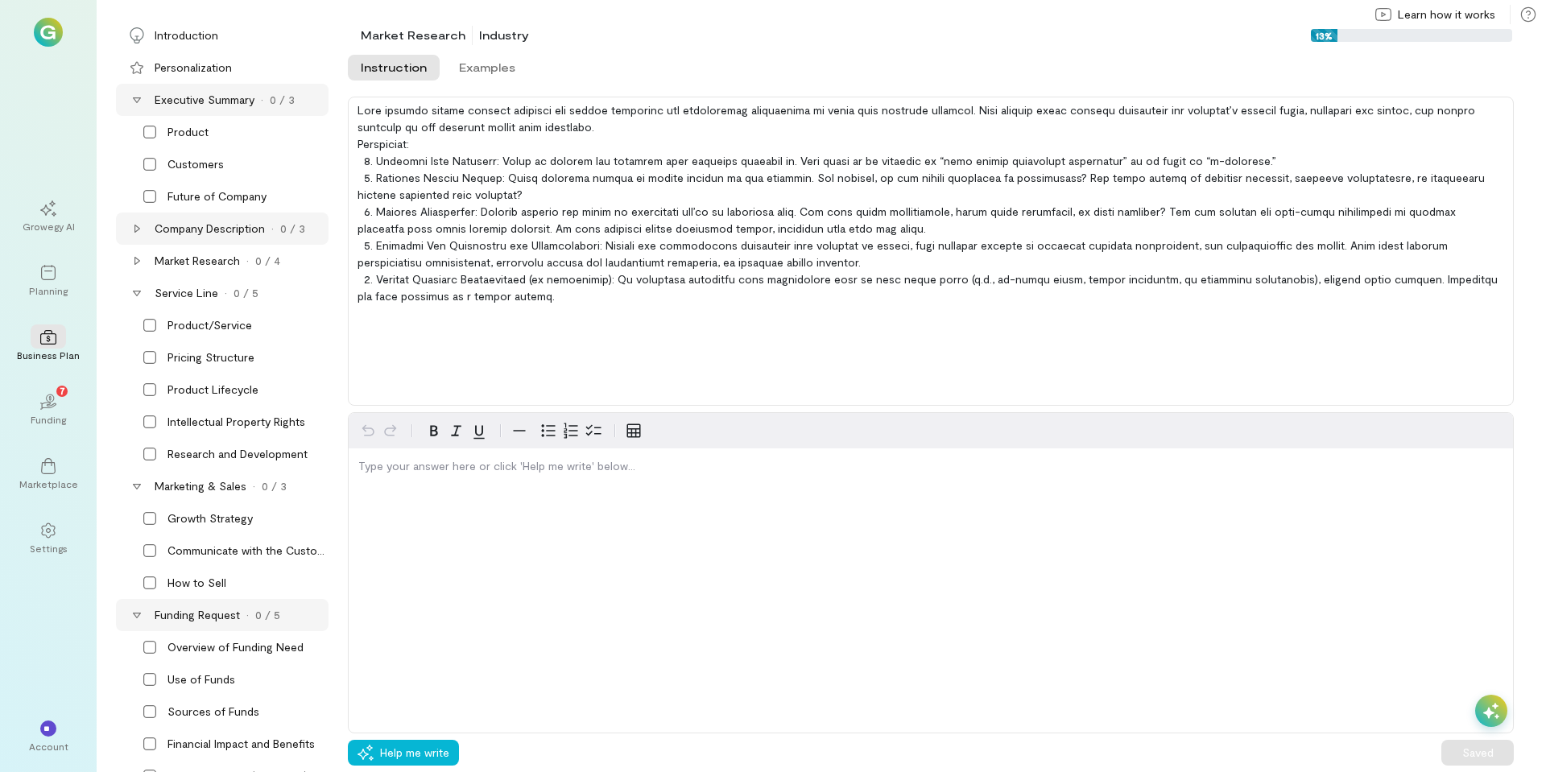
click at [62, 74] on div "Growegy AI Planning Business Plan 02 7 Funding Marketplace Settings ** Account …" at bounding box center [48, 386] width 97 height 772
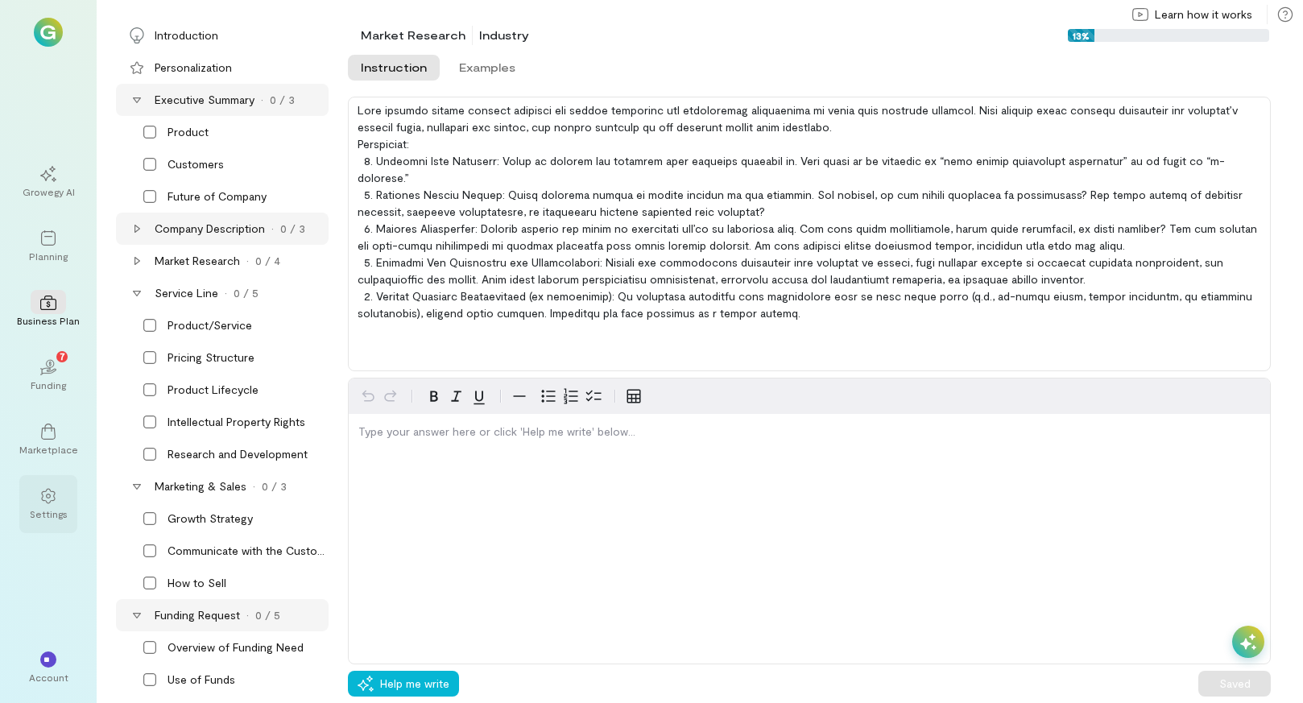
click at [49, 500] on icon at bounding box center [48, 496] width 16 height 16
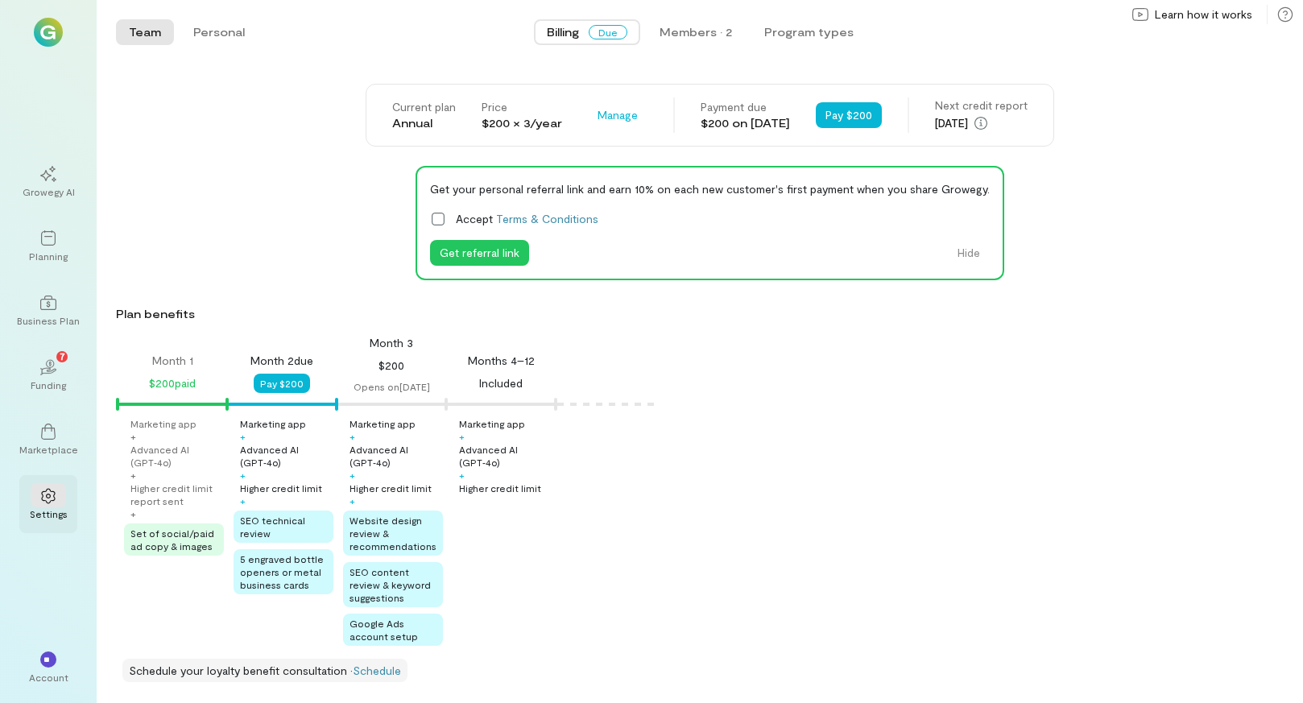
click at [49, 500] on icon at bounding box center [48, 496] width 16 height 16
click at [48, 33] on img at bounding box center [48, 32] width 29 height 29
click at [287, 380] on button "Pay $200" at bounding box center [282, 383] width 56 height 19
